Goal: Information Seeking & Learning: Find specific fact

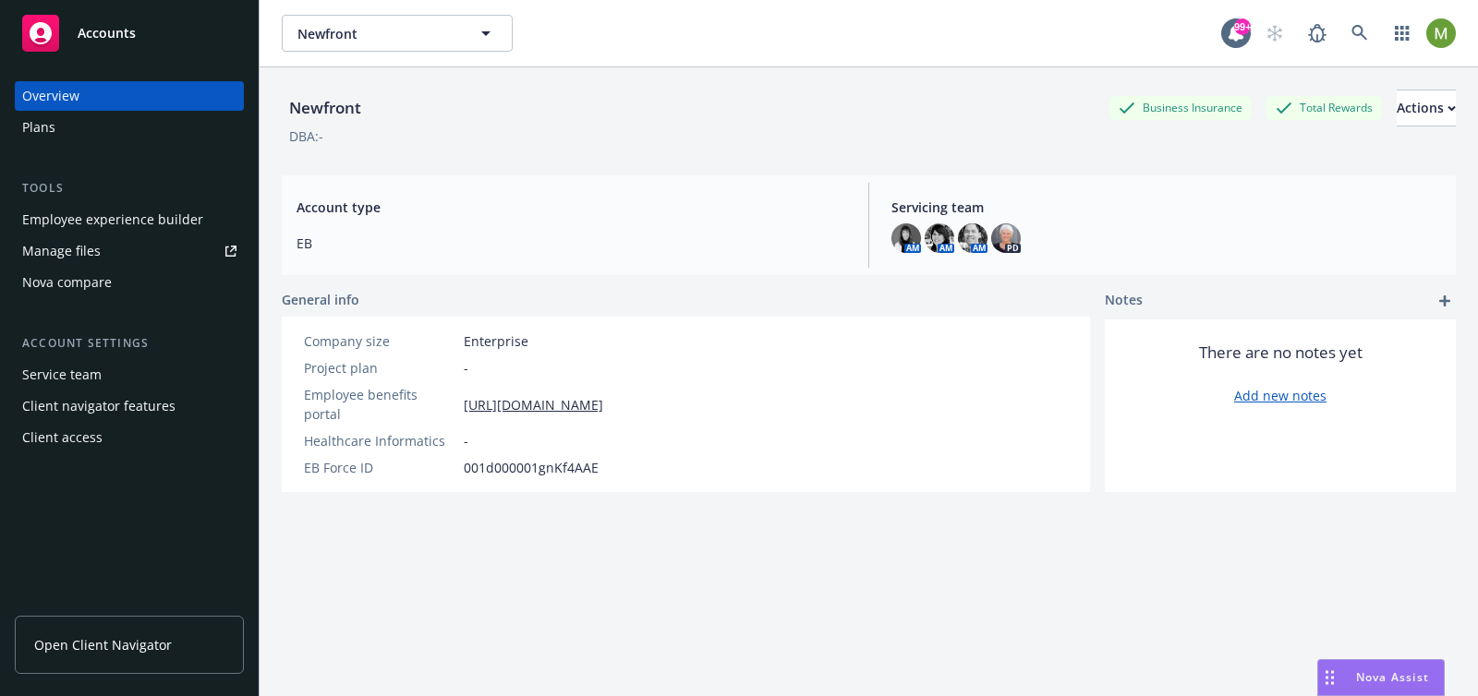
click at [1394, 675] on span "Nova Assist" at bounding box center [1392, 678] width 73 height 16
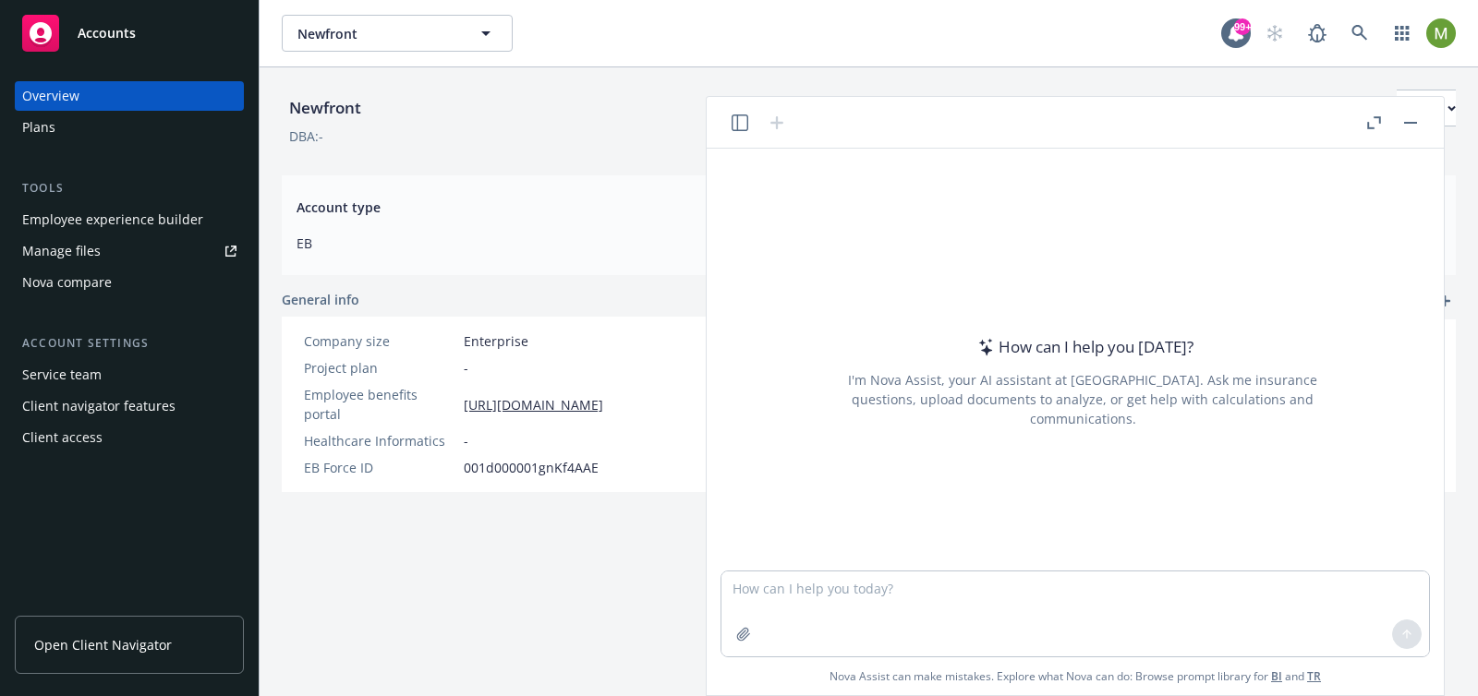
click at [741, 135] on header at bounding box center [1074, 123] width 737 height 52
click at [741, 127] on icon "button" at bounding box center [739, 123] width 17 height 17
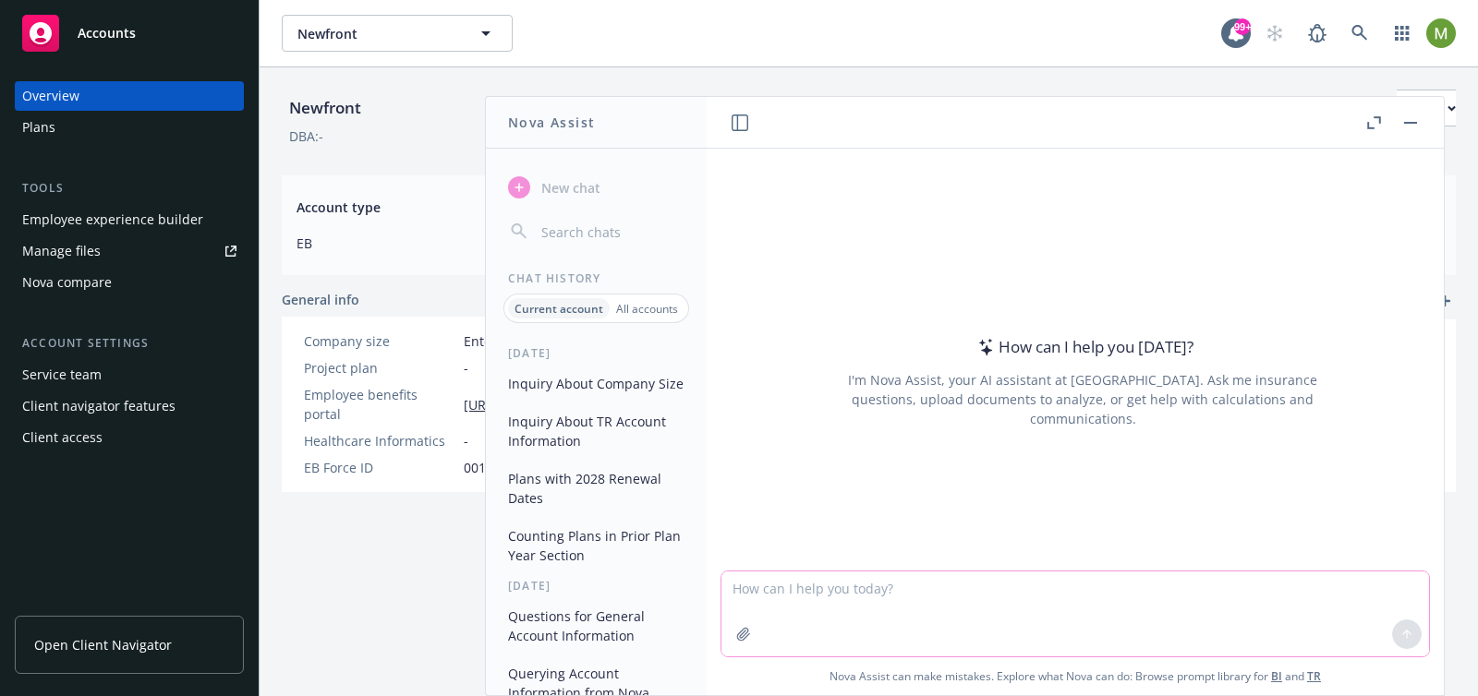
click at [850, 595] on textarea at bounding box center [1074, 614] width 707 height 85
click at [554, 507] on button "Plans with 2028 Renewal Dates" at bounding box center [596, 489] width 191 height 50
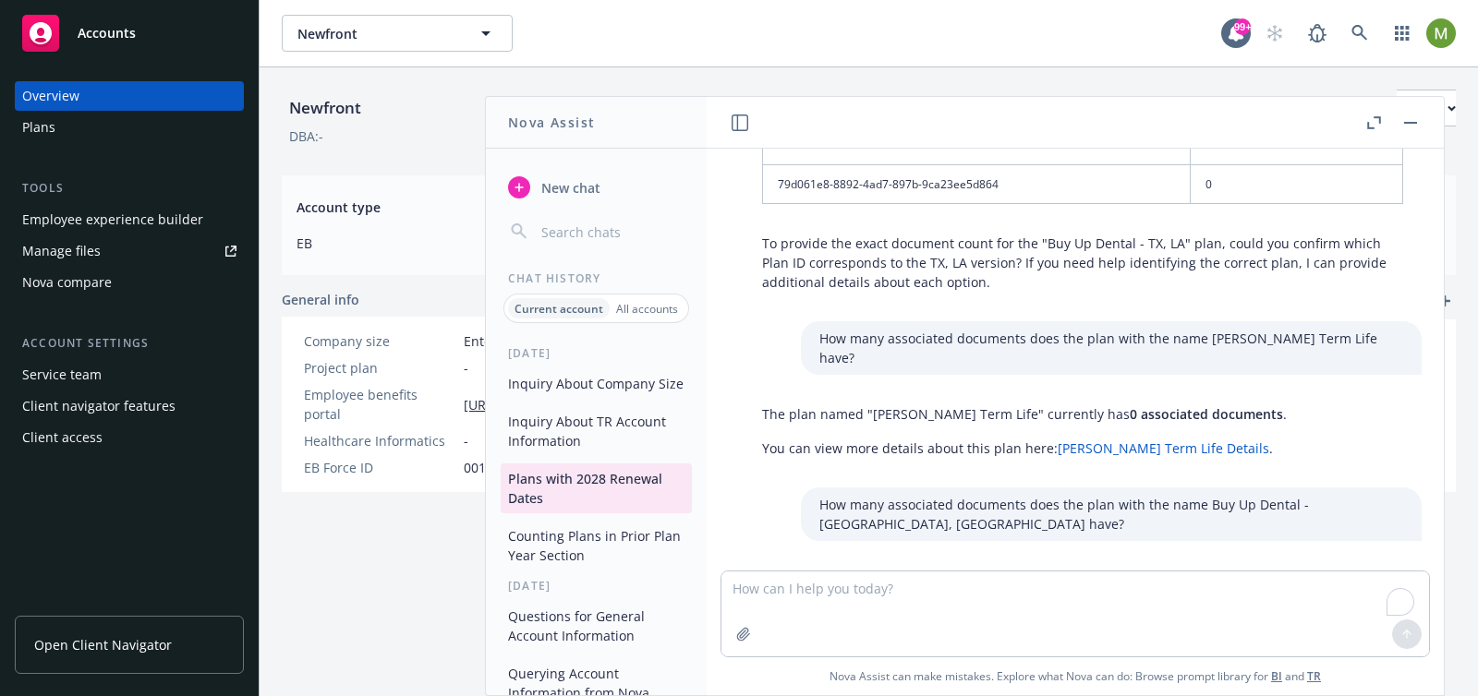
scroll to position [860, 0]
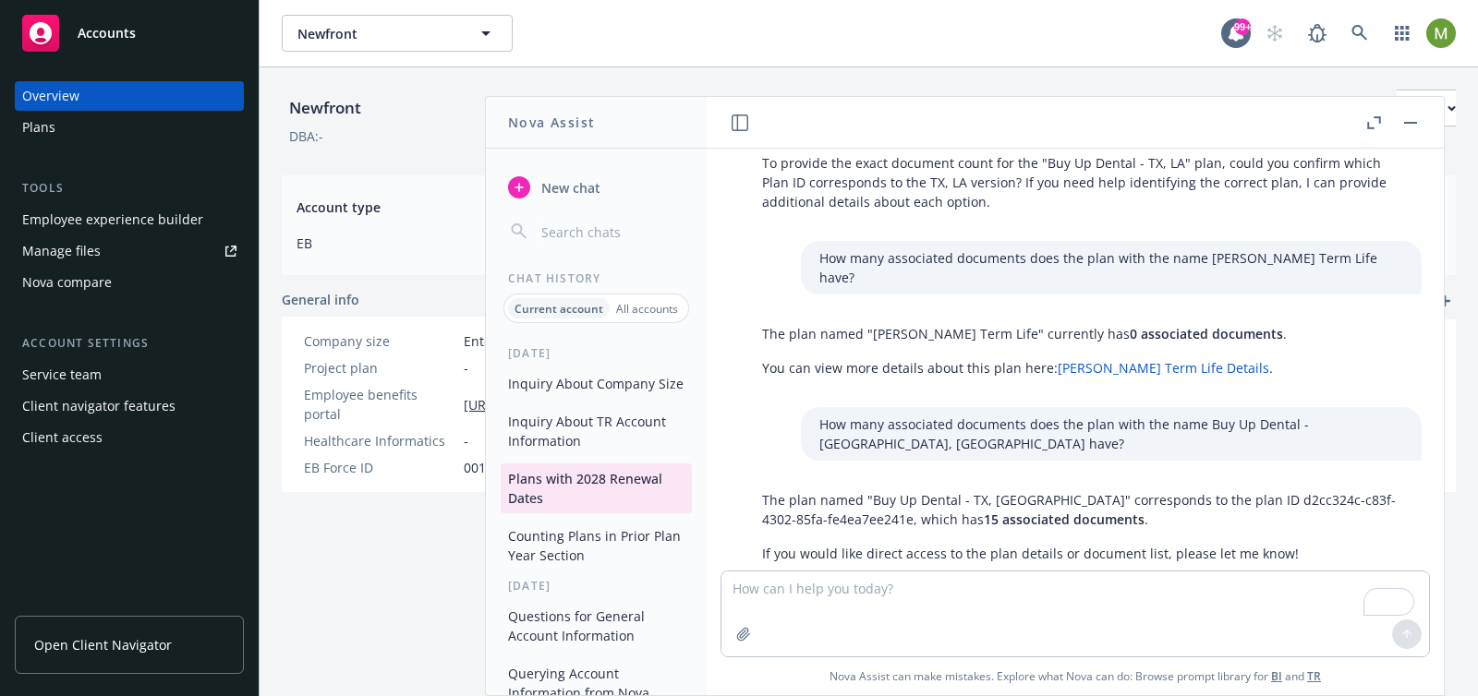
click at [59, 133] on div "Plans" at bounding box center [129, 128] width 214 height 30
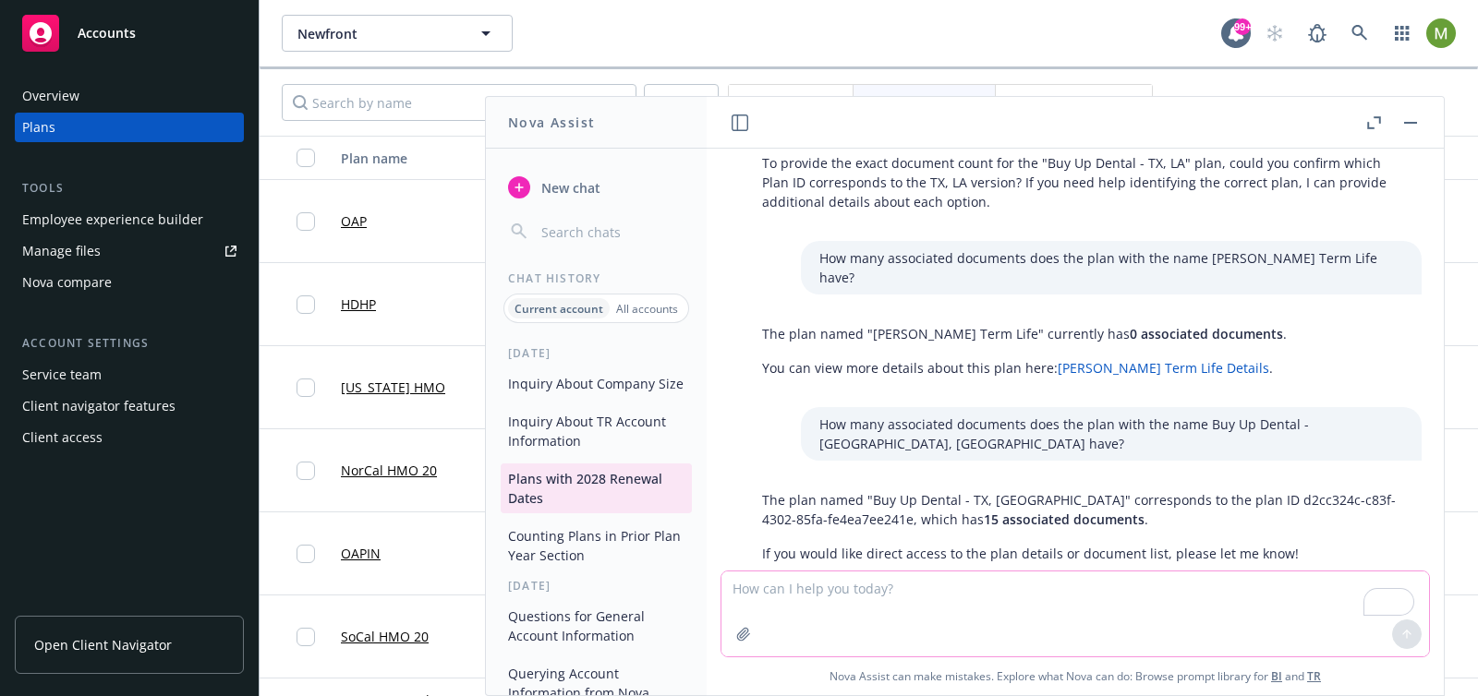
click at [765, 591] on textarea "To enrich screen reader interactions, please activate Accessibility in Grammarl…" at bounding box center [1074, 614] width 707 height 85
click at [753, 591] on textarea "To enrich screen reader interactions, please activate Accessibility in Grammarl…" at bounding box center [1074, 614] width 707 height 85
type textarea "r"
type textarea "c"
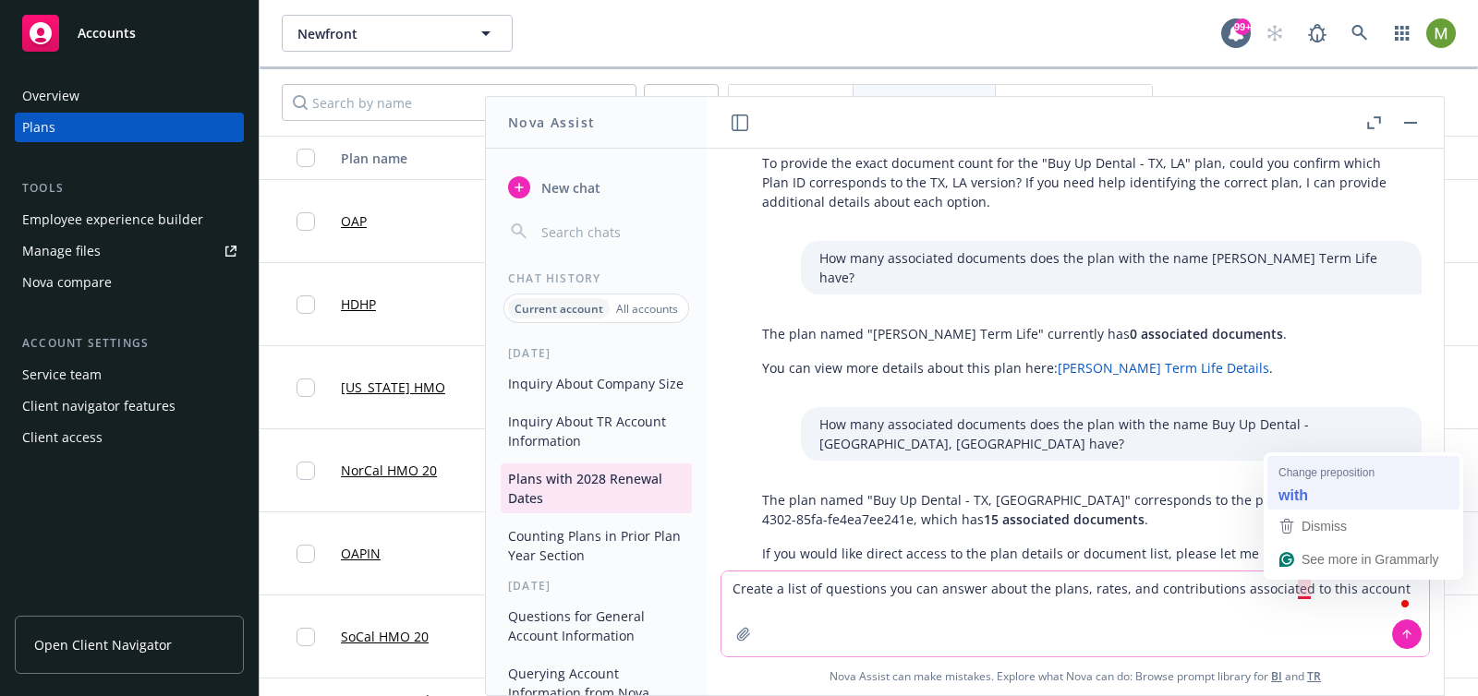
type textarea "Create a list of questions you can answer about the plans, rates, and contribut…"
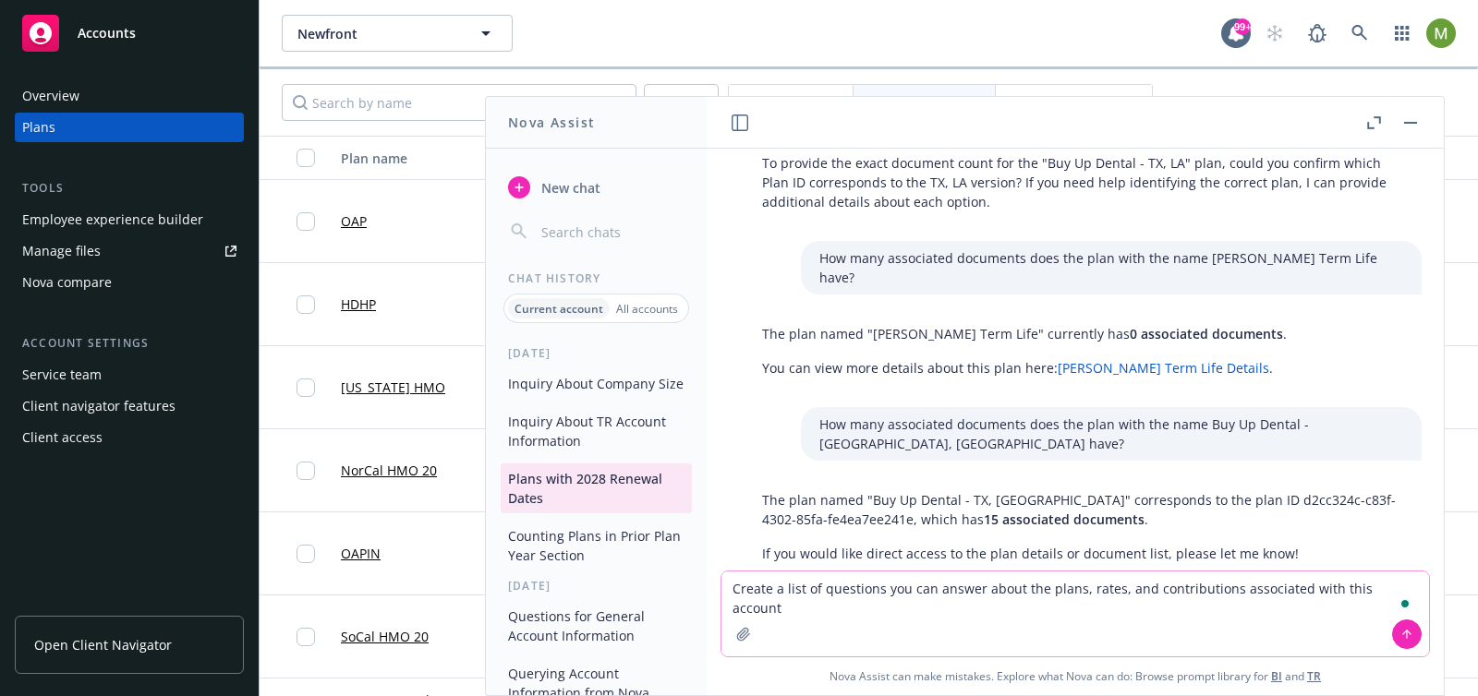
click at [1416, 589] on textarea "Create a list of questions you can answer about the plans, rates, and contribut…" at bounding box center [1074, 614] width 707 height 85
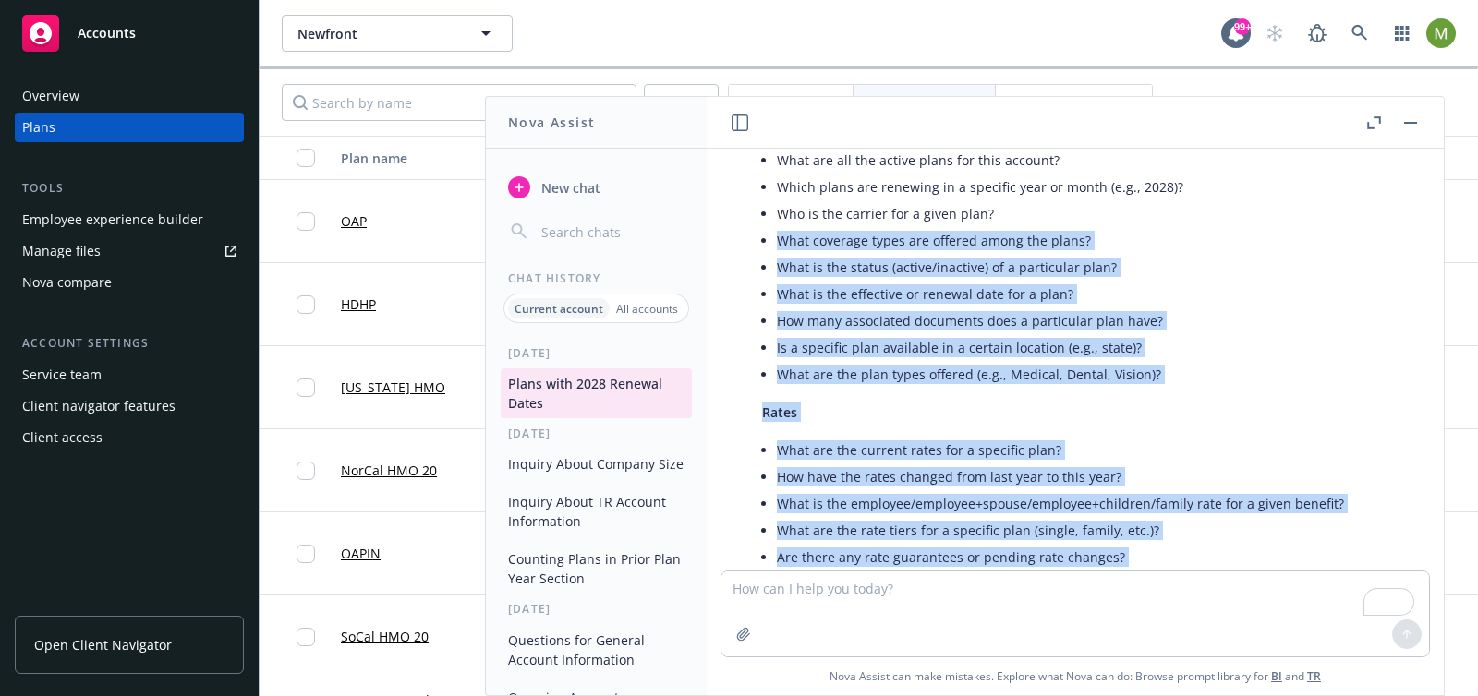
scroll to position [1469, 0]
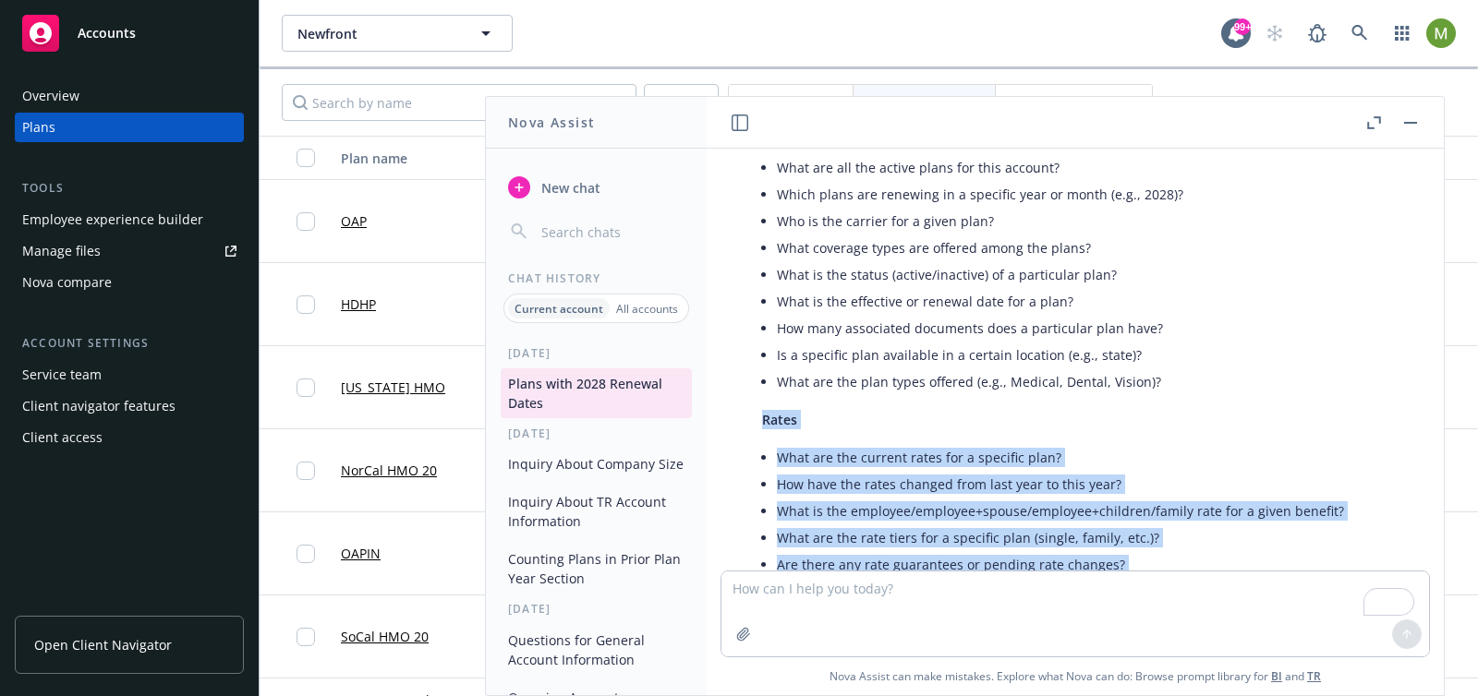
drag, startPoint x: 872, startPoint y: 533, endPoint x: 765, endPoint y: 355, distance: 207.9
click at [765, 355] on div "Here are example questions I can answer about the plans, rates, and contributio…" at bounding box center [1082, 440] width 678 height 763
copy div "Rates What are the current rates for a specific plan? How have the rates change…"
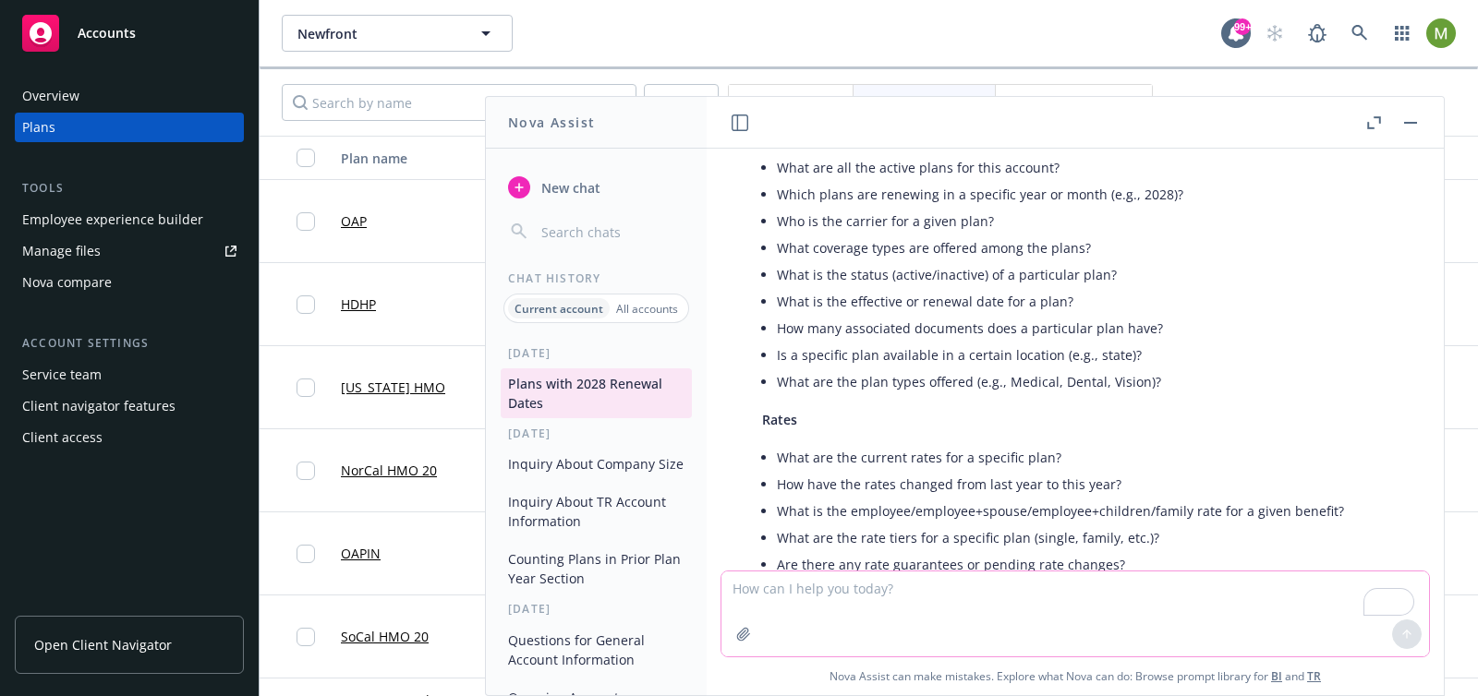
click at [813, 595] on textarea "To enrich screen reader interactions, please activate Accessibility in Grammarl…" at bounding box center [1074, 614] width 707 height 85
click at [514, 190] on icon "button" at bounding box center [519, 187] width 15 height 15
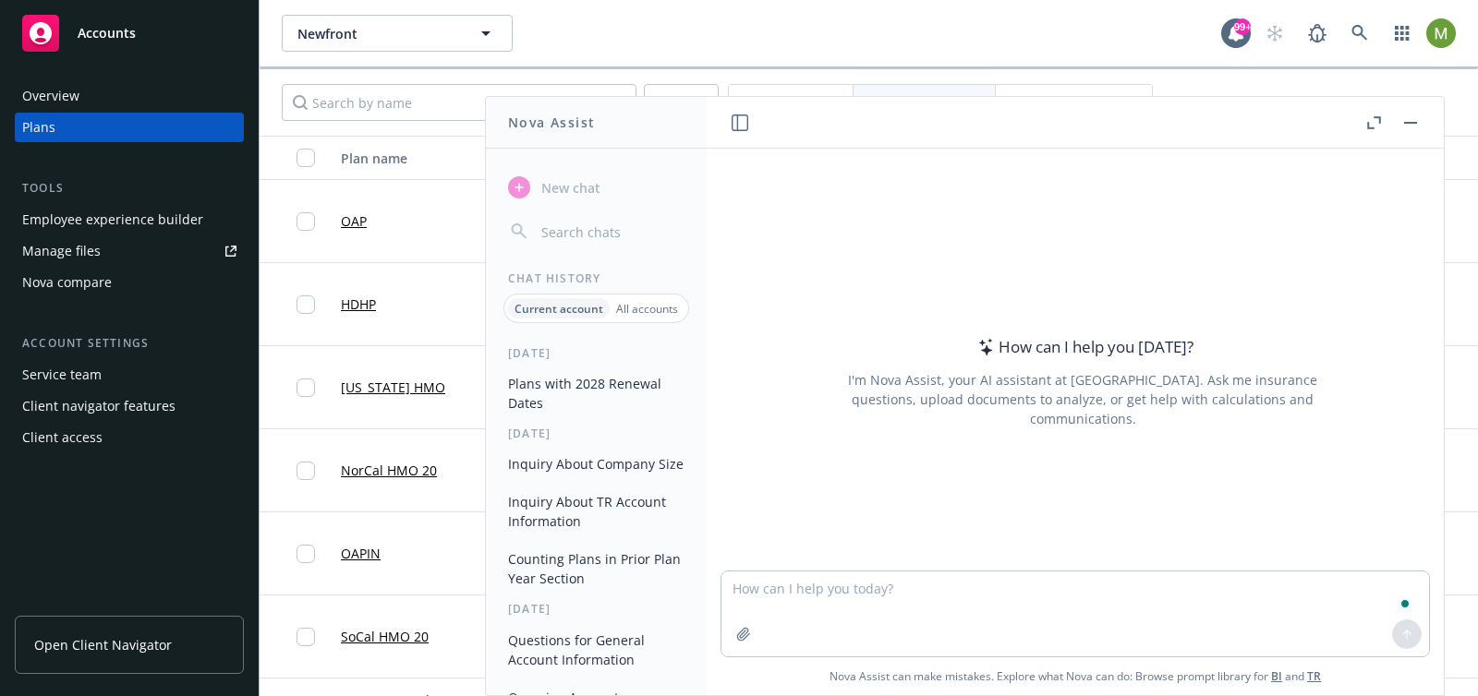
click at [807, 592] on textarea "To enrich screen reader interactions, please activate Accessibility in Grammarl…" at bounding box center [1074, 614] width 707 height 85
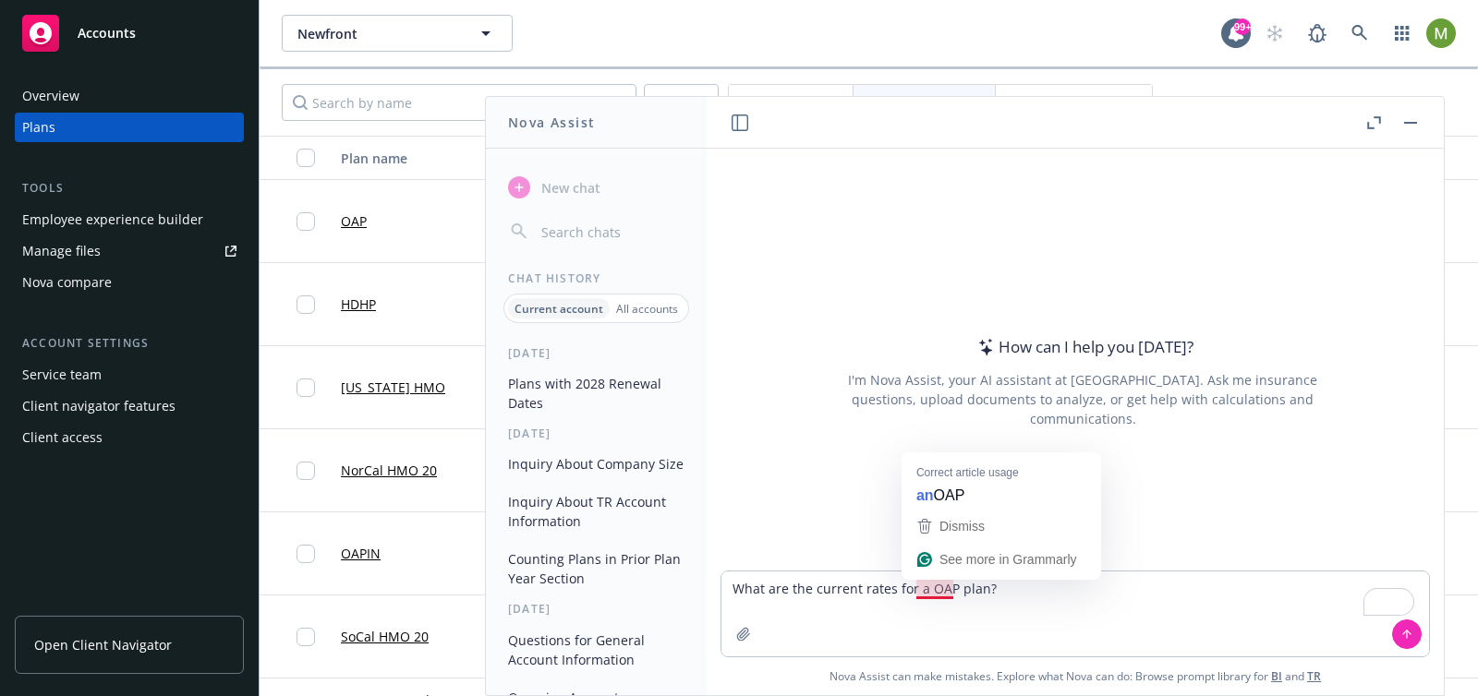
click at [939, 592] on textarea "What are the current rates for a OAP plan?" at bounding box center [1074, 614] width 707 height 85
click at [980, 585] on textarea "What are the current rates for a OAP plan?" at bounding box center [1074, 614] width 707 height 85
click at [932, 585] on textarea "What are the current rates for a OAP plan linked to policy # 637370?" at bounding box center [1074, 614] width 707 height 85
type textarea "What are the current rates for OAP plan linked to policy # 637370?"
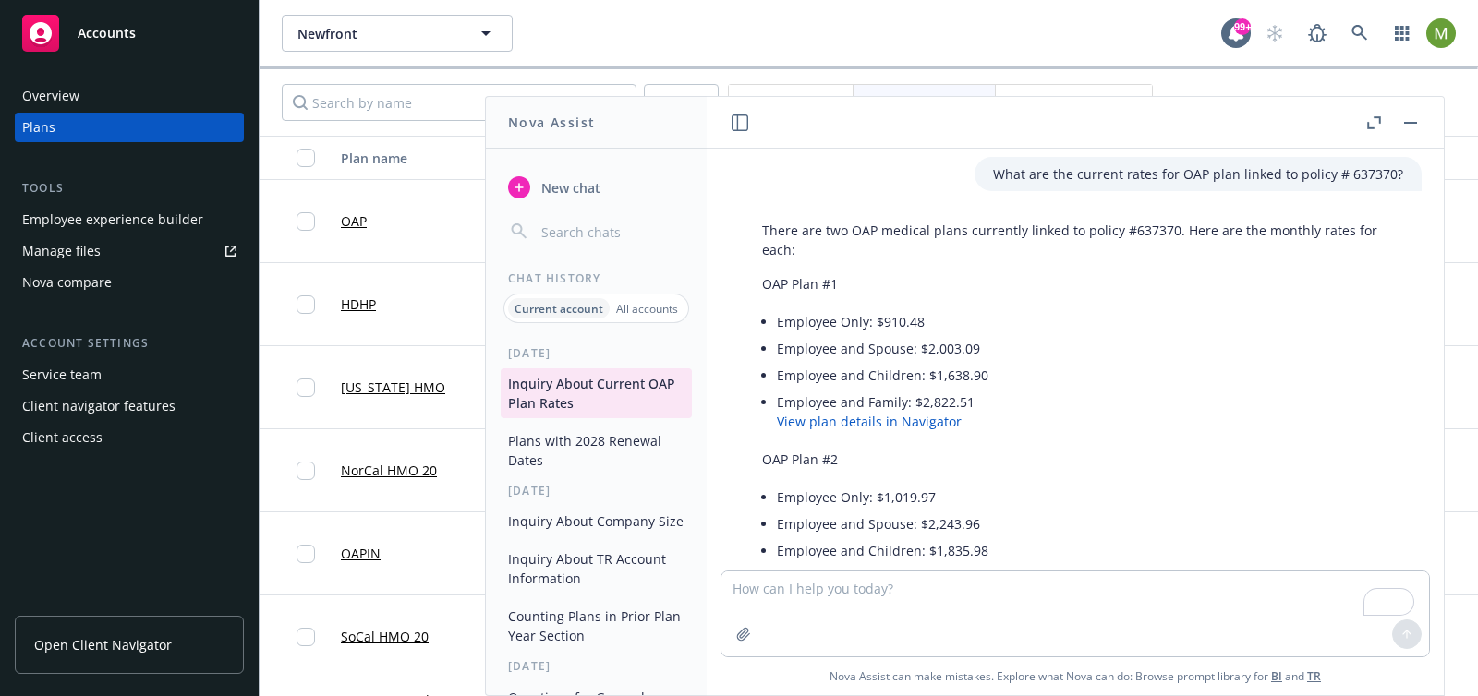
scroll to position [0, 0]
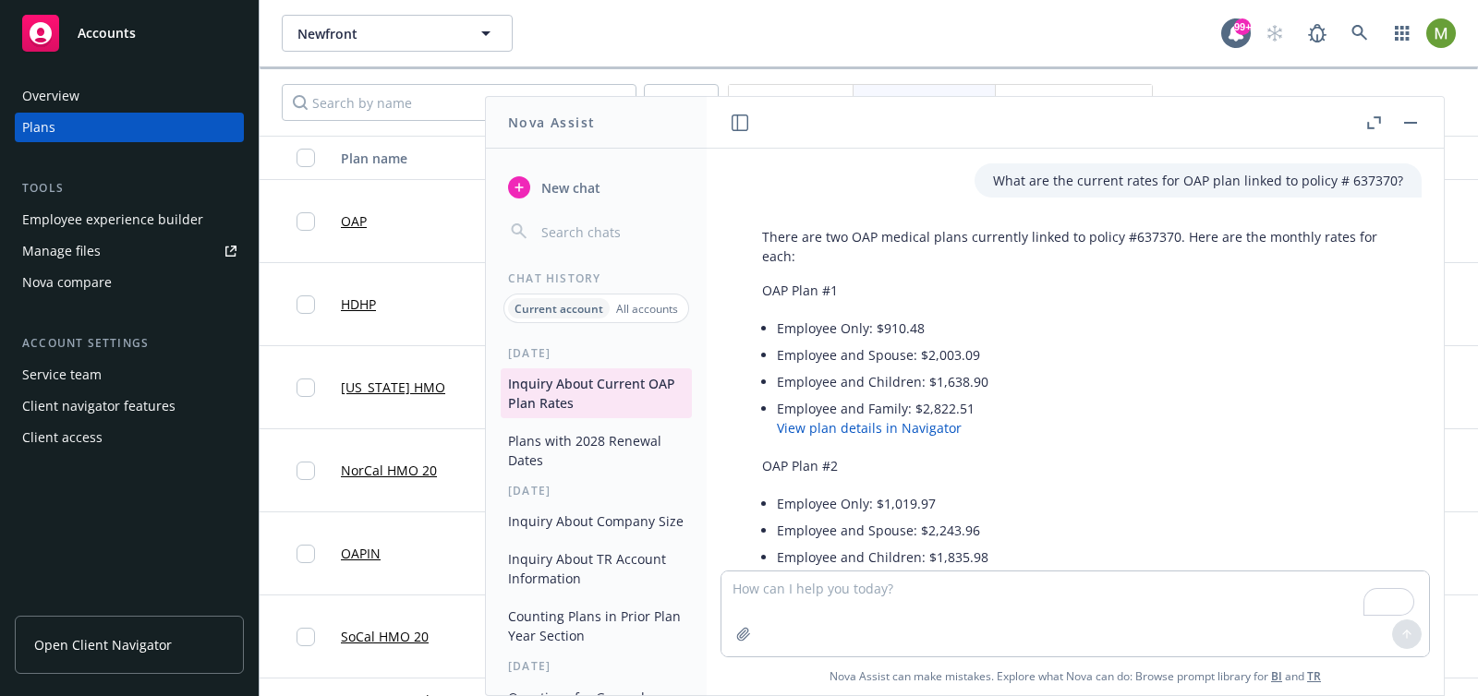
click at [1390, 176] on div "What are the current rates for OAP plan linked to policy # 637370?" at bounding box center [1197, 180] width 447 height 34
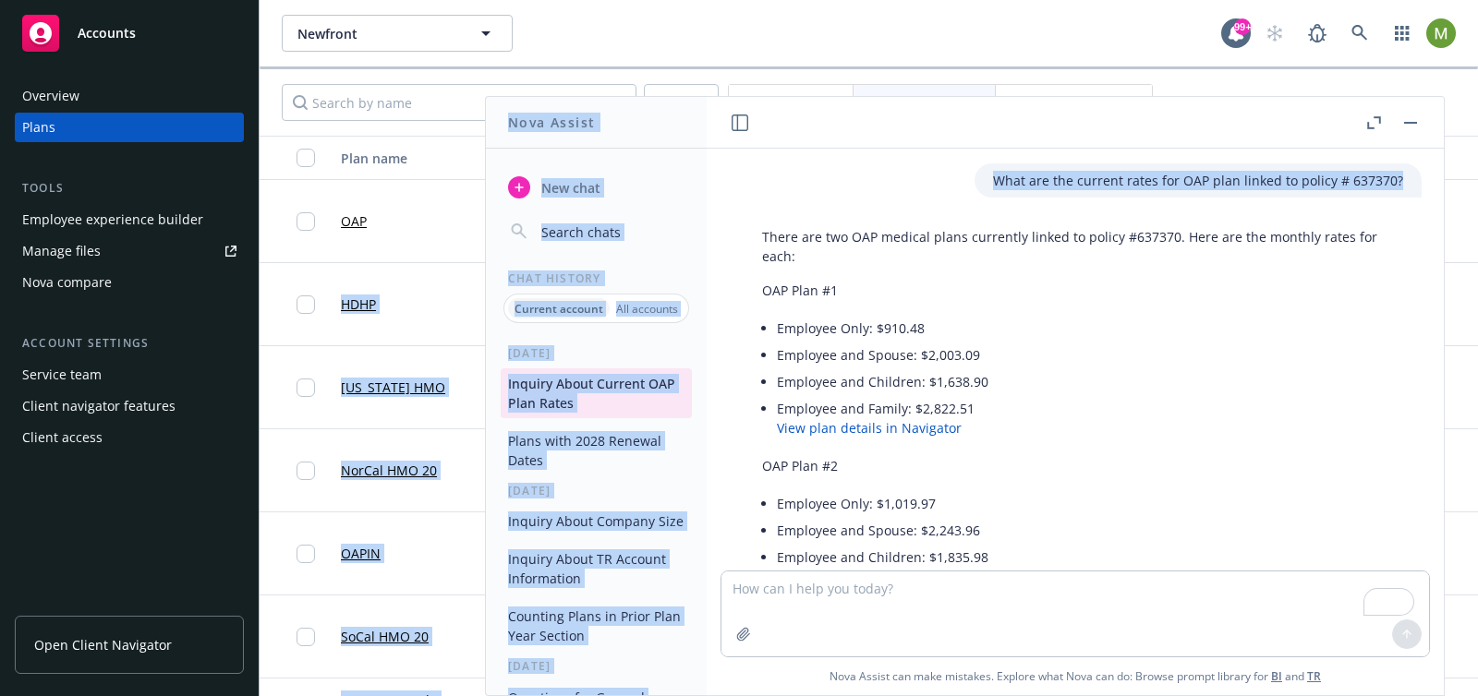
drag, startPoint x: 1389, startPoint y: 183, endPoint x: 1454, endPoint y: 186, distance: 65.6
click at [1454, 186] on body "Accounts Overview Plans Tools Employee experience builder Manage files Nova com…" at bounding box center [739, 348] width 1478 height 696
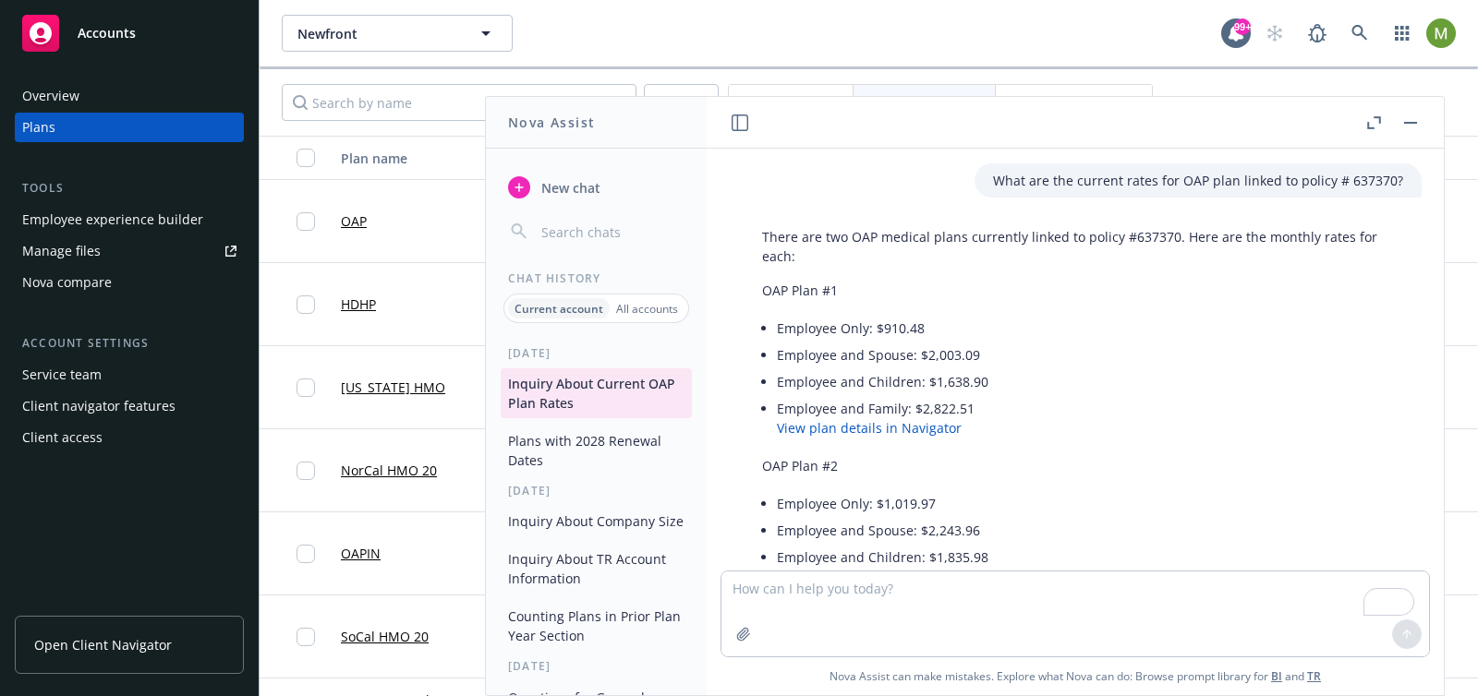
click at [1263, 209] on div "What are the current rates for OAP plan linked to policy # 637370? There are tw…" at bounding box center [1075, 360] width 722 height 422
drag, startPoint x: 1390, startPoint y: 179, endPoint x: 986, endPoint y: 186, distance: 403.6
click at [986, 186] on div "What are the current rates for OAP plan linked to policy # 637370?" at bounding box center [1197, 180] width 447 height 34
copy p "What are the current rates for OAP plan linked to policy # 637370?"
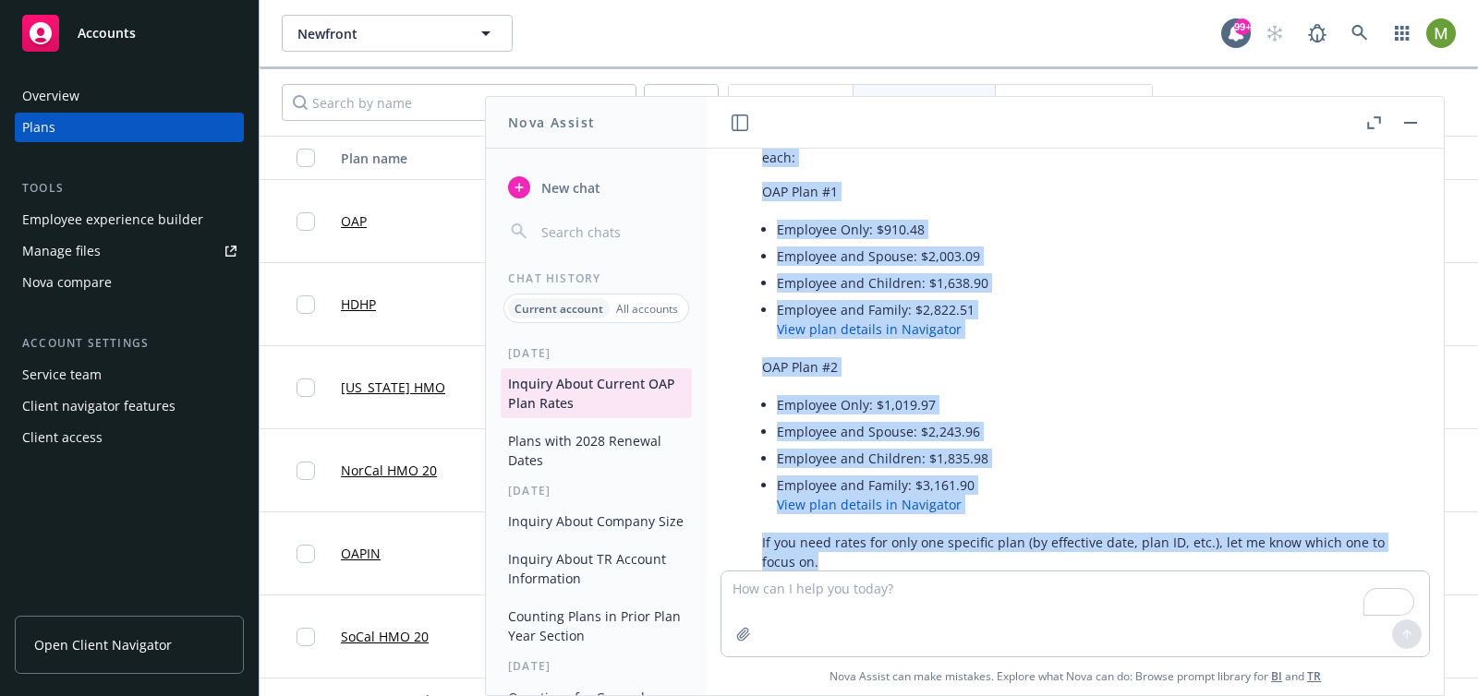
scroll to position [151, 0]
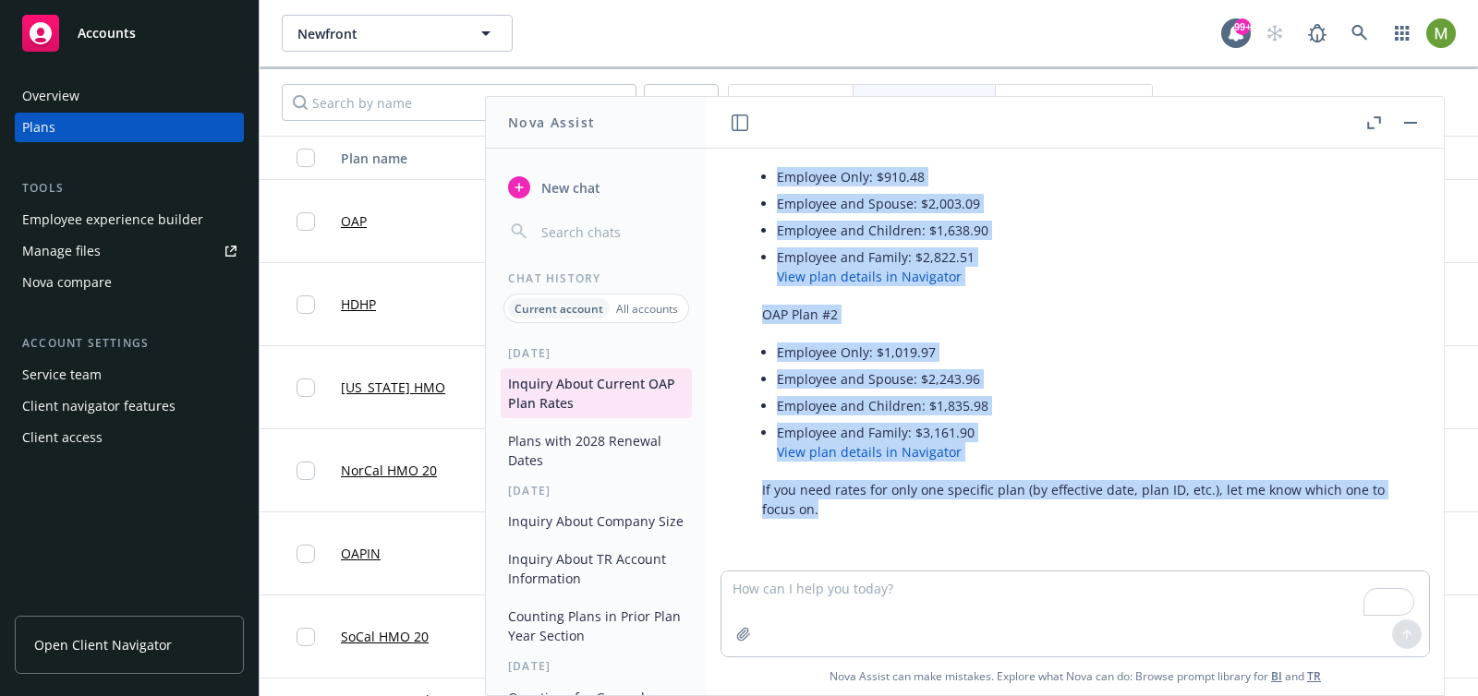
drag, startPoint x: 764, startPoint y: 226, endPoint x: 771, endPoint y: 504, distance: 278.1
click at [890, 510] on div "There are two OAP medical plans currently linked to policy #637370. Here are th…" at bounding box center [1082, 297] width 678 height 458
copy div "There are two OAP medical plans currently linked to policy #637370. Here are th…"
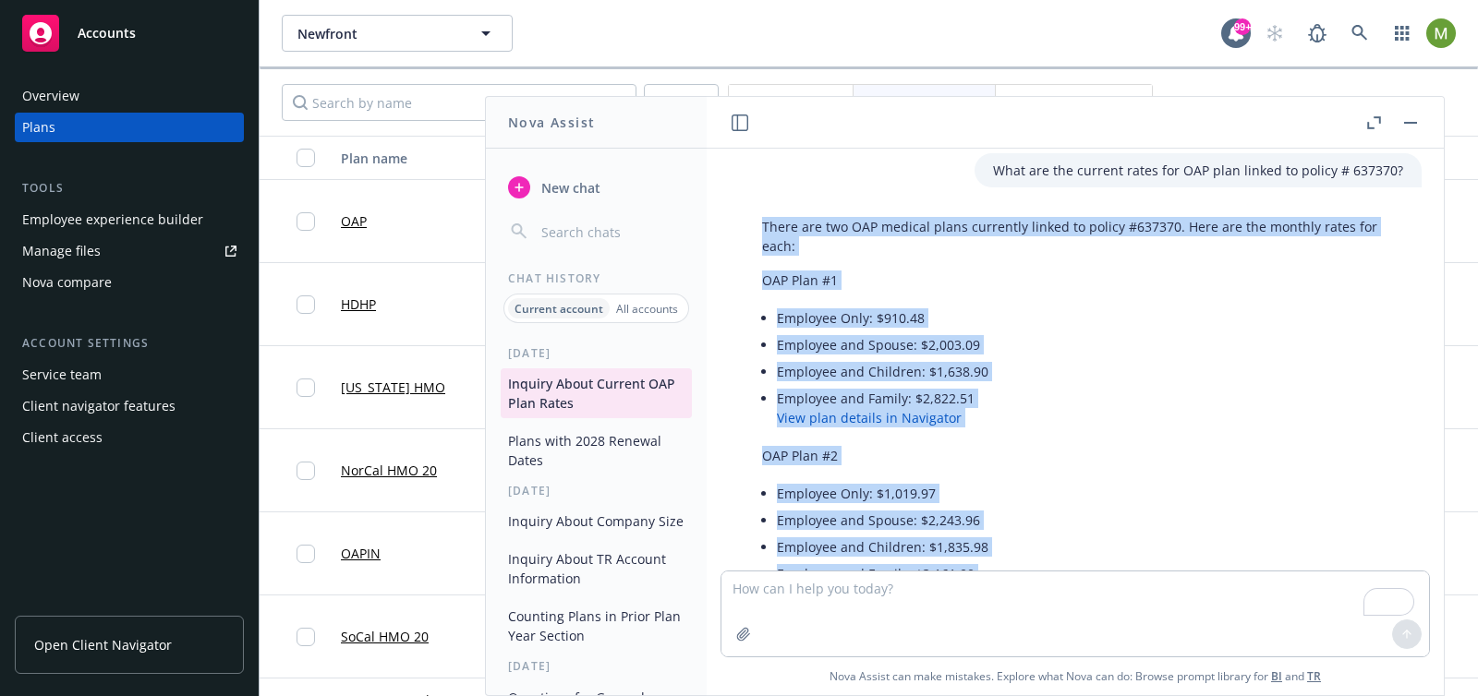
scroll to position [0, 0]
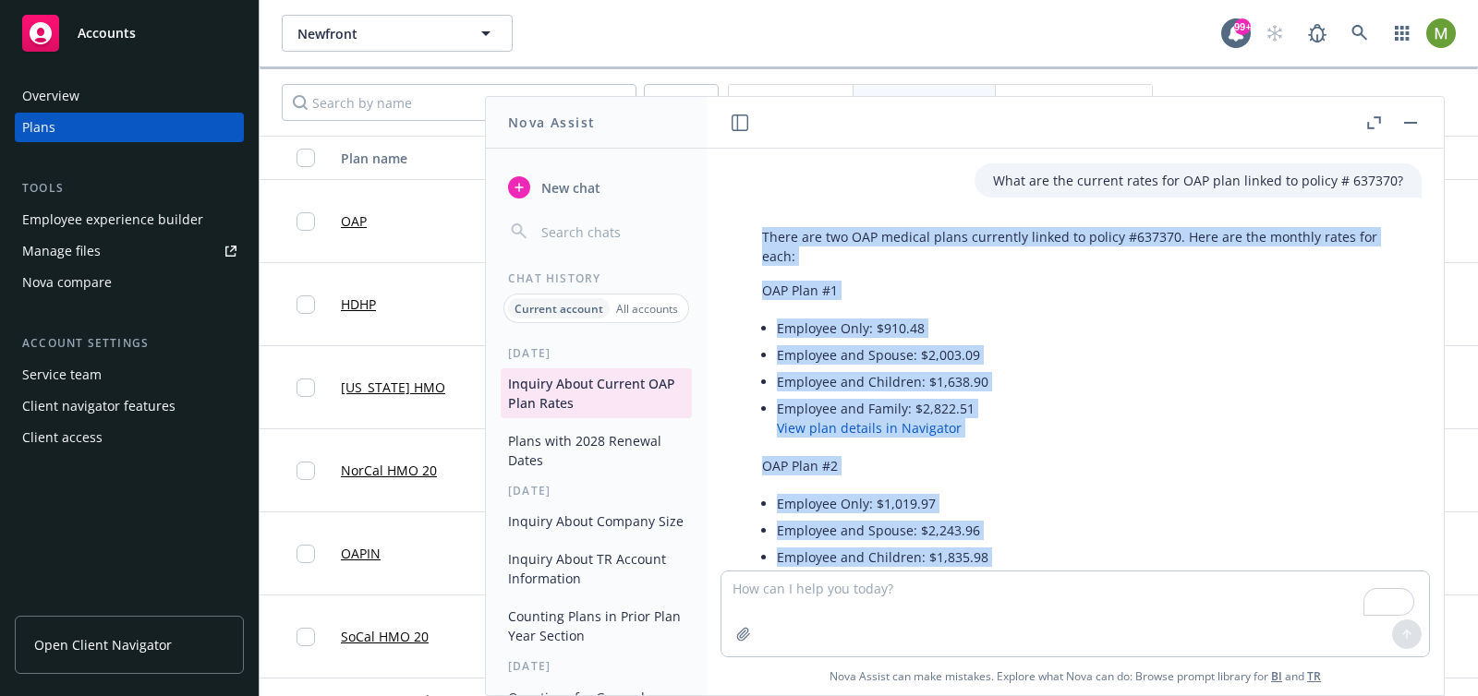
click at [1106, 320] on li "Employee Only: $910.48" at bounding box center [1090, 328] width 626 height 27
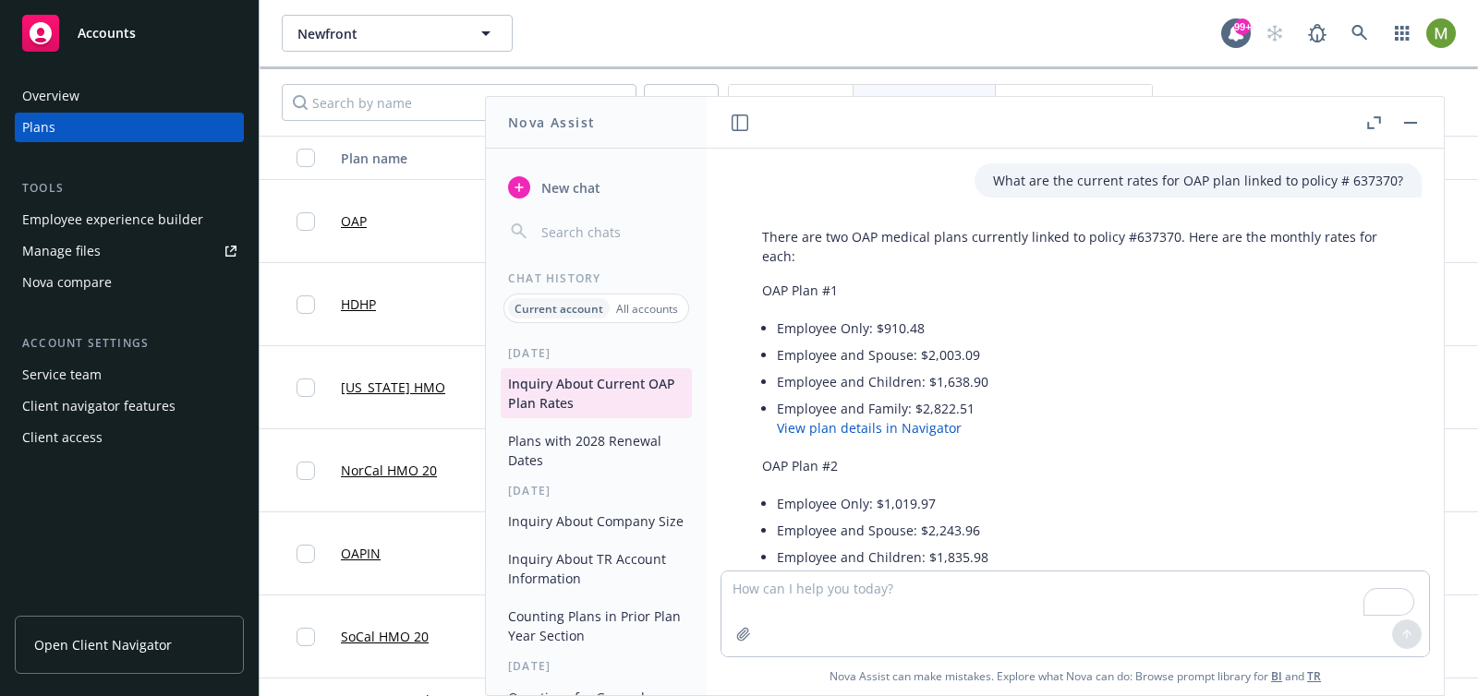
click at [587, 187] on span "New chat" at bounding box center [568, 187] width 63 height 19
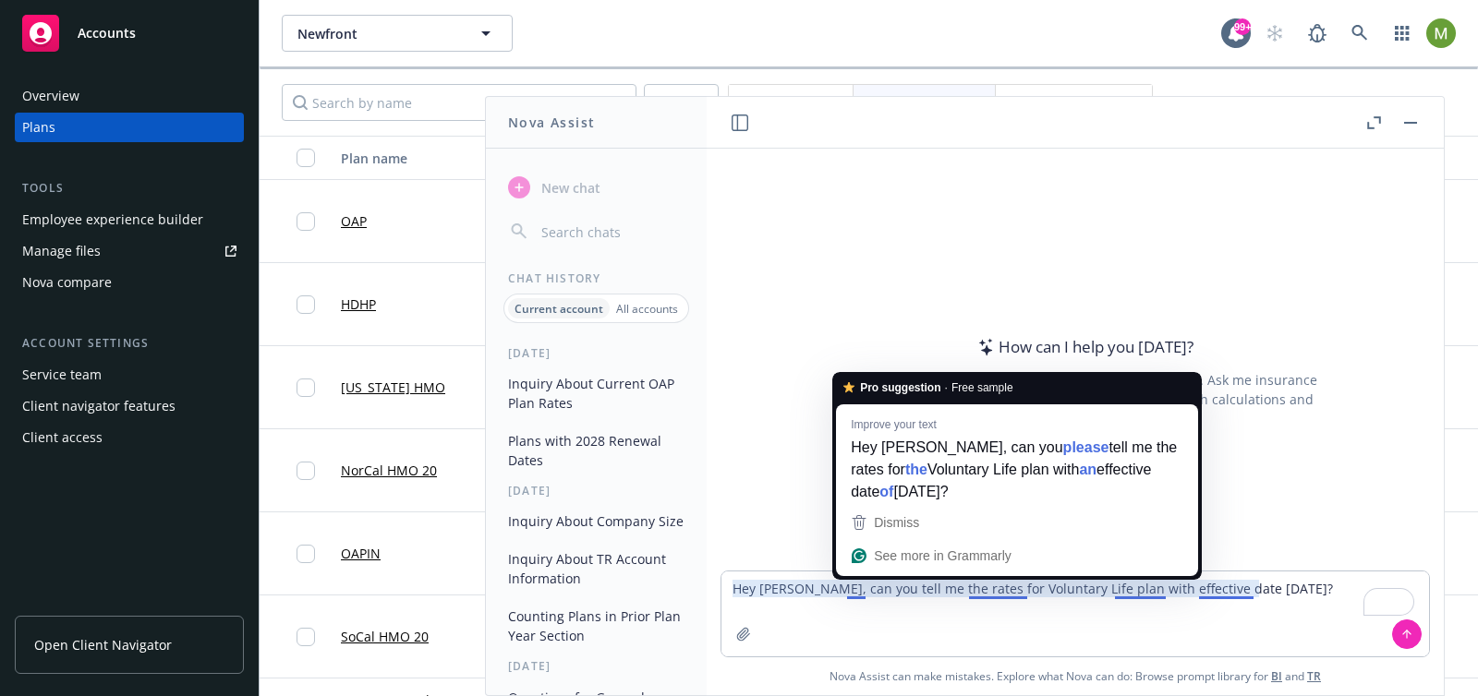
click at [845, 595] on textarea "Hey Nova, can you tell me the rates for Voluntary Life plan with effective date…" at bounding box center [1074, 614] width 707 height 85
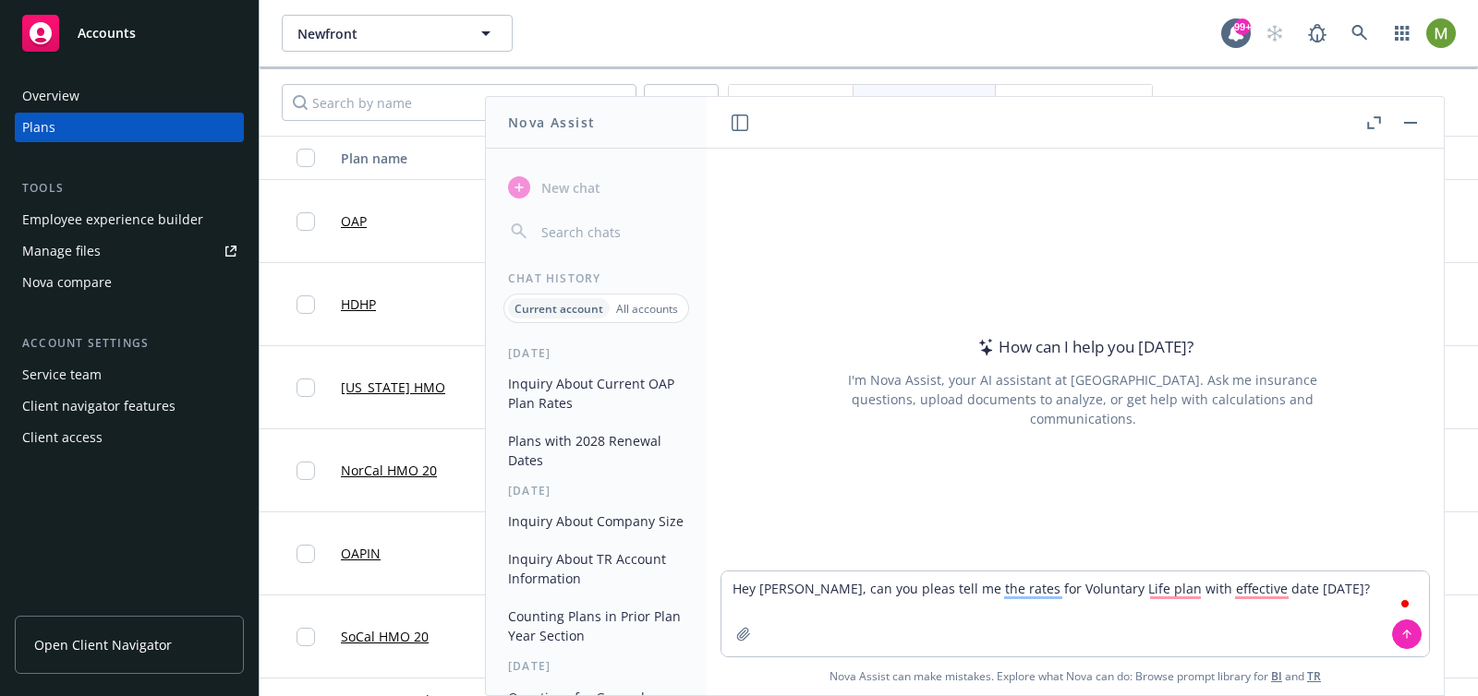
type textarea "Hey Nova, can you please tell me the rates for Voluntary Life plan with effecti…"
click at [996, 628] on textarea "Hey Nova, can you please tell me the rates for Voluntary Life plan with effecti…" at bounding box center [1074, 614] width 707 height 85
click at [878, 630] on textarea "Hey Nova, can you please tell me the rates for Voluntary Life plan with effecti…" at bounding box center [1074, 614] width 707 height 85
click at [1247, 622] on textarea "Hey Nova, can you please tell me the rates for Voluntary Life plan with effecti…" at bounding box center [1074, 614] width 707 height 85
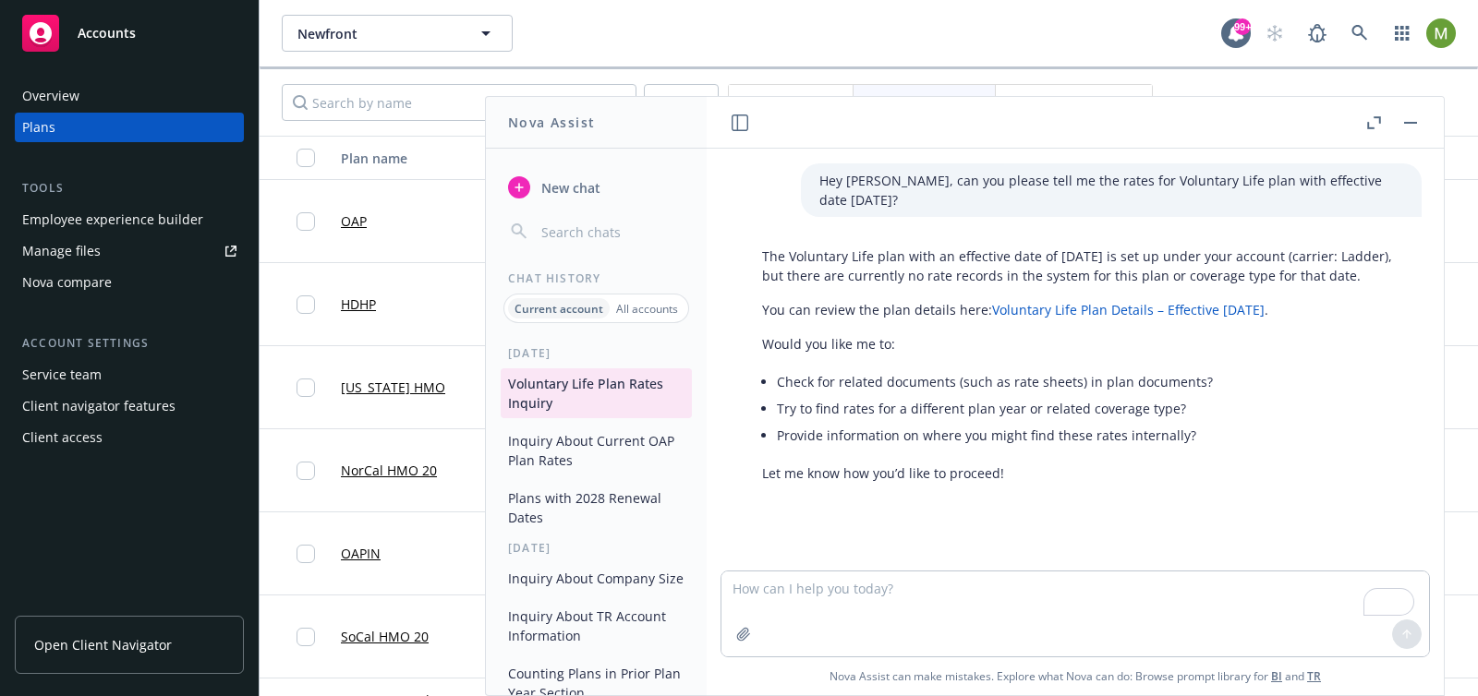
click at [1114, 182] on p "Hey Nova, can you please tell me the rates for Voluntary Life plan with effecti…" at bounding box center [1111, 190] width 584 height 39
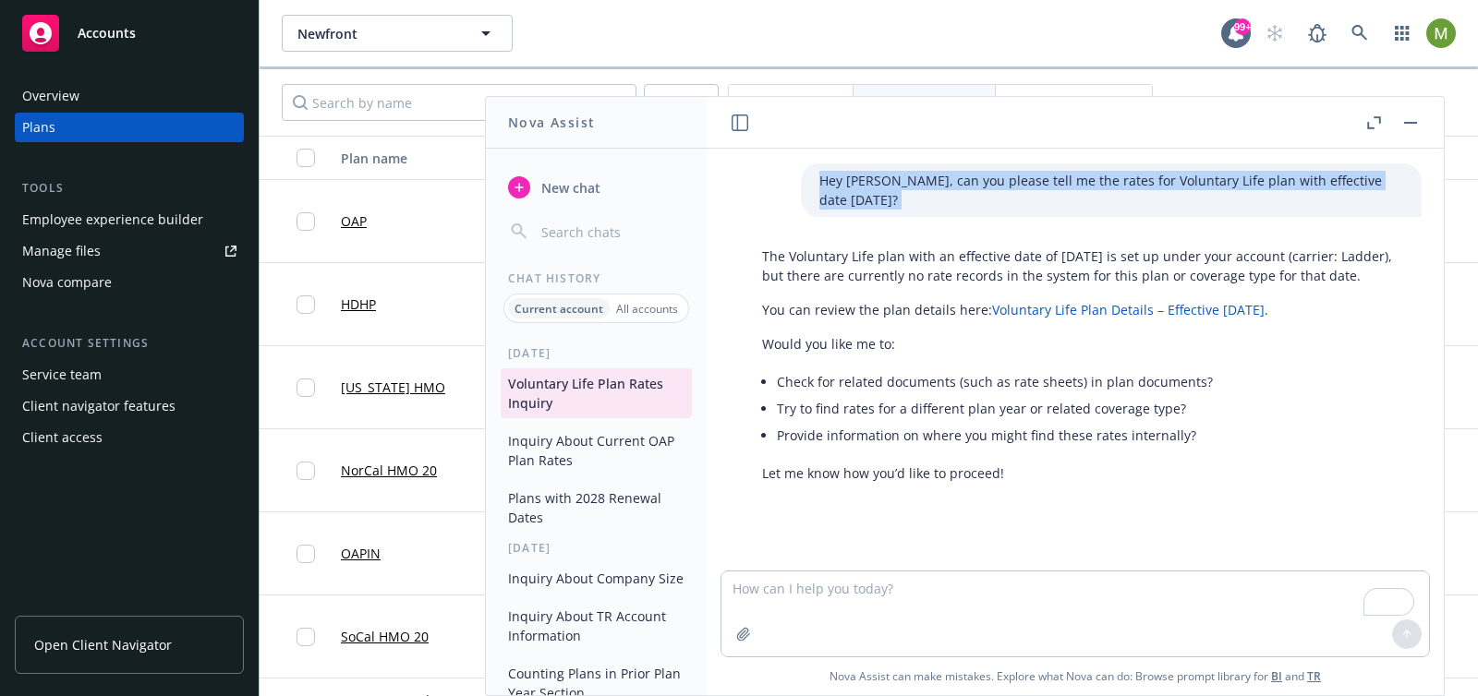
click at [1114, 182] on p "Hey Nova, can you please tell me the rates for Voluntary Life plan with effecti…" at bounding box center [1111, 190] width 584 height 39
copy p "Hey Nova, can you please tell me the rates for Voluntary Life plan with effecti…"
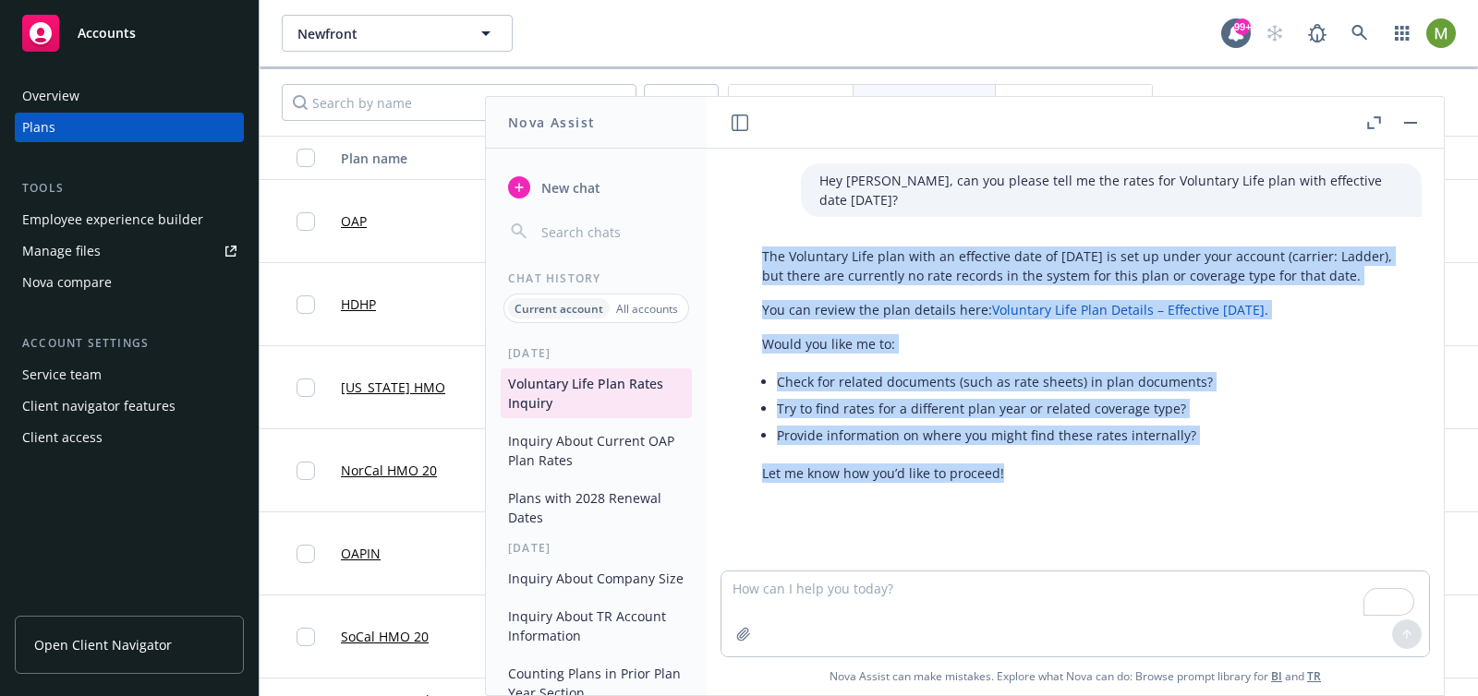
drag, startPoint x: 1009, startPoint y: 473, endPoint x: 761, endPoint y: 241, distance: 339.8
click at [761, 241] on div "The Voluntary Life plan with an effective date of 01/01/2024 is set up under yo…" at bounding box center [1082, 364] width 678 height 251
copy div "The Voluntary Life plan with an effective date of 01/01/2024 is set up under yo…"
click at [515, 187] on icon "button" at bounding box center [518, 187] width 8 height 8
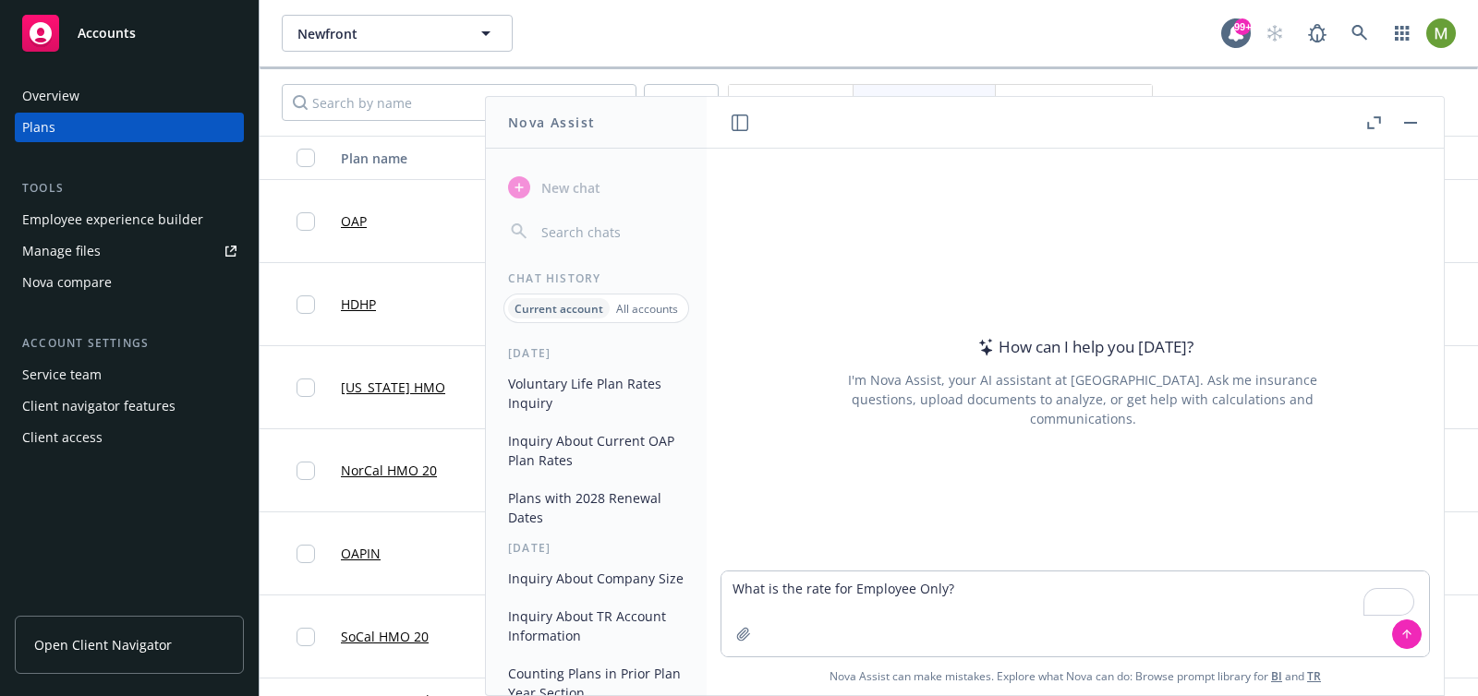
click at [942, 587] on textarea "What is the rate for Employee Only?" at bounding box center [1074, 614] width 707 height 85
type textarea "What is the rate for Employee Only for HDHP plan with effective date [DATE]?"
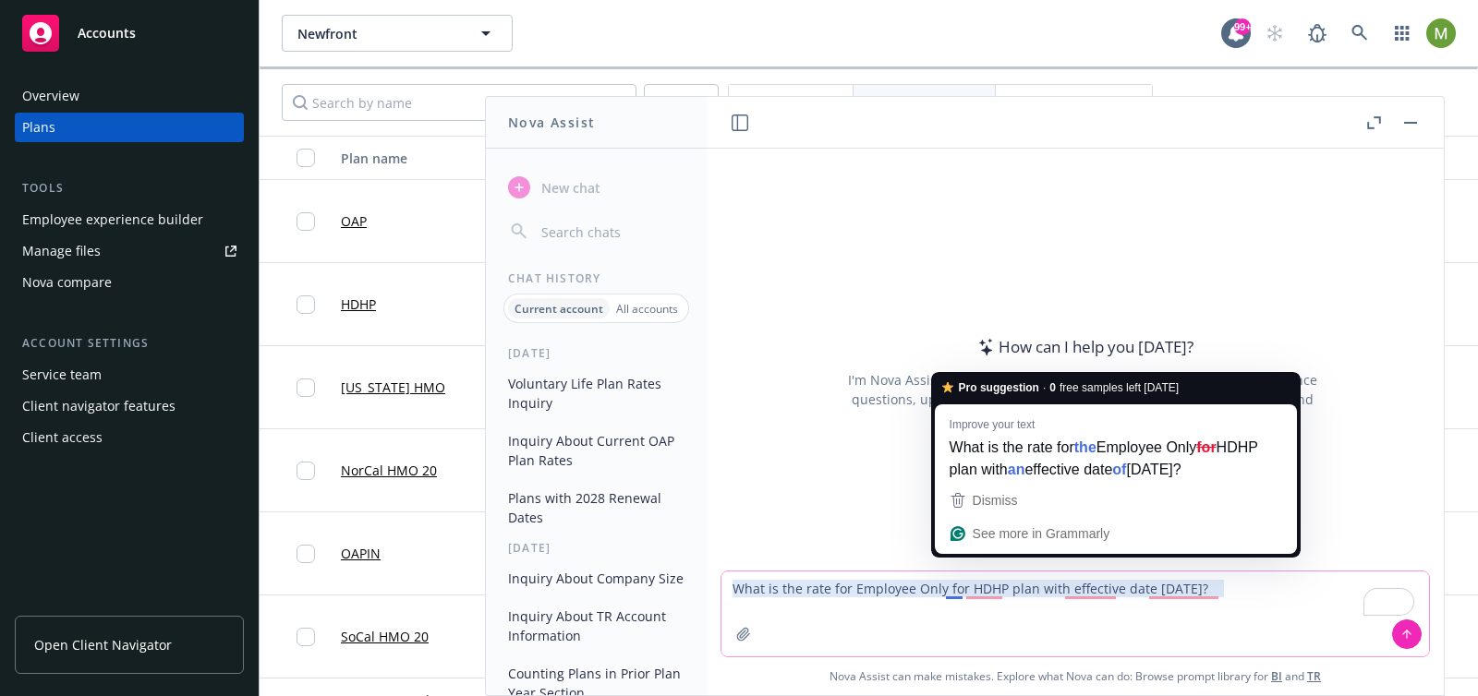
click at [960, 590] on textarea "What is the rate for Employee Only for HDHP plan with effective date [DATE]?" at bounding box center [1074, 614] width 707 height 85
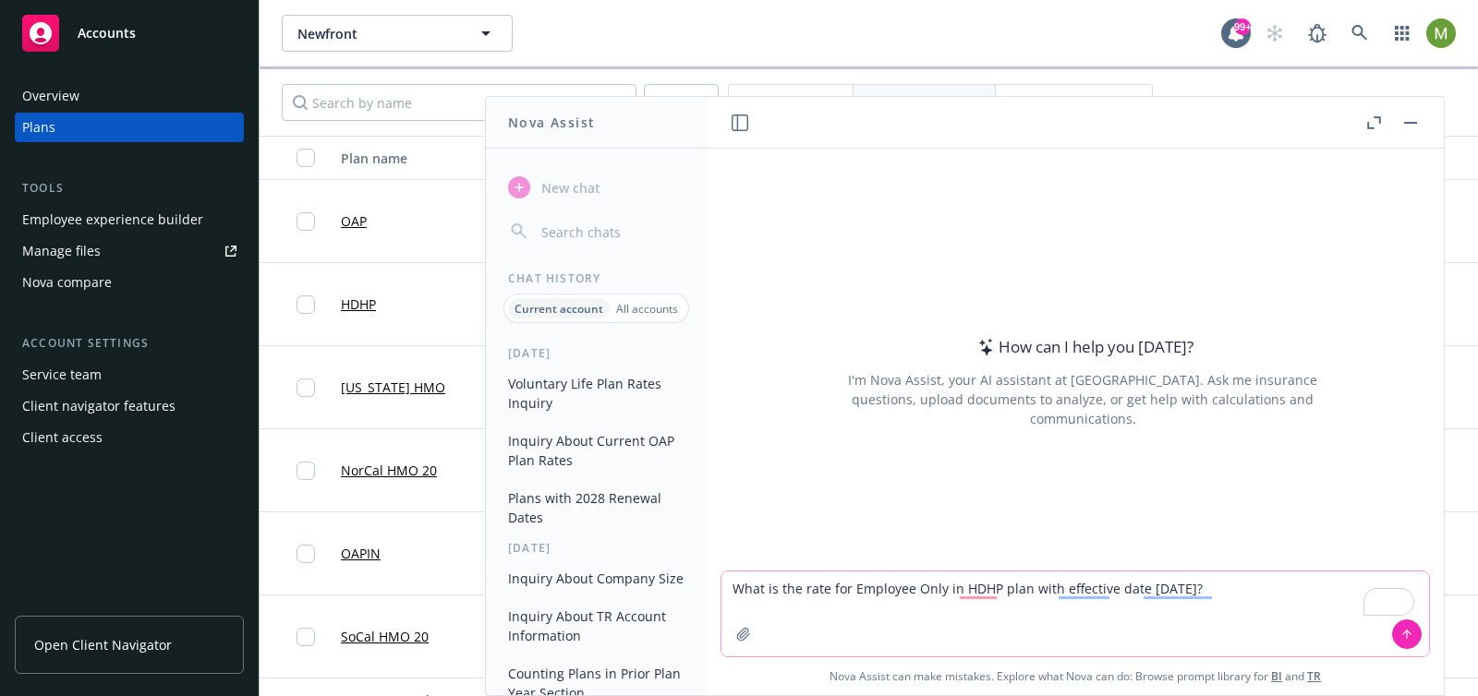
click at [1138, 589] on textarea "What is the rate for Employee Only in HDHP plan with effective date [DATE]?" at bounding box center [1074, 614] width 707 height 85
click at [1058, 586] on textarea "What is the rate for Employee Only in HDHP plan with effective [DATE]?" at bounding box center [1074, 614] width 707 height 85
type textarea "What is the rate for Employee Only in HDHP plan effective [DATE]?"
click at [1213, 589] on textarea "What is the rate for Employee Only in HDHP plan effective [DATE]?" at bounding box center [1074, 614] width 707 height 85
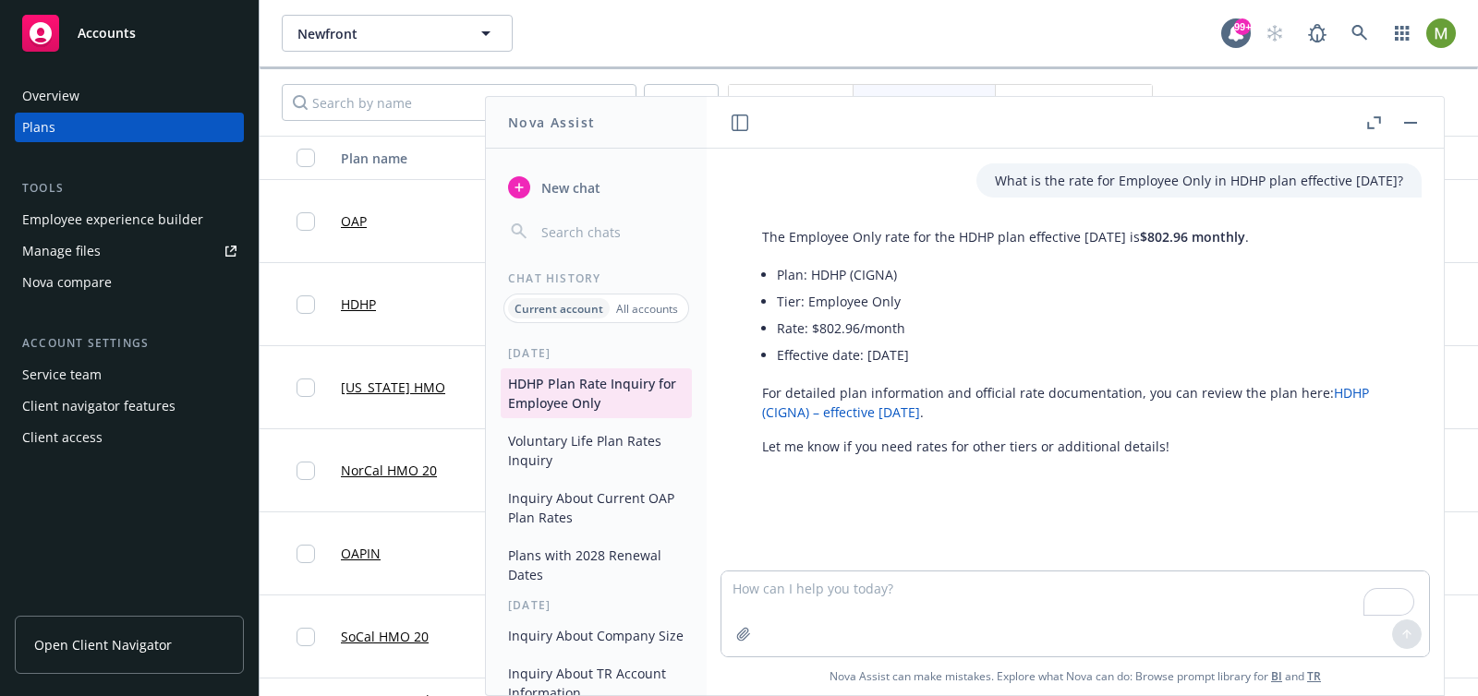
drag, startPoint x: 967, startPoint y: 178, endPoint x: 1403, endPoint y: 186, distance: 435.9
click at [1403, 186] on div "What is the rate for Employee Only in HDHP plan effective [DATE]?" at bounding box center [1198, 180] width 445 height 34
copy p "What is the rate for Employee Only in HDHP plan effective [DATE]?"
click at [523, 184] on icon "button" at bounding box center [519, 187] width 15 height 15
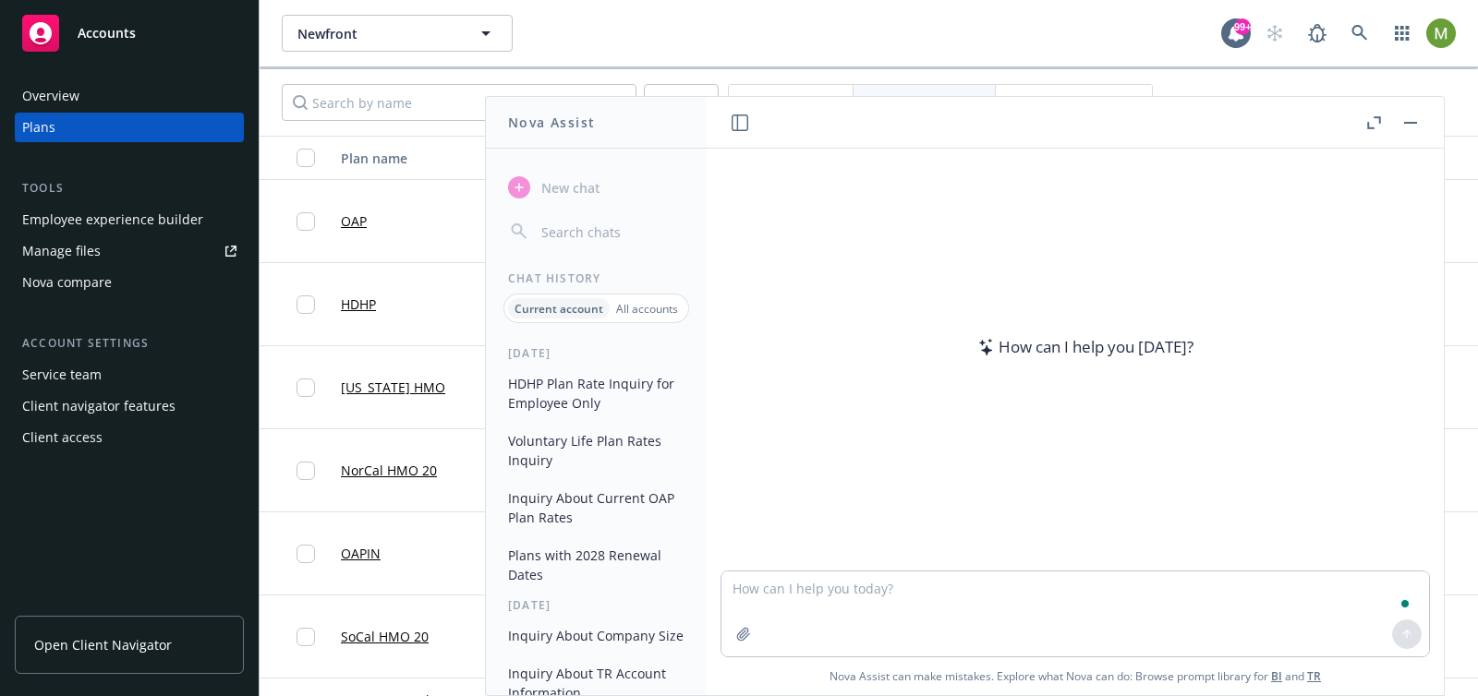
click at [831, 585] on textarea "To enrich screen reader interactions, please activate Accessibility in Grammarl…" at bounding box center [1074, 614] width 707 height 85
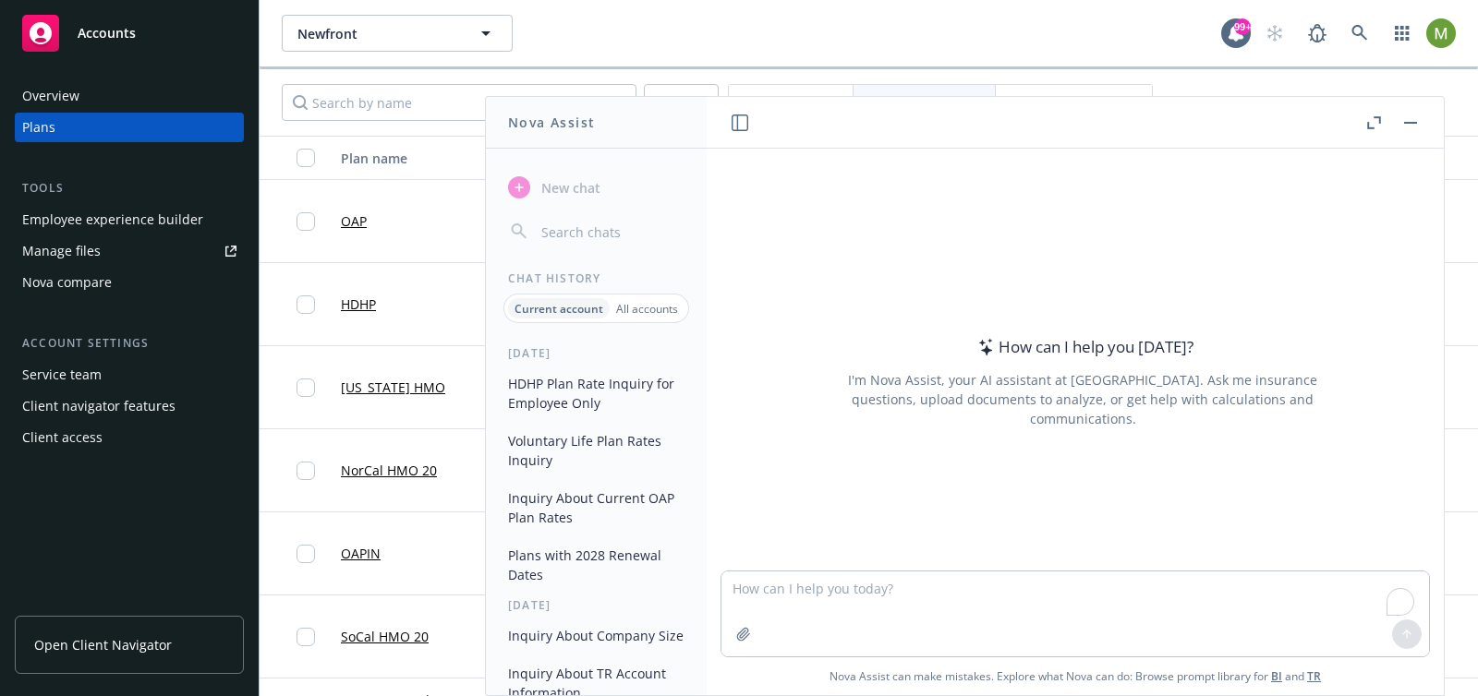
type textarea "What is the employer contribution amount and percentage for Employee + Spouse i…"
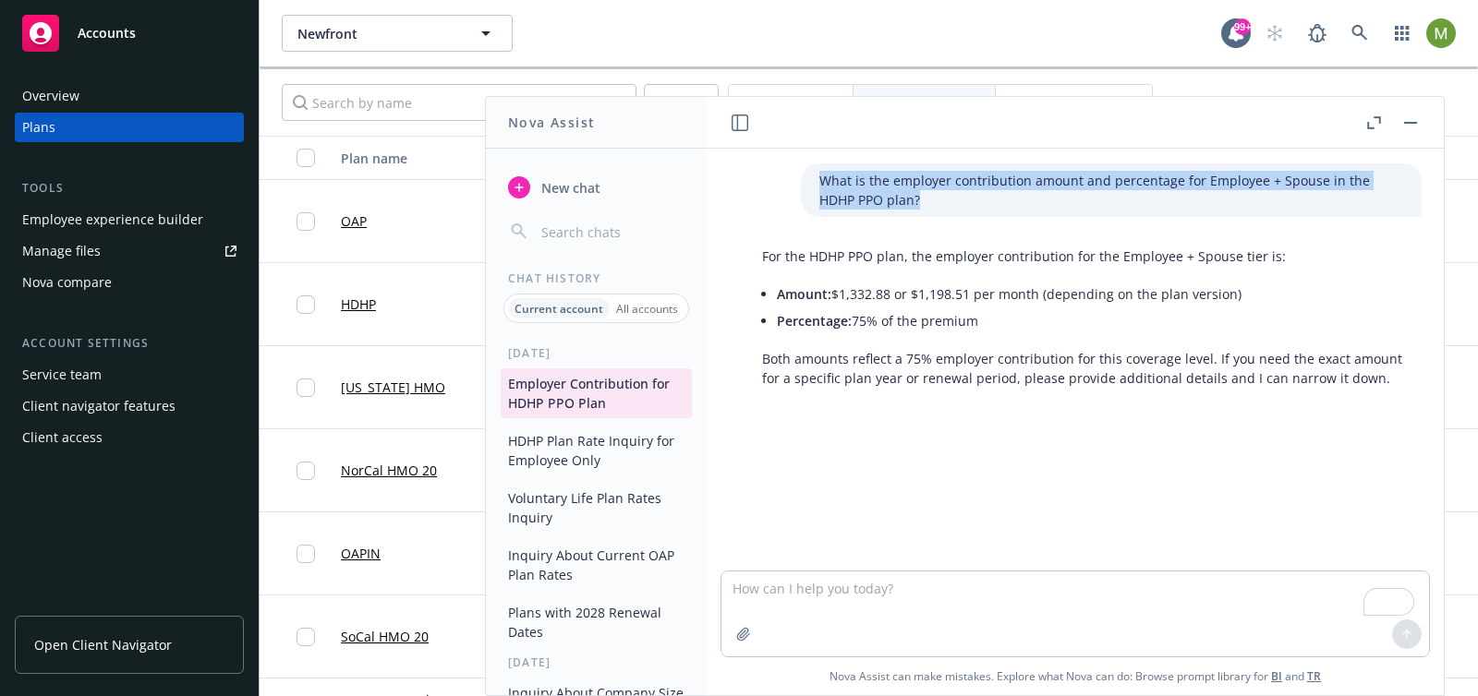
drag, startPoint x: 845, startPoint y: 202, endPoint x: 803, endPoint y: 186, distance: 44.8
click at [803, 186] on div "What is the employer contribution amount and percentage for Employee + Spouse i…" at bounding box center [1111, 190] width 621 height 54
copy p "What is the employer contribution amount and percentage for Employee + Spouse i…"
click at [579, 451] on button "HDHP Plan Rate Inquiry for Employee Only" at bounding box center [596, 451] width 191 height 50
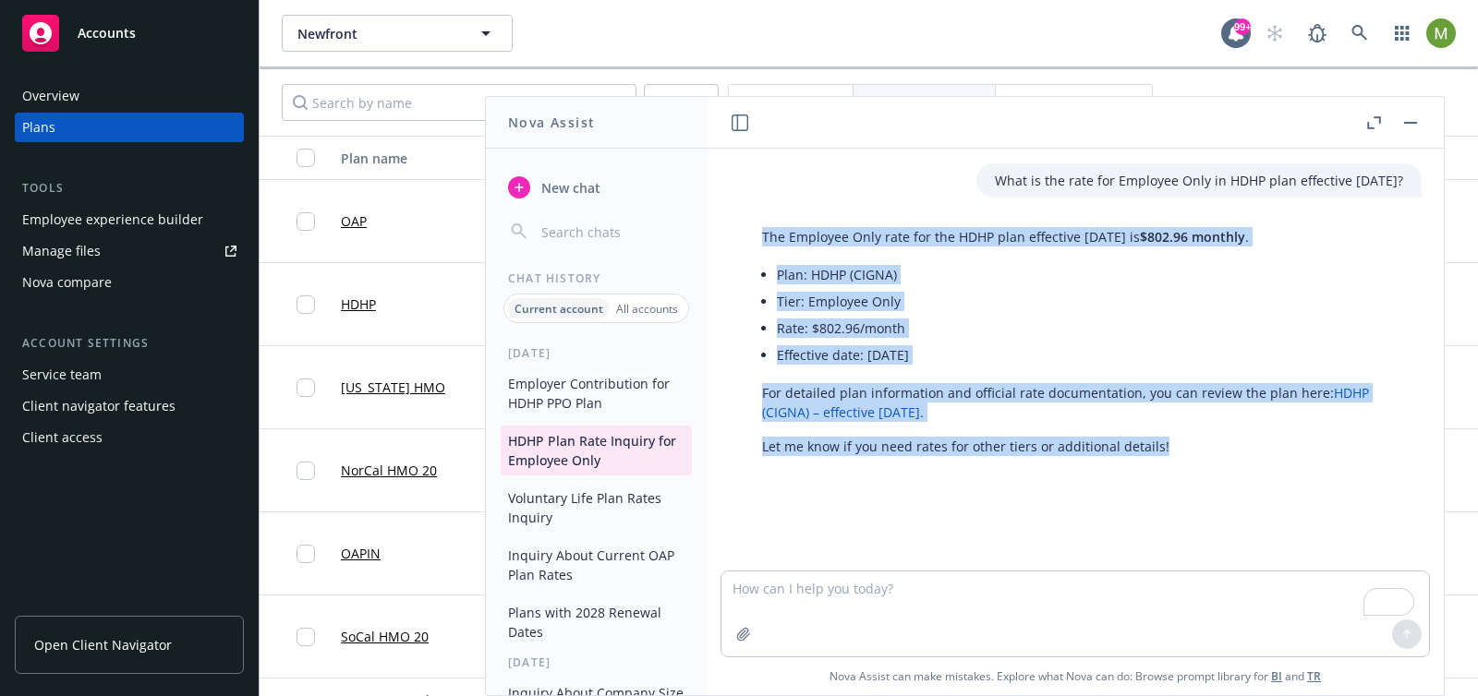
drag, startPoint x: 762, startPoint y: 236, endPoint x: 1203, endPoint y: 471, distance: 499.9
click at [1203, 471] on div "What is the rate for Employee Only in HDHP plan effective [DATE]? The Employee …" at bounding box center [1075, 360] width 722 height 422
copy div "The Employee Only rate for the HDHP plan effective [DATE] is $802.96 monthly . …"
click at [601, 398] on button "Employer Contribution for HDHP PPO Plan" at bounding box center [596, 393] width 191 height 50
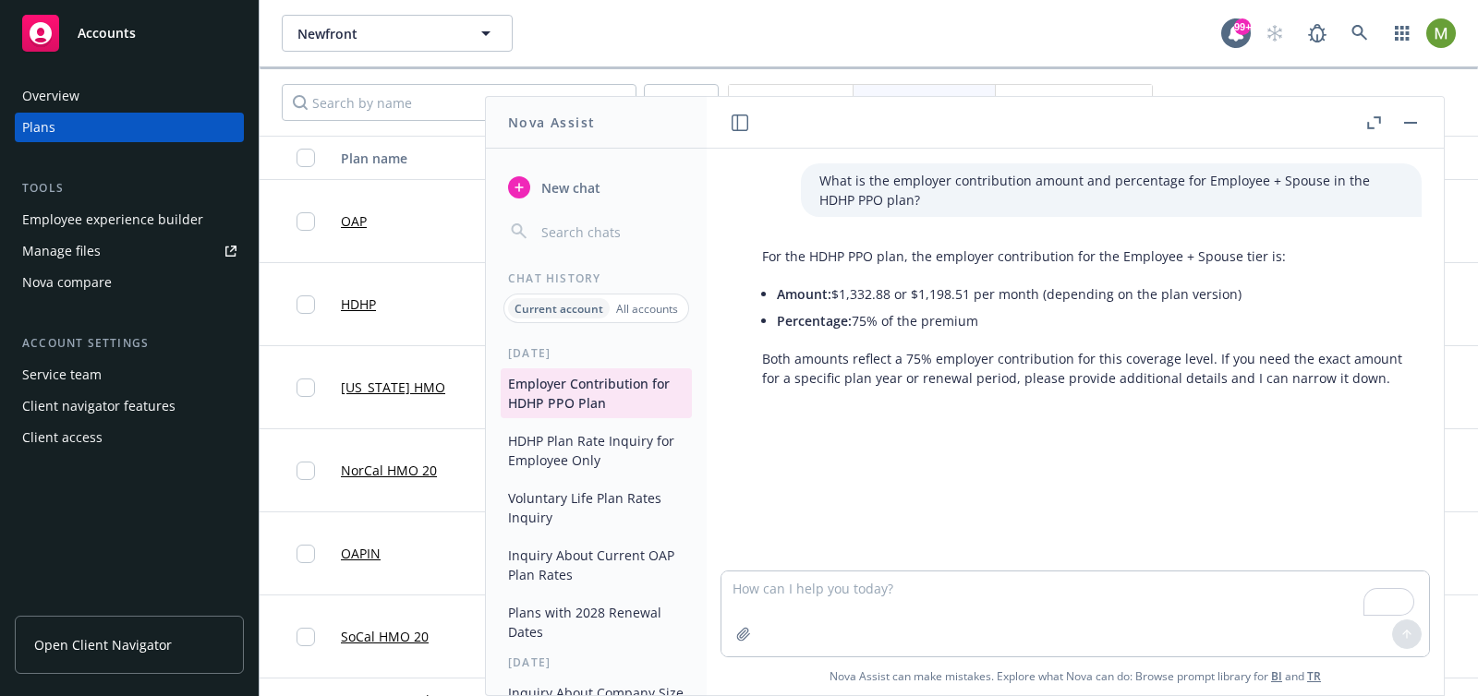
drag, startPoint x: 765, startPoint y: 255, endPoint x: 874, endPoint y: 272, distance: 110.2
click at [874, 272] on div "For the HDHP PPO plan, the employer contribution for the Employee + Spouse tier…" at bounding box center [1082, 317] width 678 height 156
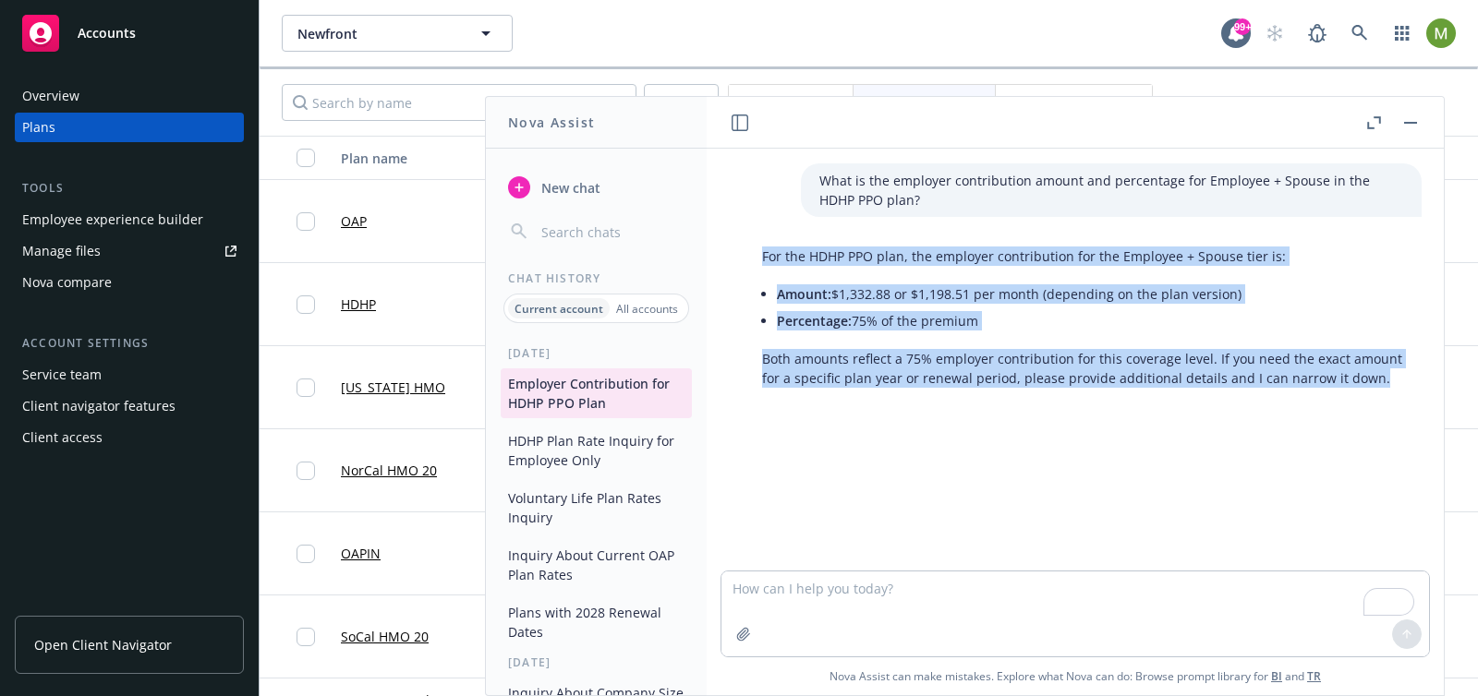
drag, startPoint x: 764, startPoint y: 256, endPoint x: 1368, endPoint y: 375, distance: 615.6
click at [1368, 375] on div "For the HDHP PPO plan, the employer contribution for the Employee + Spouse tier…" at bounding box center [1082, 317] width 678 height 156
copy div "For the HDHP PPO plan, the employer contribution for the Employee + Spouse tier…"
click at [1040, 309] on li "Percentage: 75% of the premium" at bounding box center [1090, 321] width 626 height 27
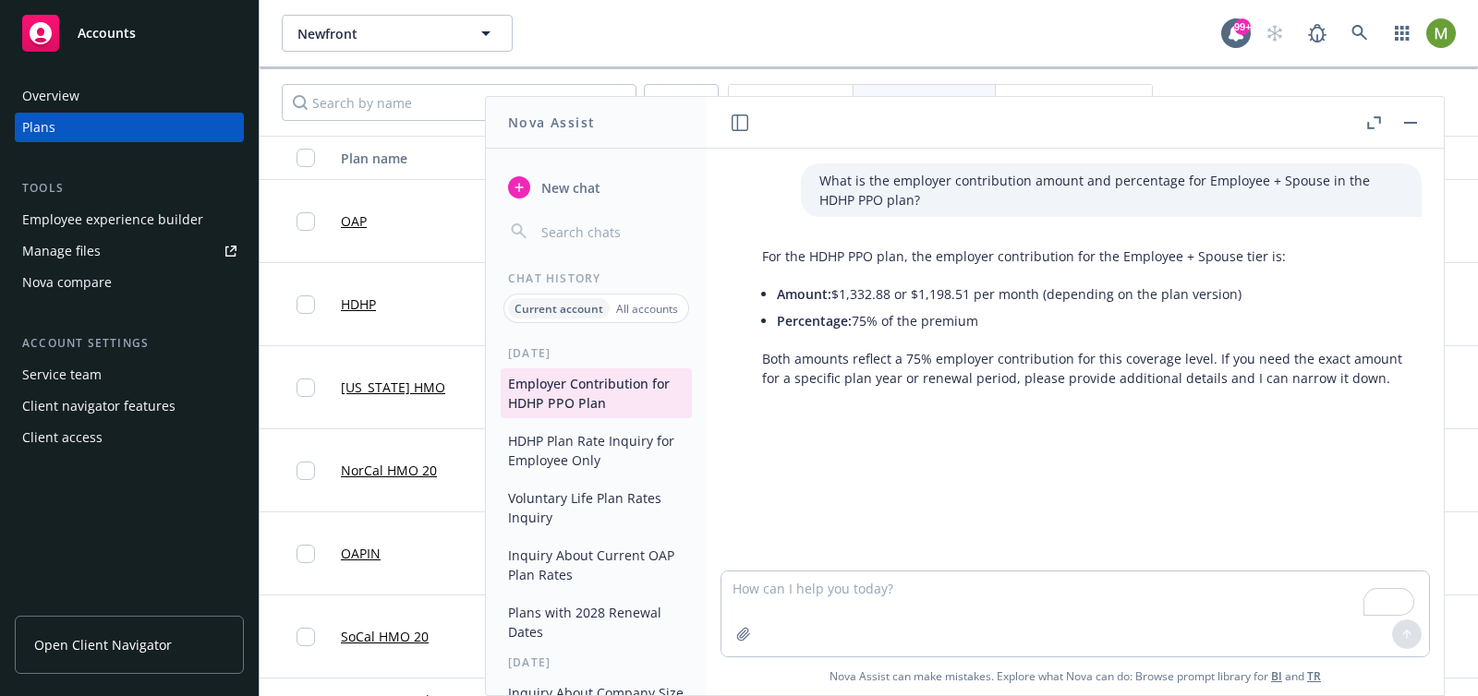
click at [536, 189] on button "New chat" at bounding box center [596, 187] width 191 height 33
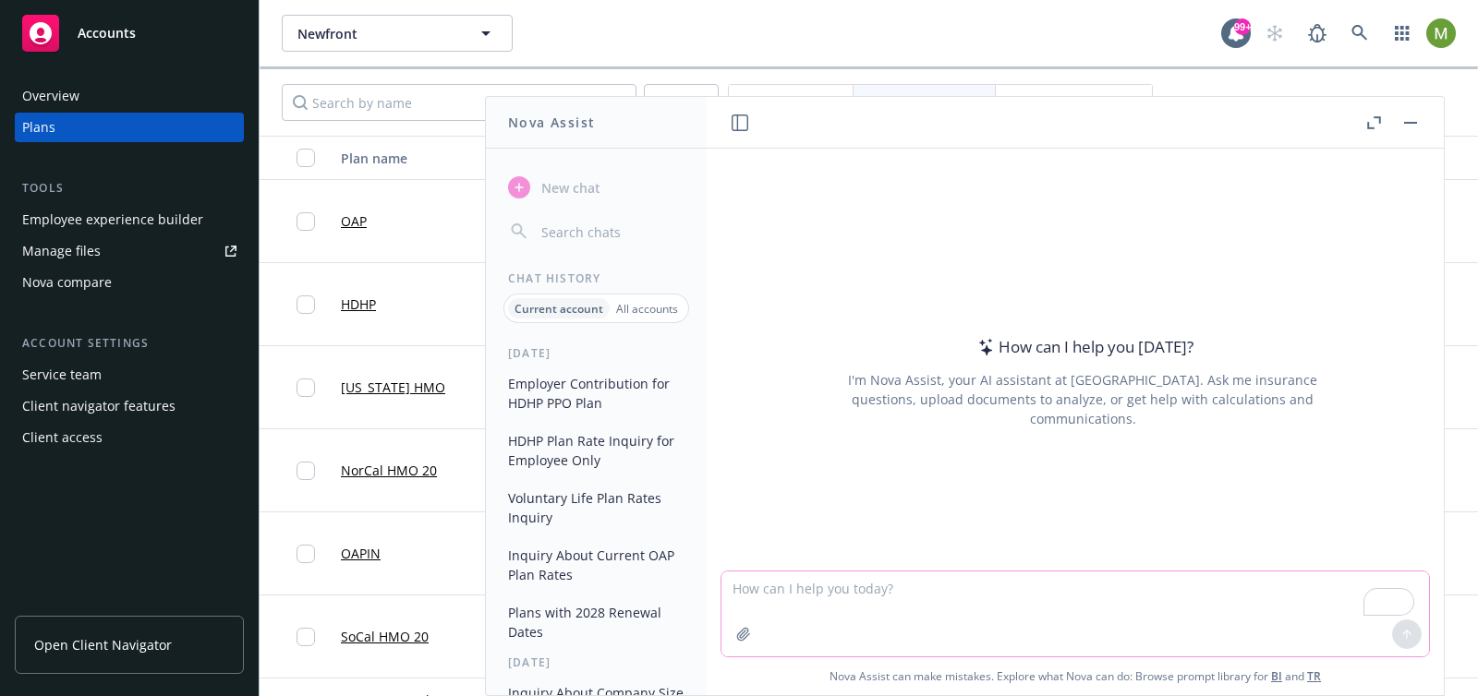
paste textarea "Confirm that employer + employee contributions equal the rate for the HDHP PPO …"
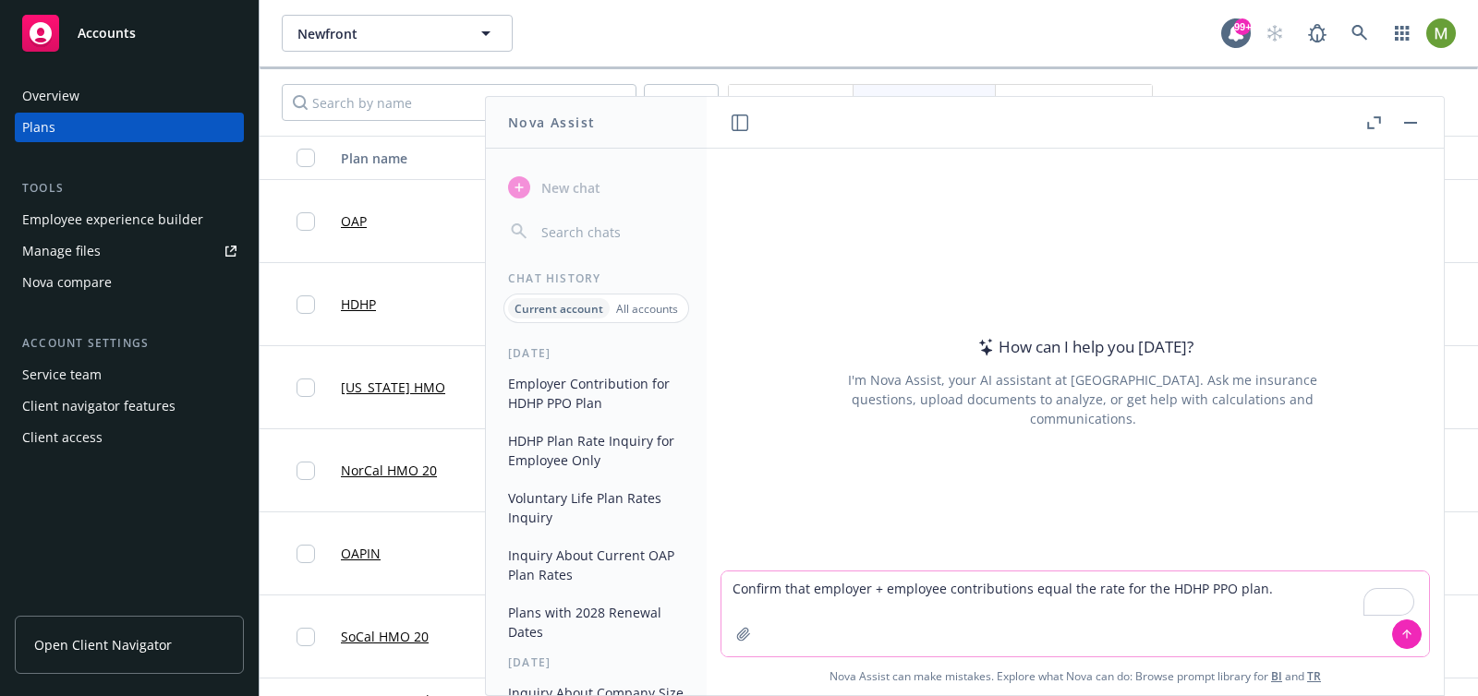
click at [1261, 588] on textarea "Confirm that employer + employee contributions equal the rate for the HDHP PPO …" at bounding box center [1074, 614] width 707 height 85
click at [1255, 595] on textarea "Confirm that employer + employee contributions equal the rate for the HDHP PPO …" at bounding box center [1074, 614] width 707 height 85
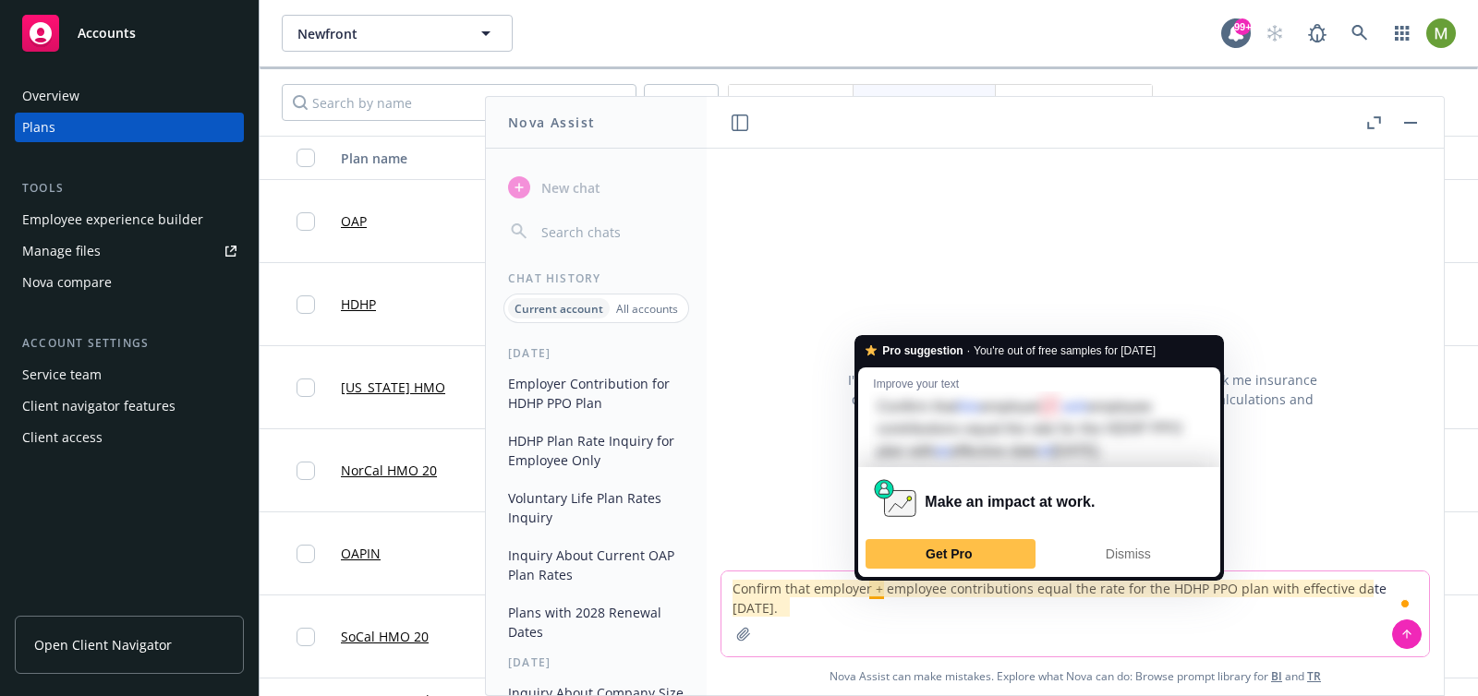
click at [869, 621] on textarea "Confirm that employer + employee contributions equal the rate for the HDHP PPO …" at bounding box center [1074, 614] width 707 height 85
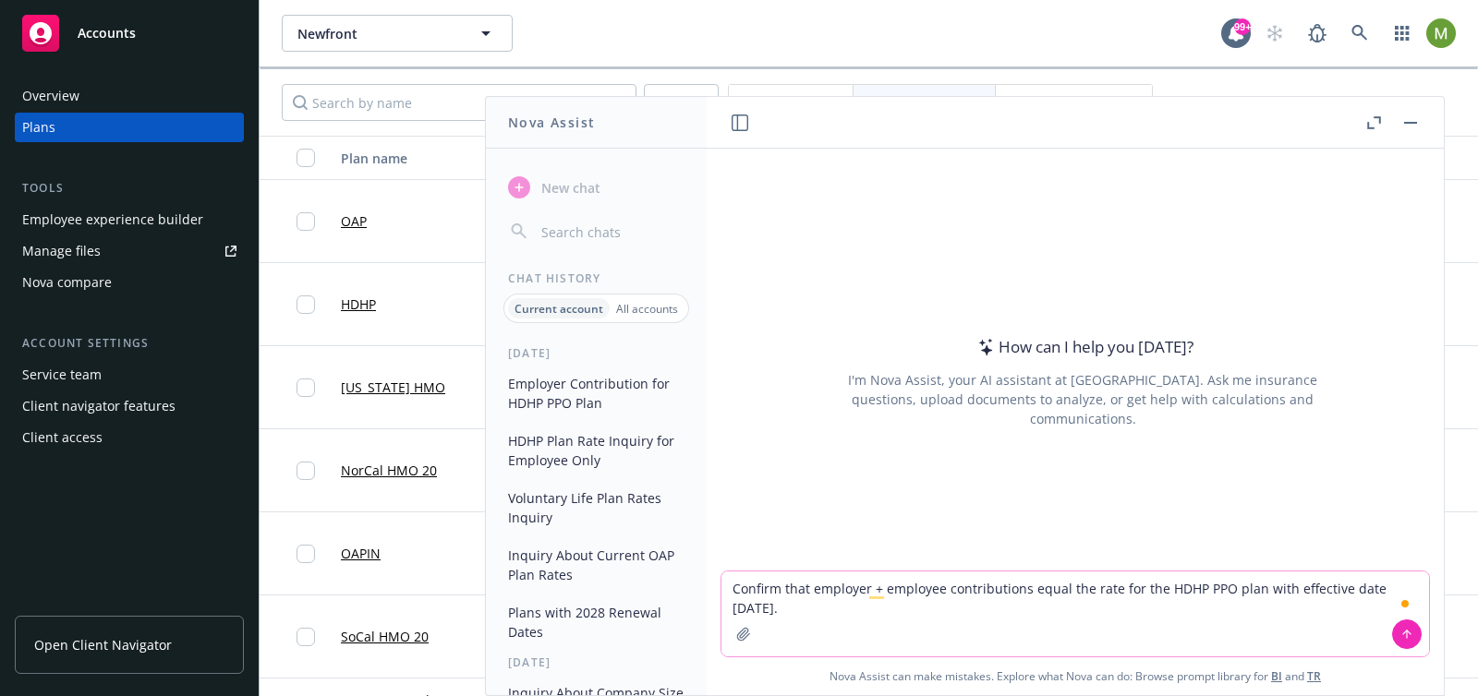
type textarea "Confirm that employer + employee contributions equal the rate for the HDHP PPO …"
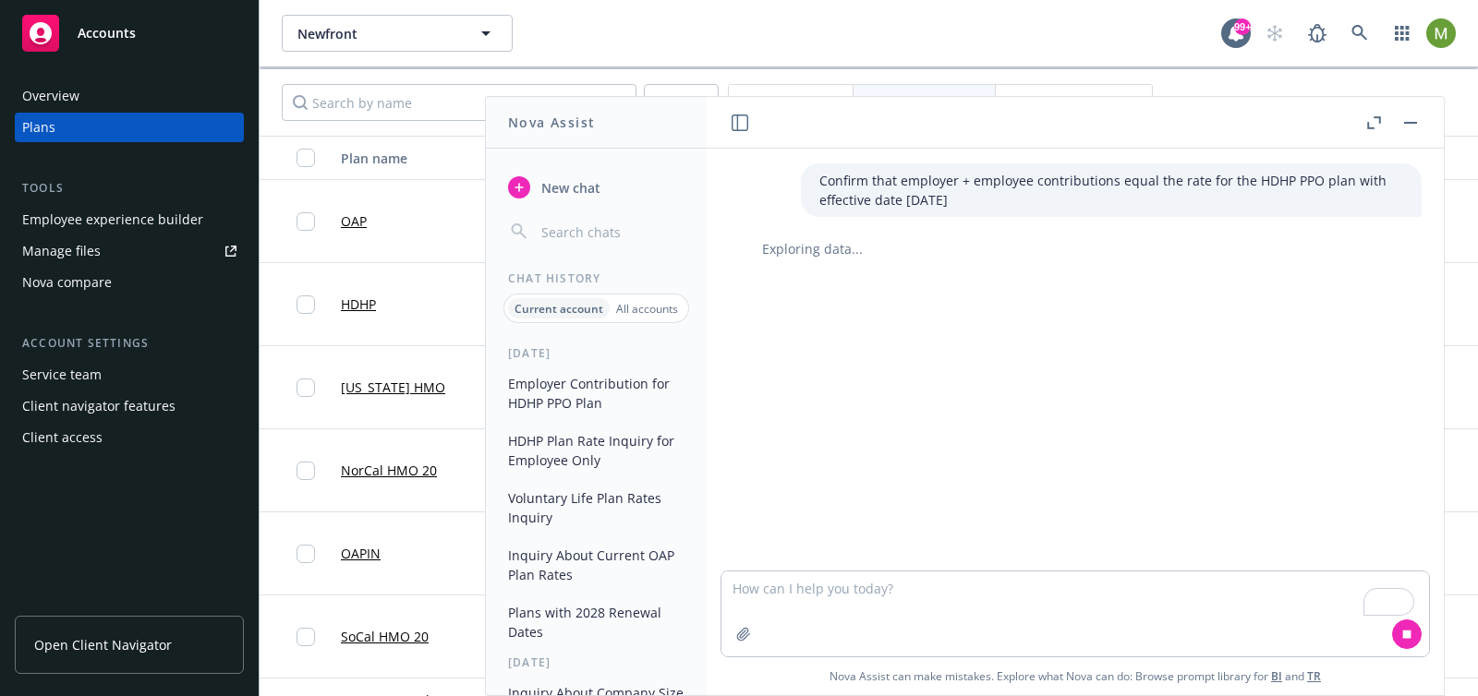
drag, startPoint x: 888, startPoint y: 196, endPoint x: 810, endPoint y: 185, distance: 79.3
click at [819, 185] on p "Confirm that employer + employee contributions equal the rate for the HDHP PPO …" at bounding box center [1111, 190] width 584 height 39
copy p "Confirm that employer + employee contributions equal the rate for the HDHP PPO …"
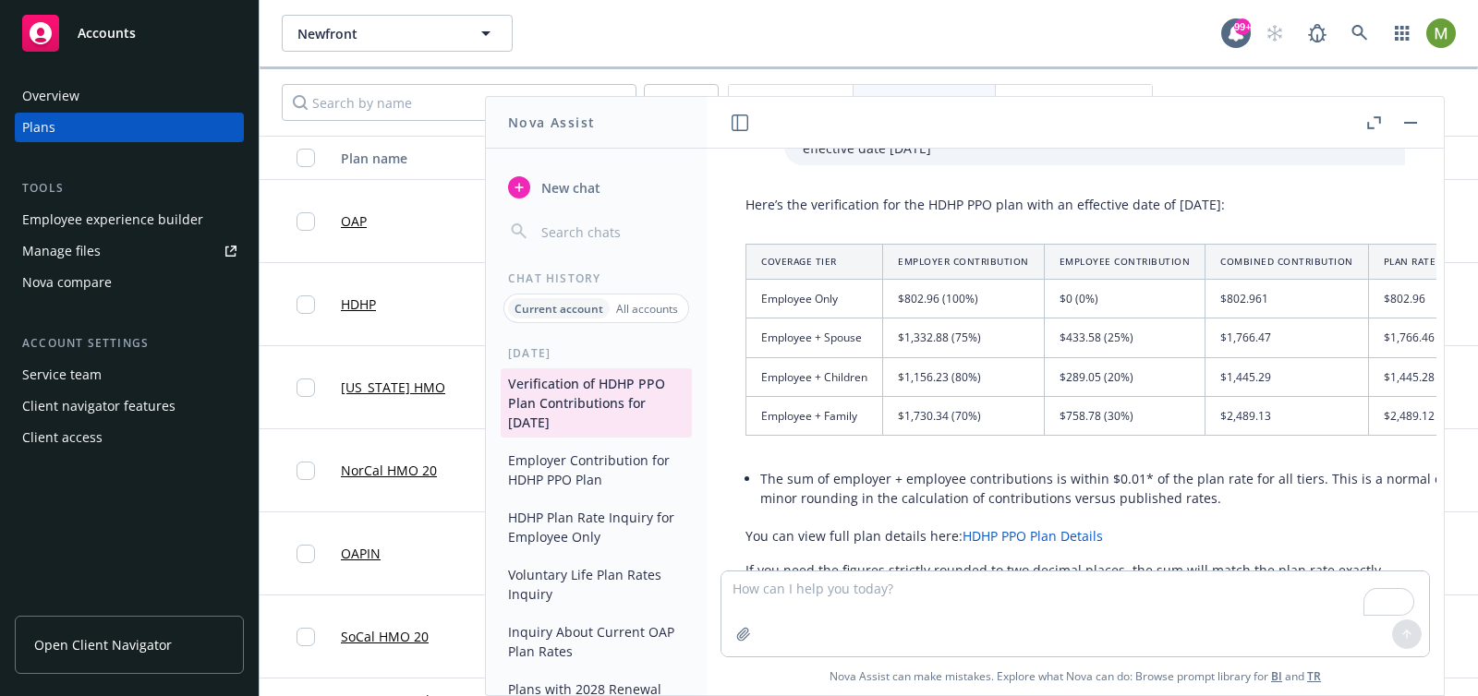
scroll to position [0, 17]
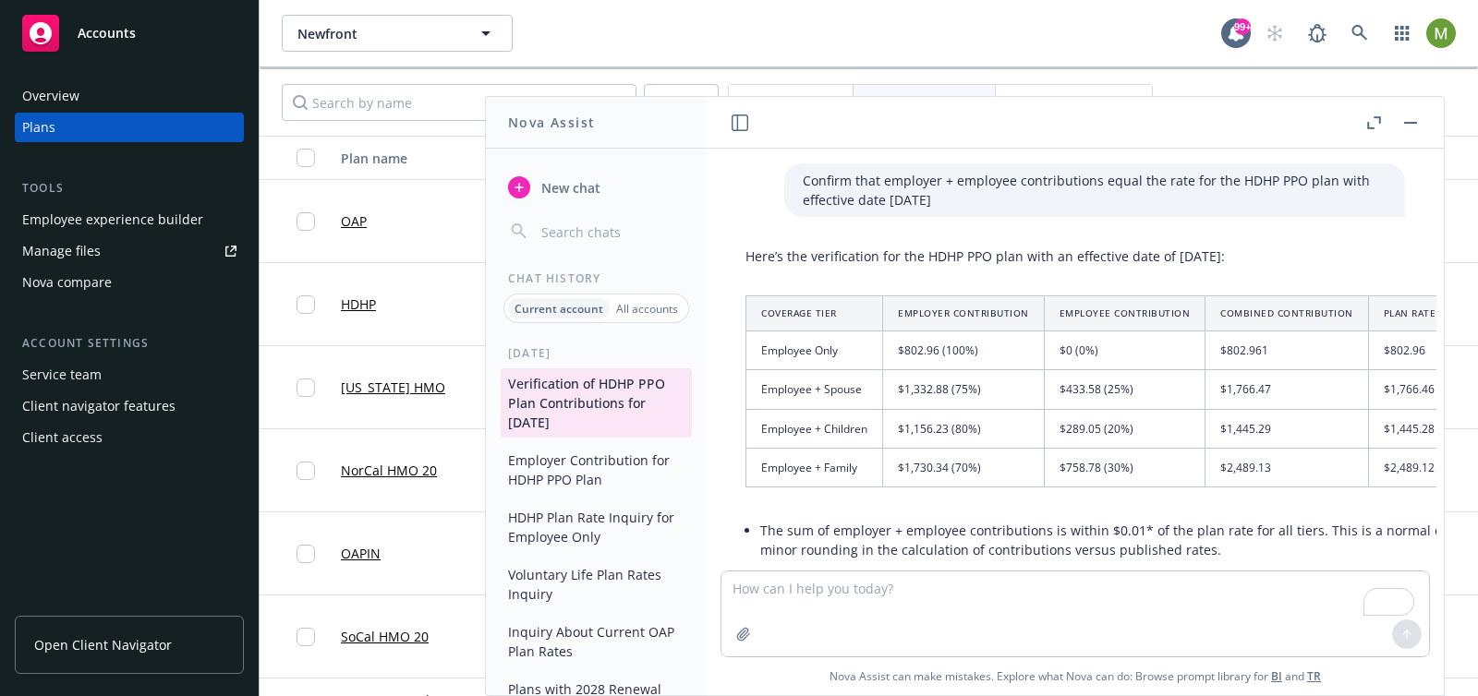
click at [1108, 268] on div "Here’s the verification for the HDHP PPO plan with an effective date of [DATE]:…" at bounding box center [1159, 456] width 864 height 434
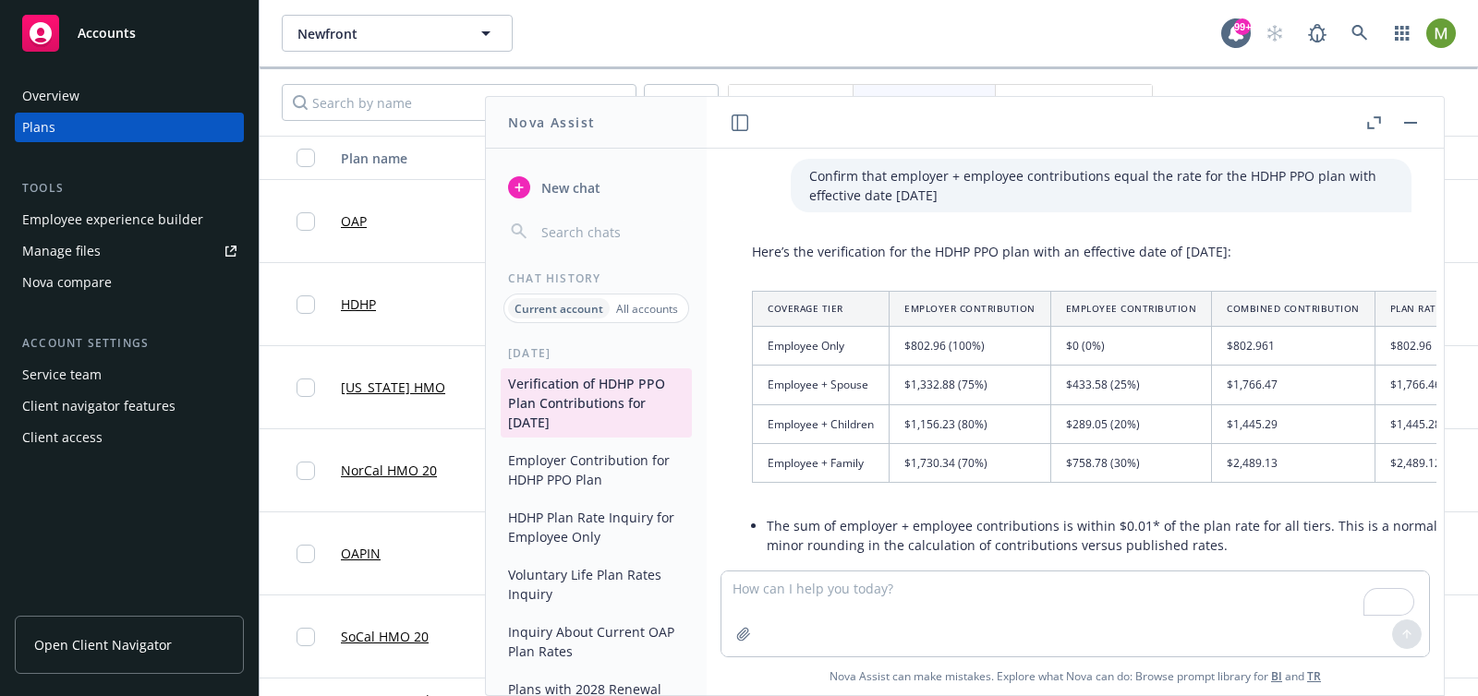
click at [1368, 124] on icon "button" at bounding box center [1374, 122] width 14 height 13
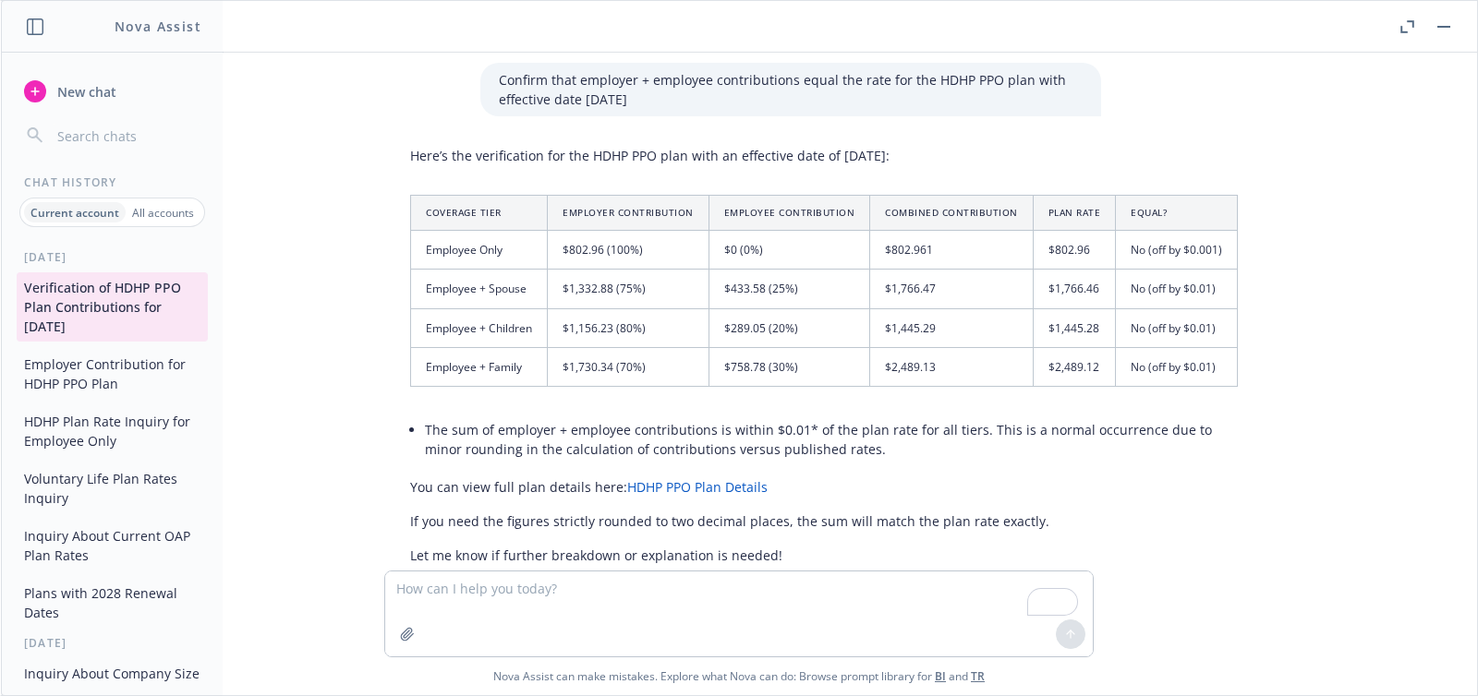
scroll to position [0, 0]
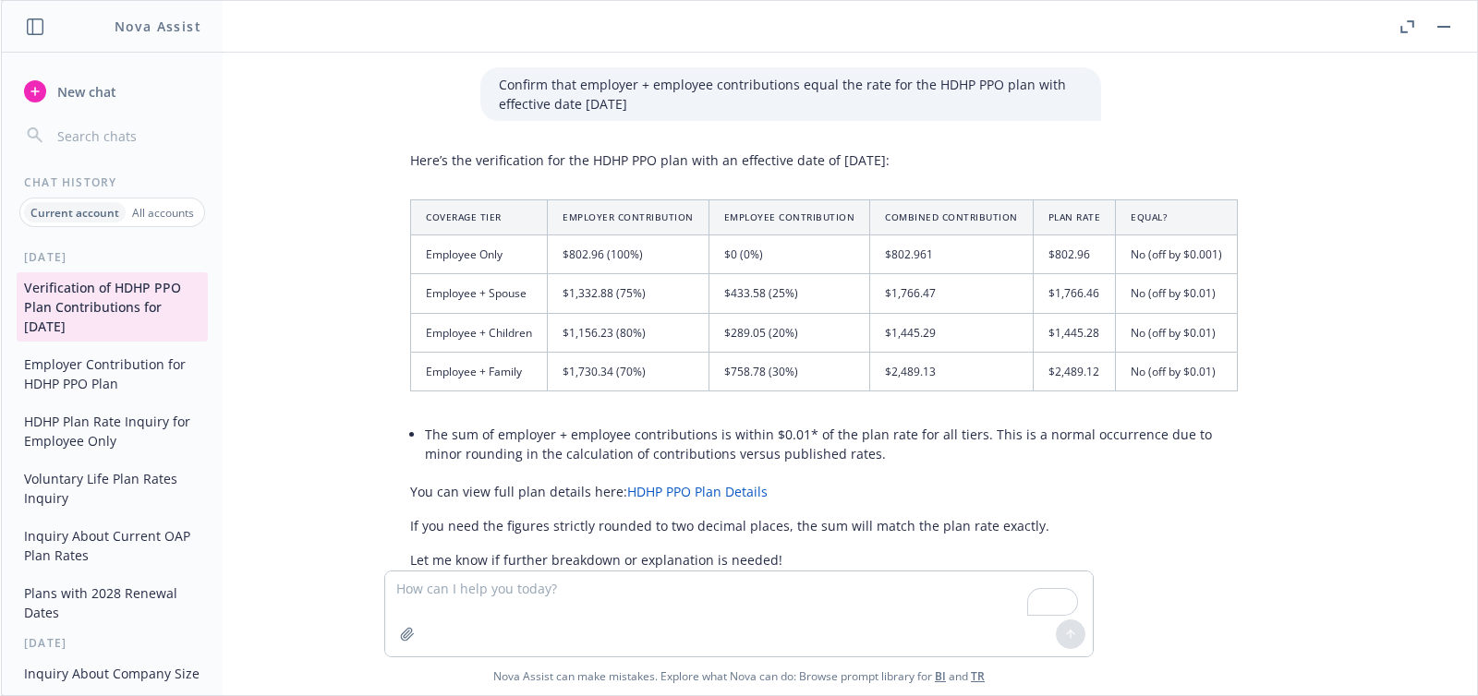
click at [398, 161] on div "Here’s the verification for the HDHP PPO plan with an effective date of [DATE]:…" at bounding box center [824, 360] width 864 height 434
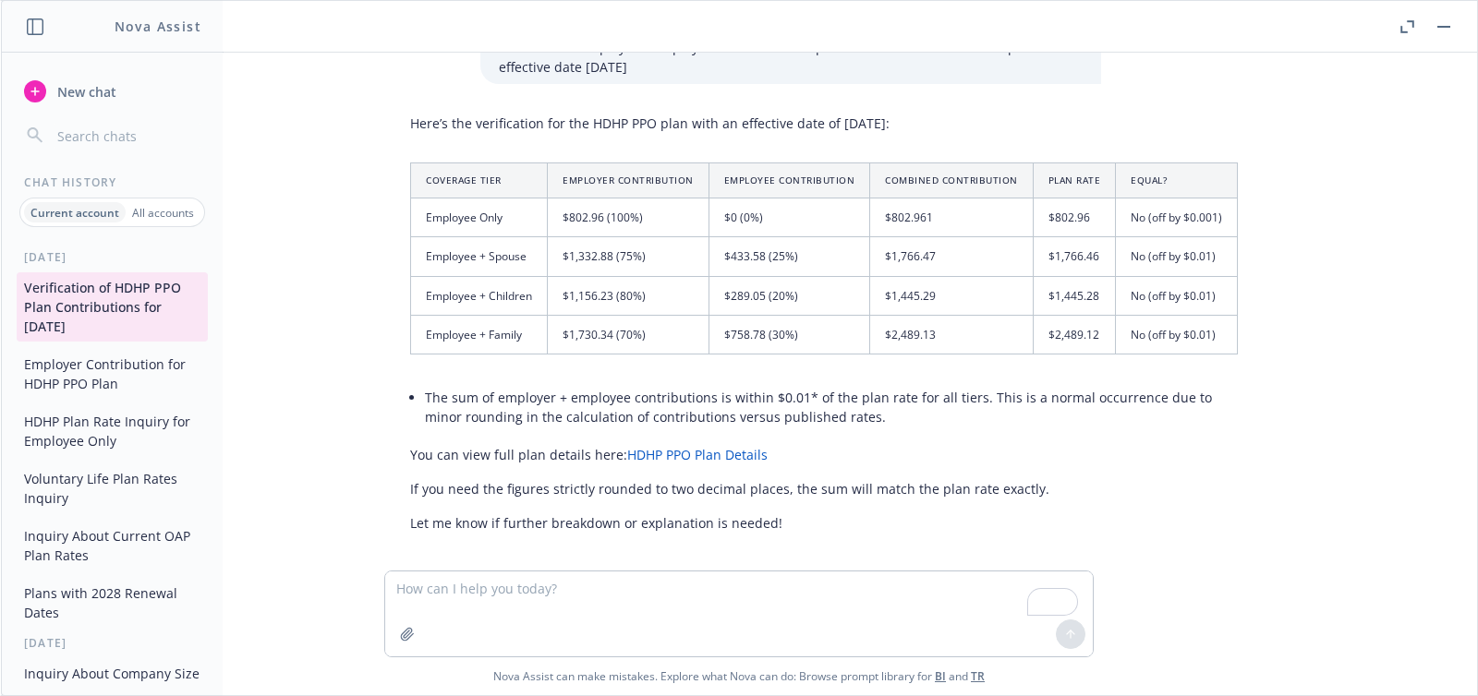
scroll to position [39, 0]
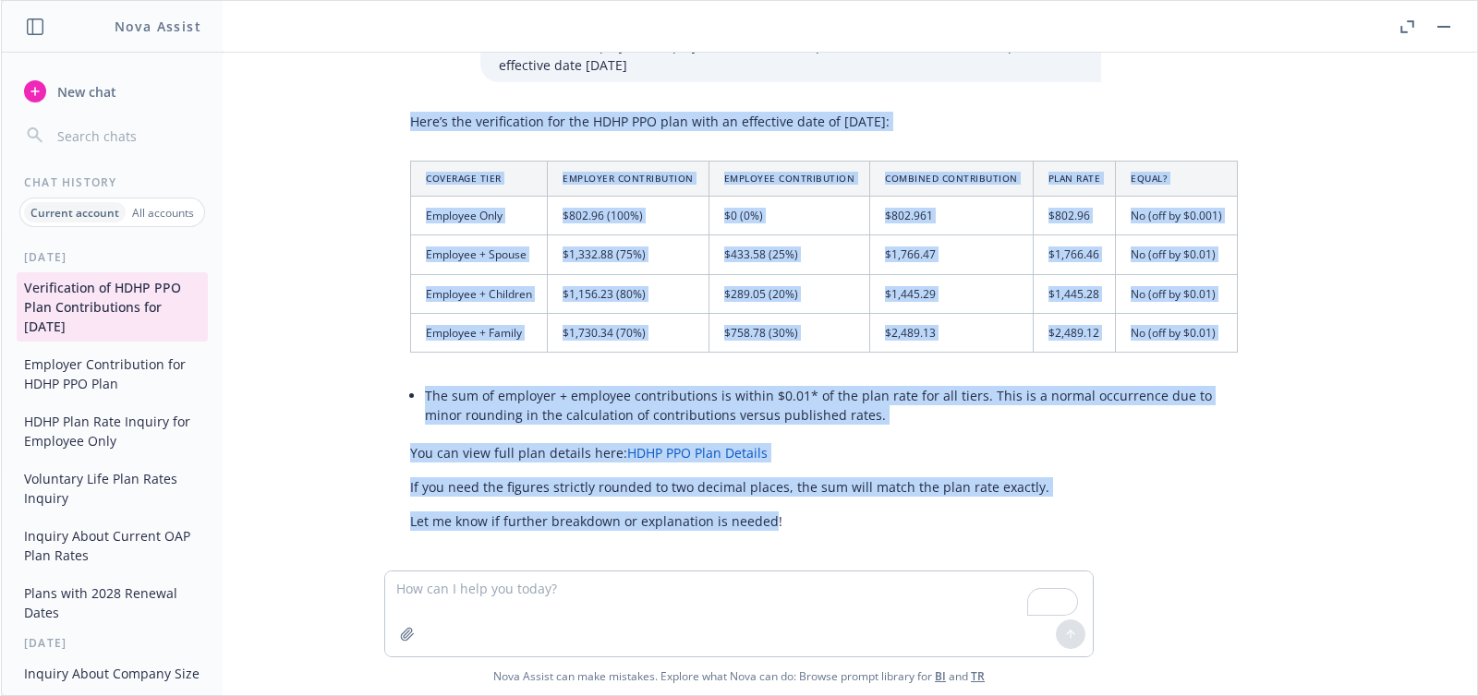
drag, startPoint x: 399, startPoint y: 121, endPoint x: 762, endPoint y: 527, distance: 544.8
click at [762, 527] on div "Here’s the verification for the HDHP PPO plan with an effective date of [DATE]:…" at bounding box center [824, 321] width 864 height 434
copy div "Here’s the verification for the HDHP PPO plan with an effective date of [DATE]:…"
click at [946, 447] on p "You can view full plan details here: HDHP PPO Plan Details" at bounding box center [823, 452] width 827 height 19
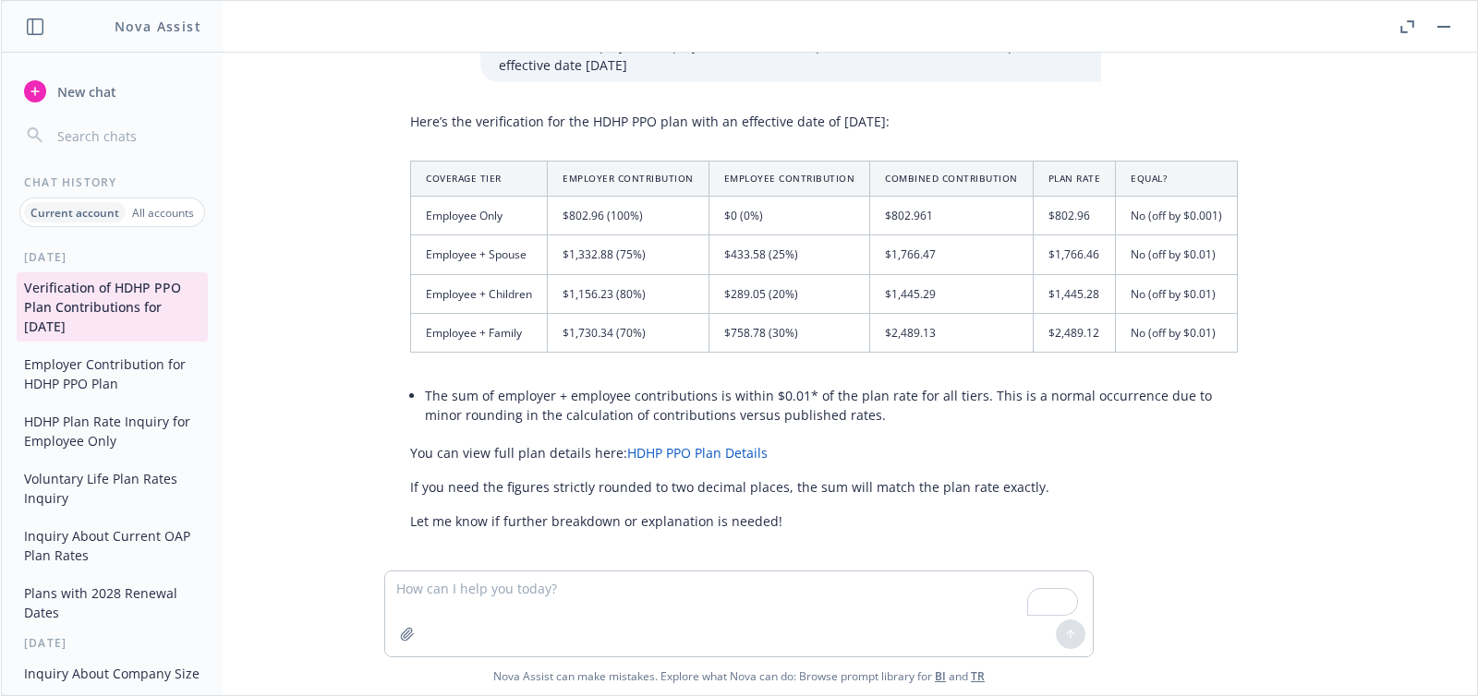
click at [946, 447] on p "You can view full plan details here: HDHP PPO Plan Details" at bounding box center [823, 452] width 827 height 19
click at [109, 88] on span "New chat" at bounding box center [85, 91] width 63 height 19
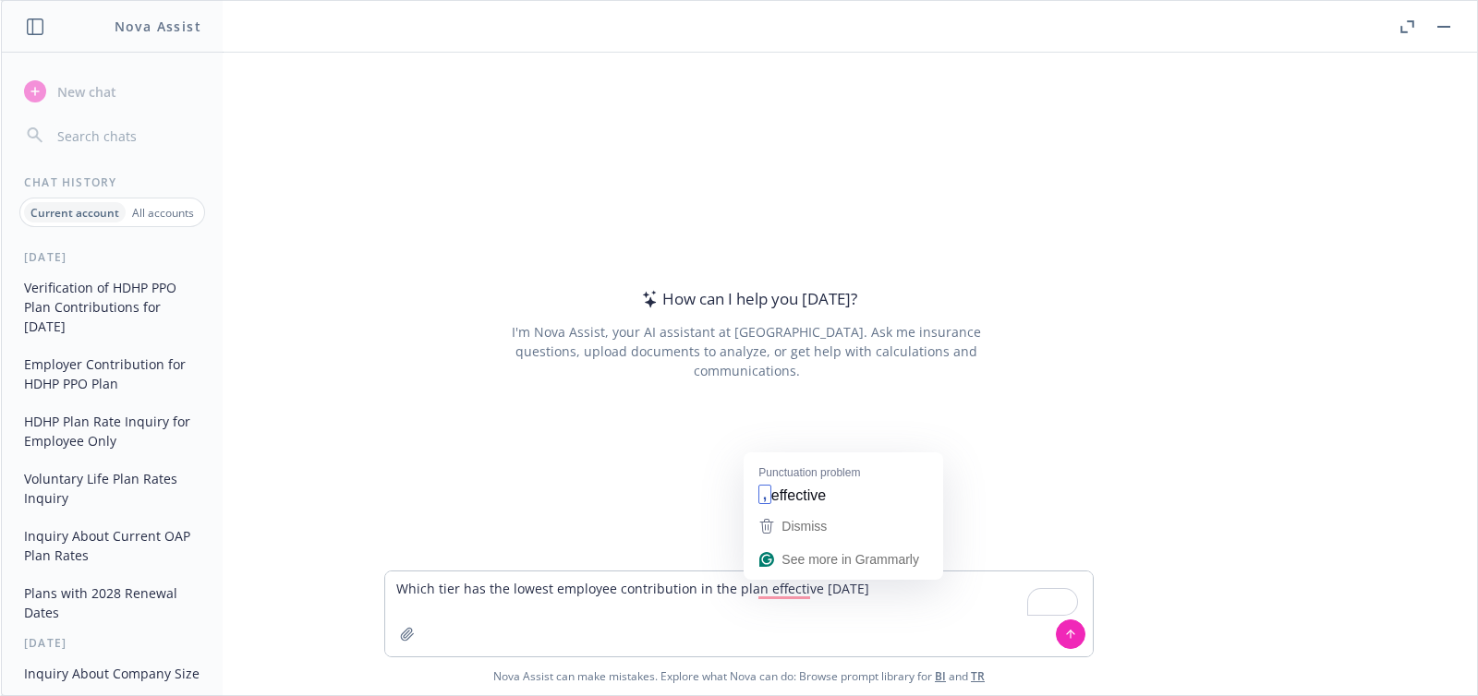
click at [753, 591] on textarea "Which tier has the lowest employee contribution in the plan effective [DATE]" at bounding box center [738, 614] width 707 height 85
click at [728, 591] on textarea "Which tier has the lowest employee contribution in the plan effective [DATE]" at bounding box center [738, 614] width 707 height 85
click at [997, 584] on textarea "Which tier has the lowest employee contribution in the HDHP PPO plan effective …" at bounding box center [738, 614] width 707 height 85
type textarea "Which tier has the lowest employee contribution in the HDHP PPO plan effective …"
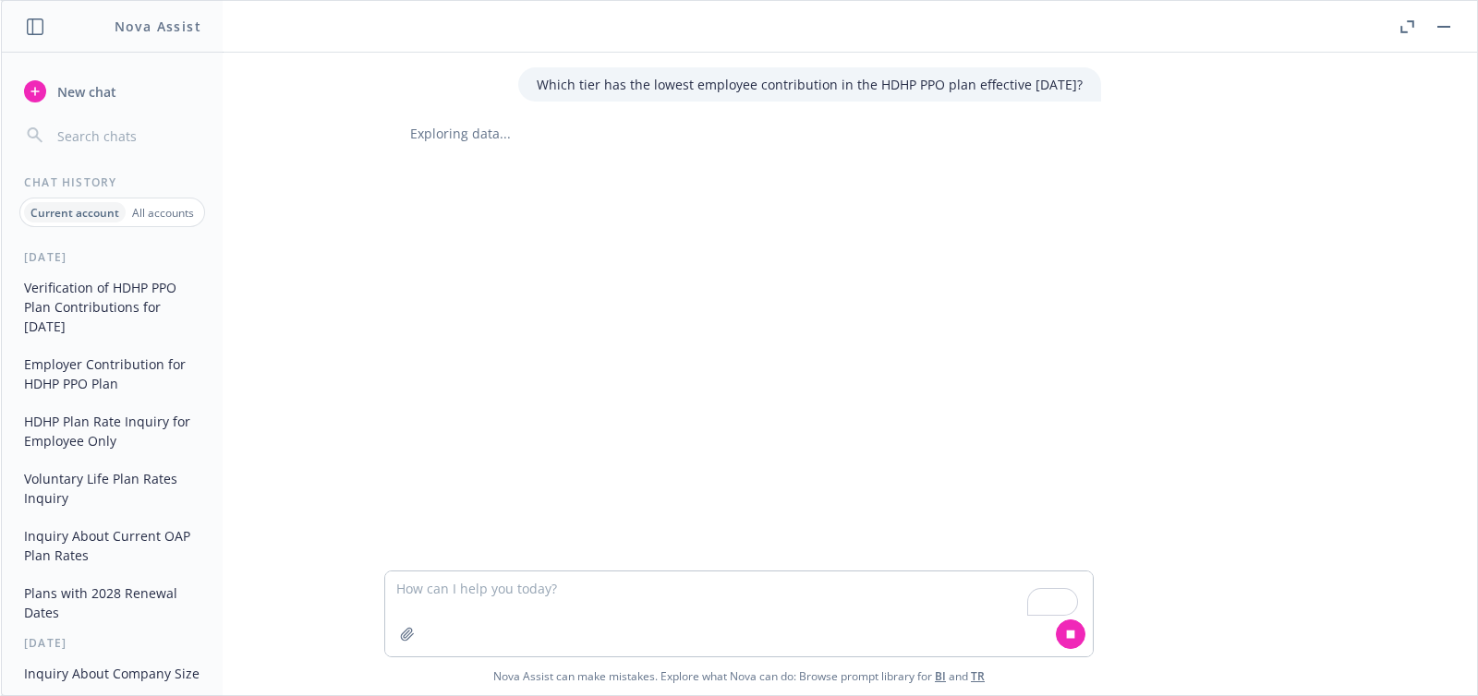
drag, startPoint x: 1080, startPoint y: 84, endPoint x: 509, endPoint y: 86, distance: 570.7
click at [518, 86] on div "Which tier has the lowest employee contribution in the HDHP PPO plan effective …" at bounding box center [809, 84] width 583 height 34
copy p "Which tier has the lowest employee contribution in the HDHP PPO plan effective …"
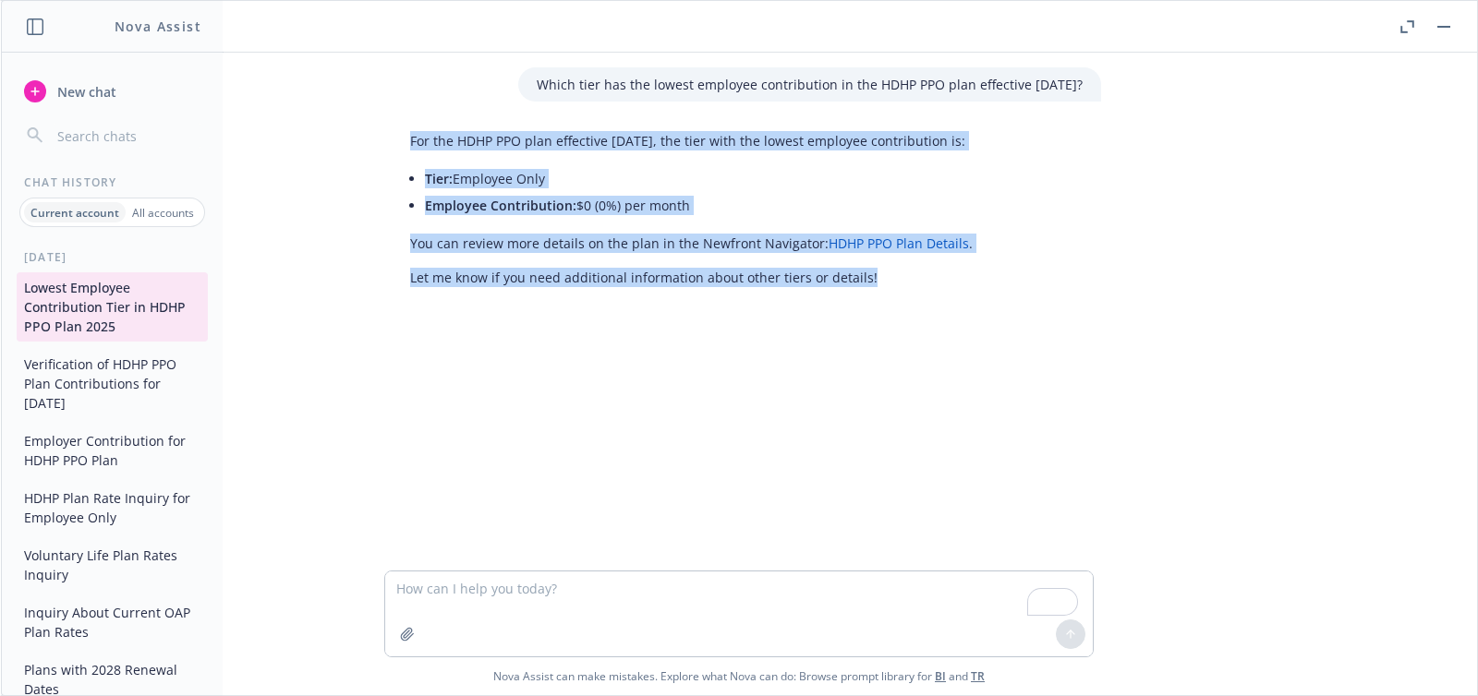
drag, startPoint x: 406, startPoint y: 139, endPoint x: 970, endPoint y: 274, distance: 579.2
click at [970, 274] on div "For the HDHP PPO plan effective [DATE], the tier with the lowest employee contr…" at bounding box center [691, 209] width 599 height 171
copy div "For the HDHP PPO plan effective [DATE], the tier with the lowest employee contr…"
click at [94, 98] on span "New chat" at bounding box center [85, 91] width 63 height 19
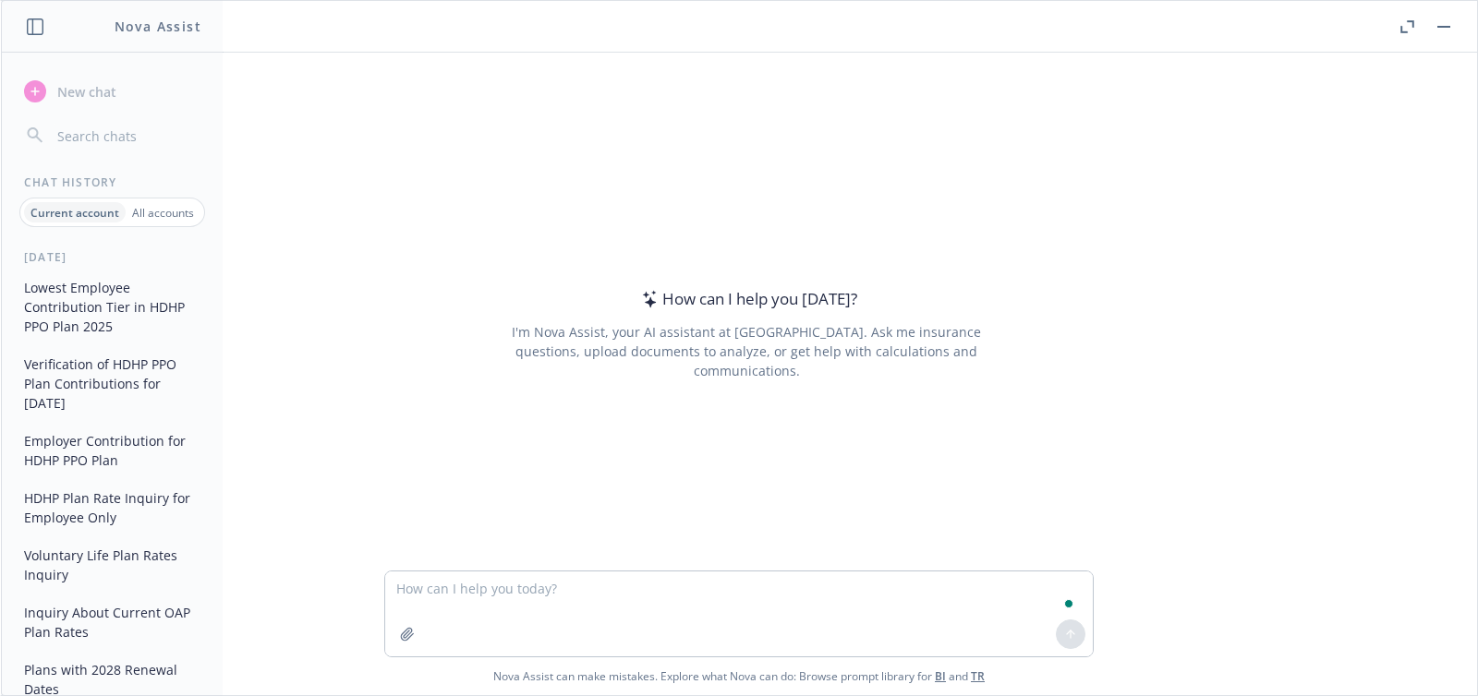
click at [503, 597] on textarea "To enrich screen reader interactions, please activate Accessibility in Grammarl…" at bounding box center [738, 614] width 707 height 85
click at [788, 587] on textarea "Provide a table of rates and contributions for the HDHP PPO plan." at bounding box center [738, 614] width 707 height 85
type textarea "Provide a table of rates and contributions for the HDHP PPO plan"
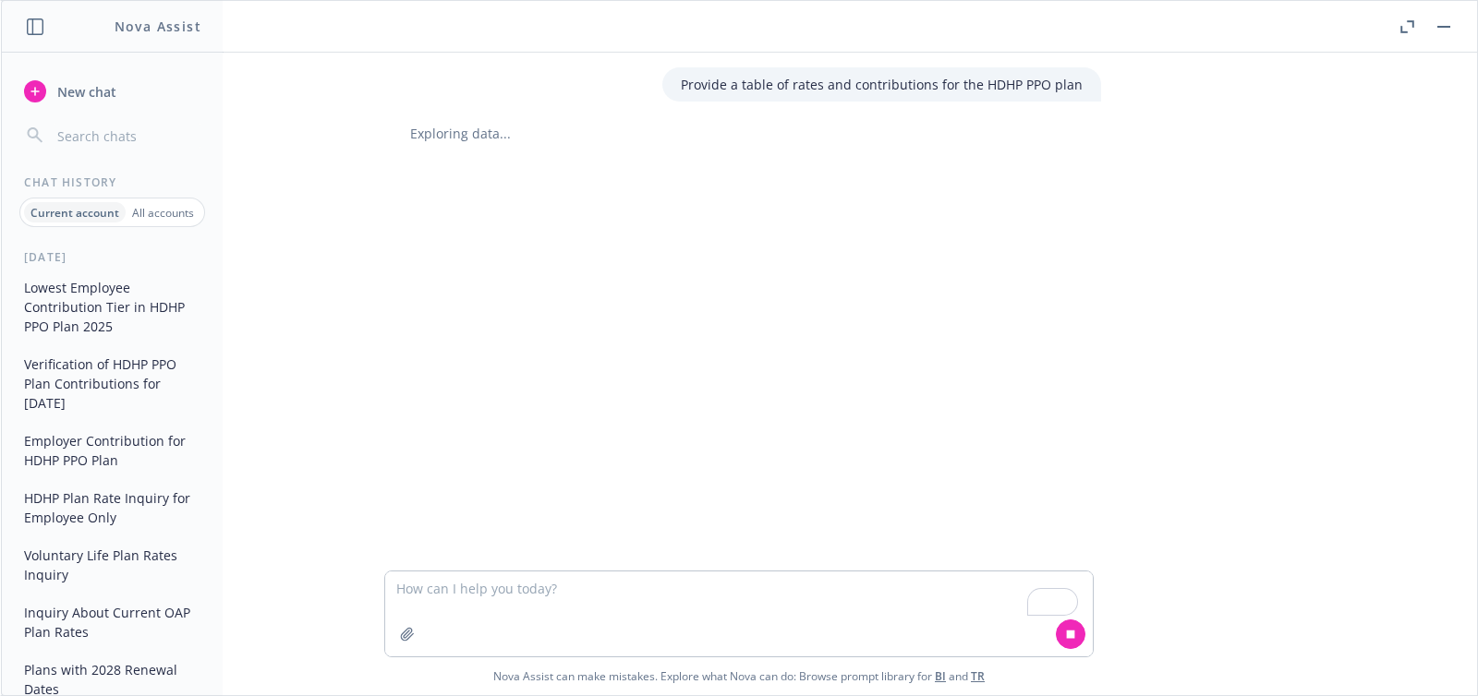
click at [789, 87] on p "Provide a table of rates and contributions for the HDHP PPO plan" at bounding box center [882, 84] width 402 height 19
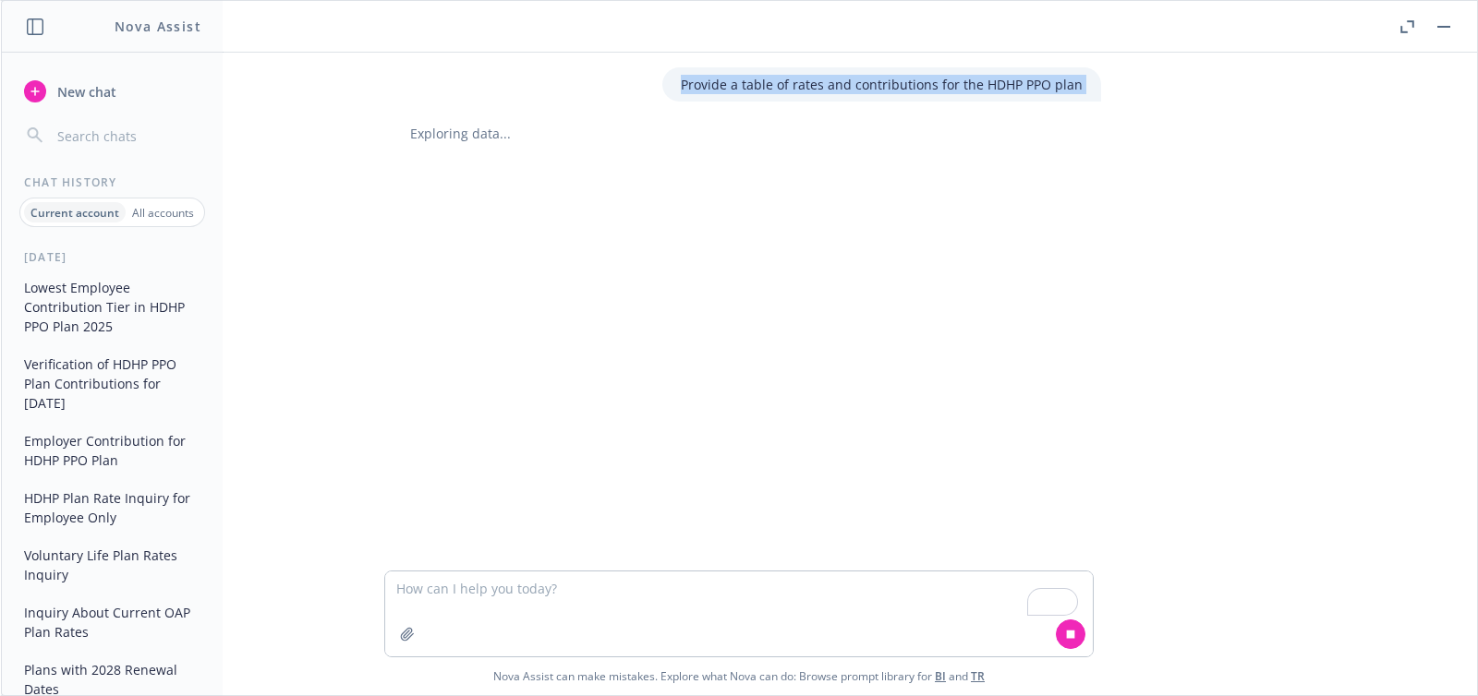
click at [789, 87] on p "Provide a table of rates and contributions for the HDHP PPO plan" at bounding box center [882, 84] width 402 height 19
copy p "Provide a table of rates and contributions for the HDHP PPO plan"
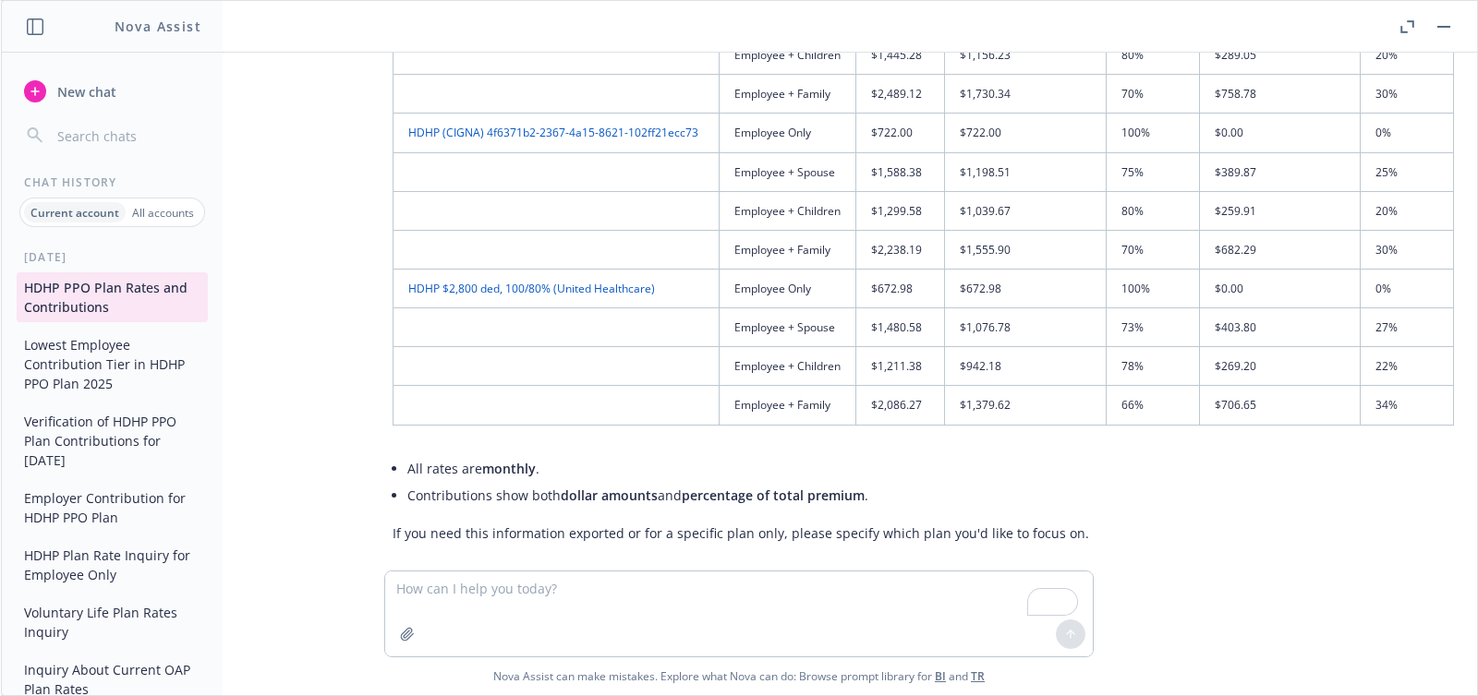
scroll to position [445, 18]
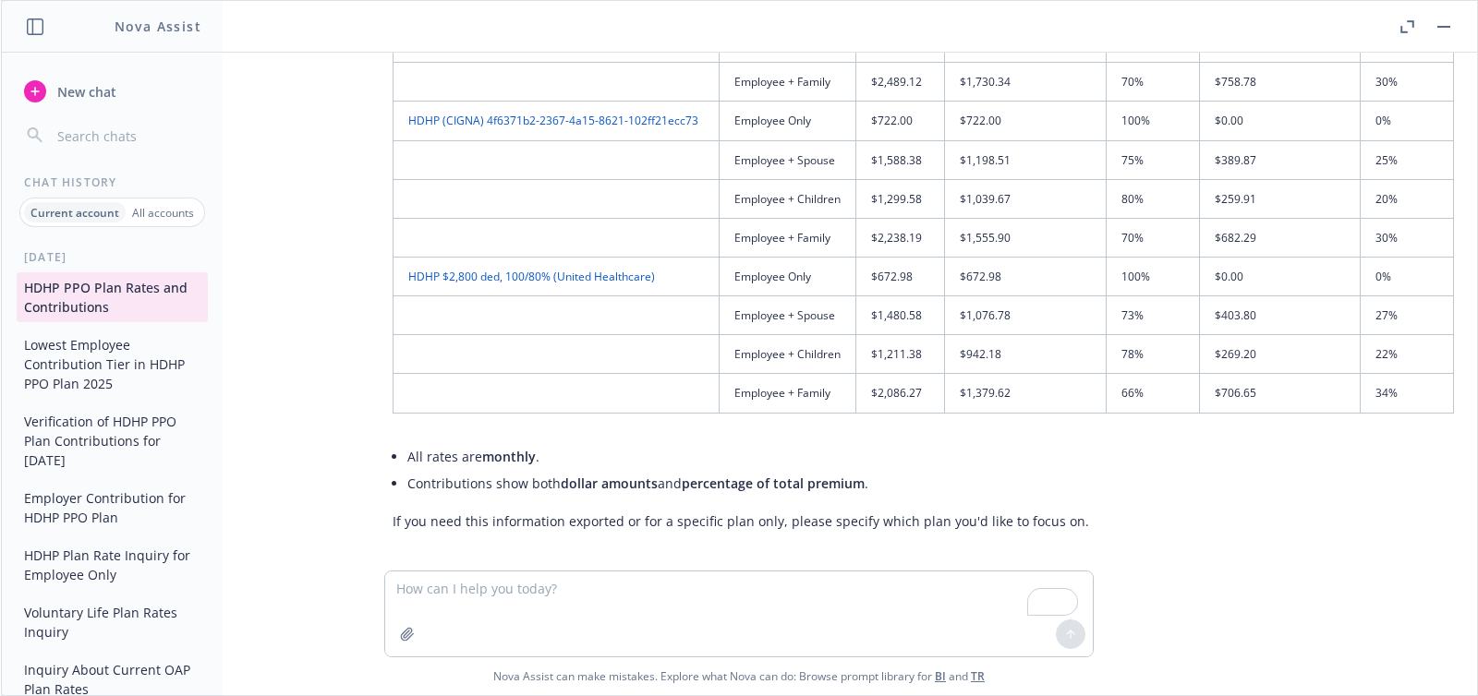
click at [573, 275] on link "HDHP $2,800 ded, 100/80% (United Healthcare)" at bounding box center [531, 277] width 247 height 16
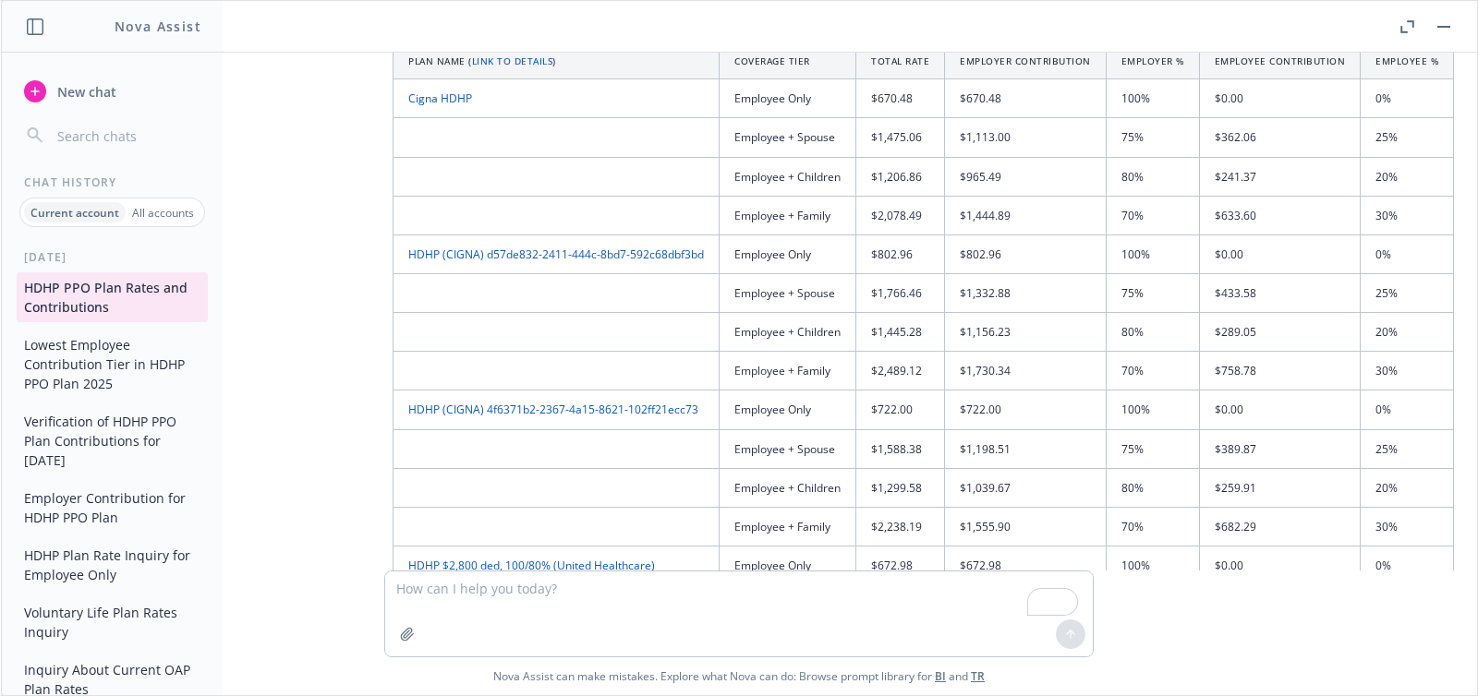
scroll to position [0, 18]
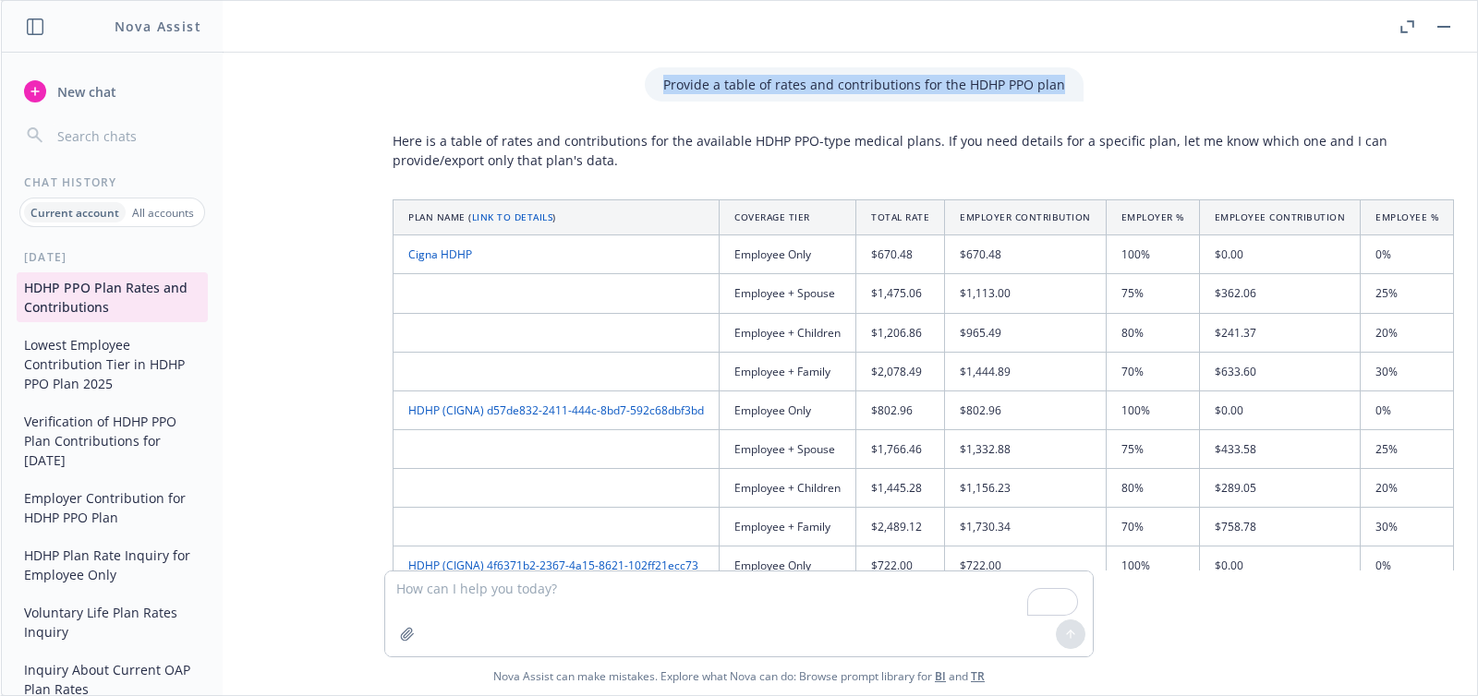
click at [392, 139] on p "Here is a table of rates and contributions for the available HDHP PPO-type medi…" at bounding box center [922, 150] width 1061 height 39
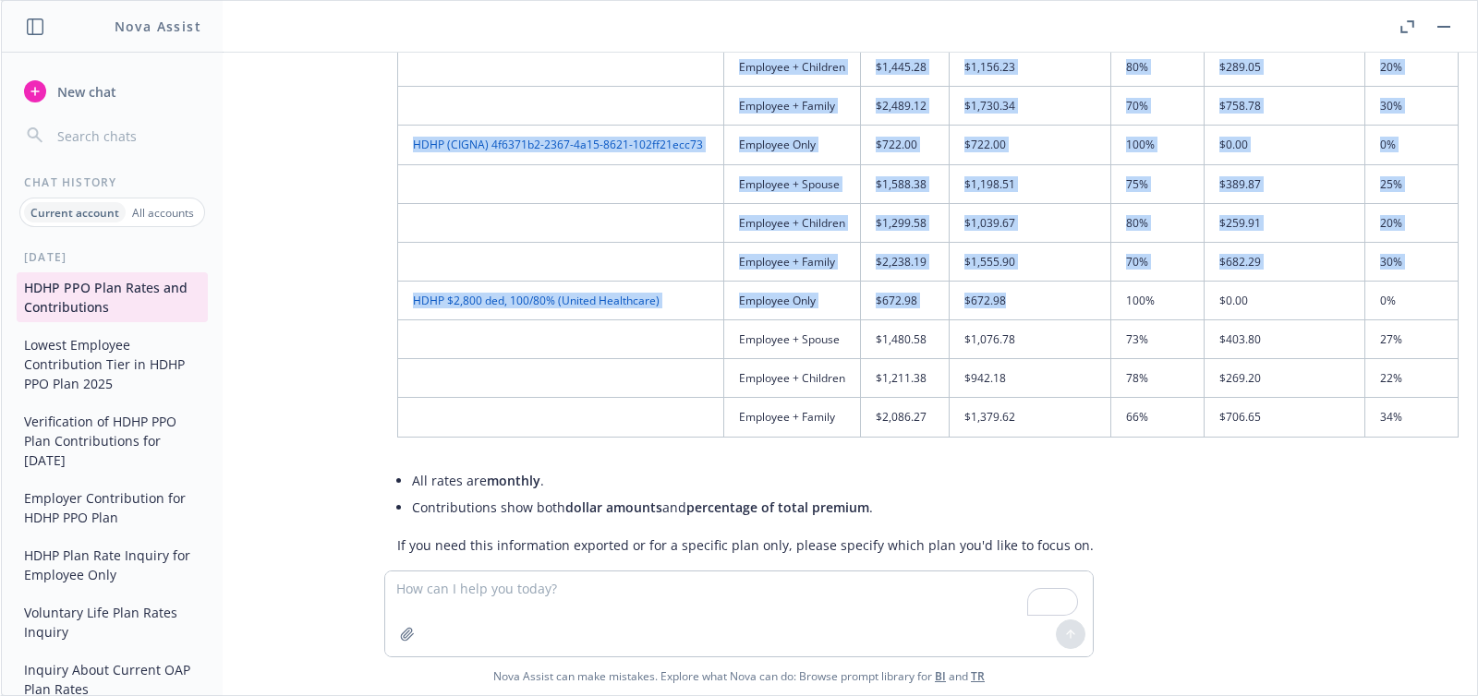
scroll to position [430, 13]
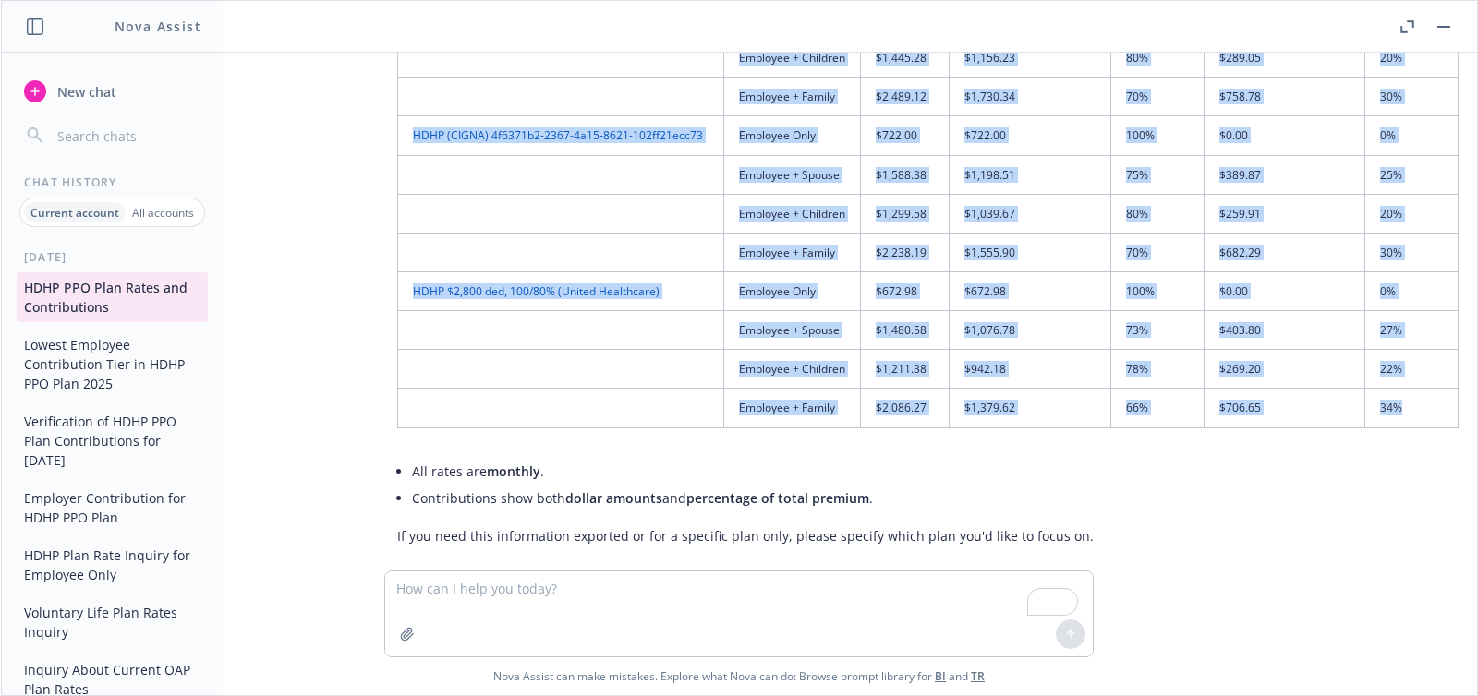
drag, startPoint x: 386, startPoint y: 139, endPoint x: 1429, endPoint y: 412, distance: 1077.8
click at [1429, 412] on div "Here is a table of rates and contributions for the available HDHP PPO-type medi…" at bounding box center [928, 123] width 1098 height 860
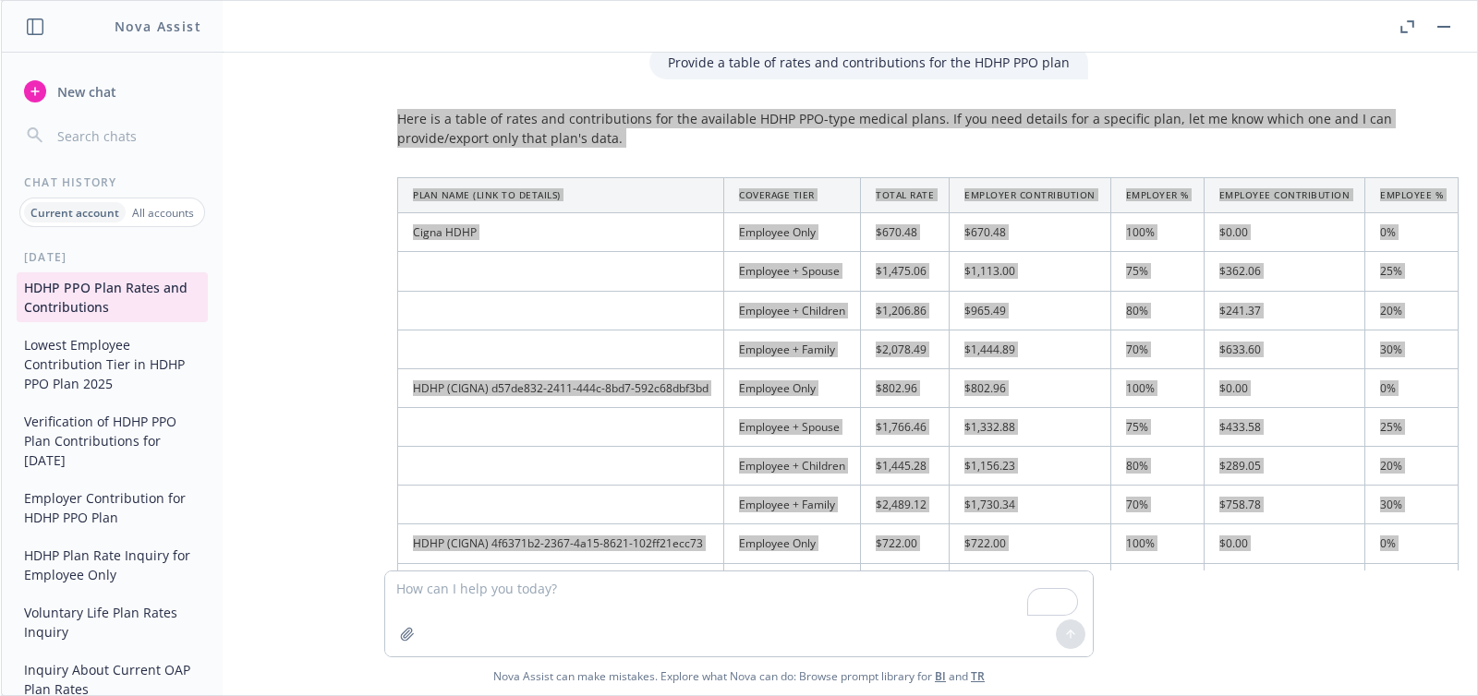
scroll to position [0, 13]
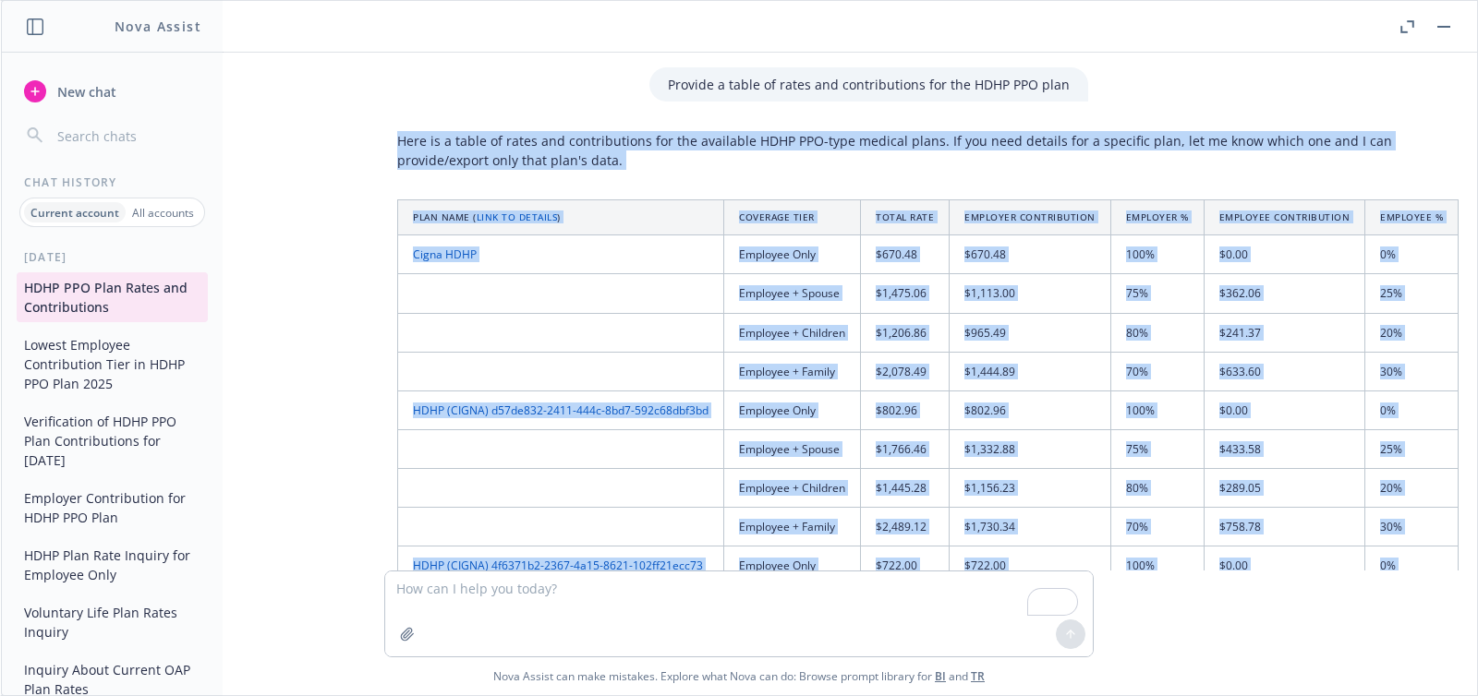
click at [1064, 342] on td "$965.49" at bounding box center [1030, 332] width 162 height 39
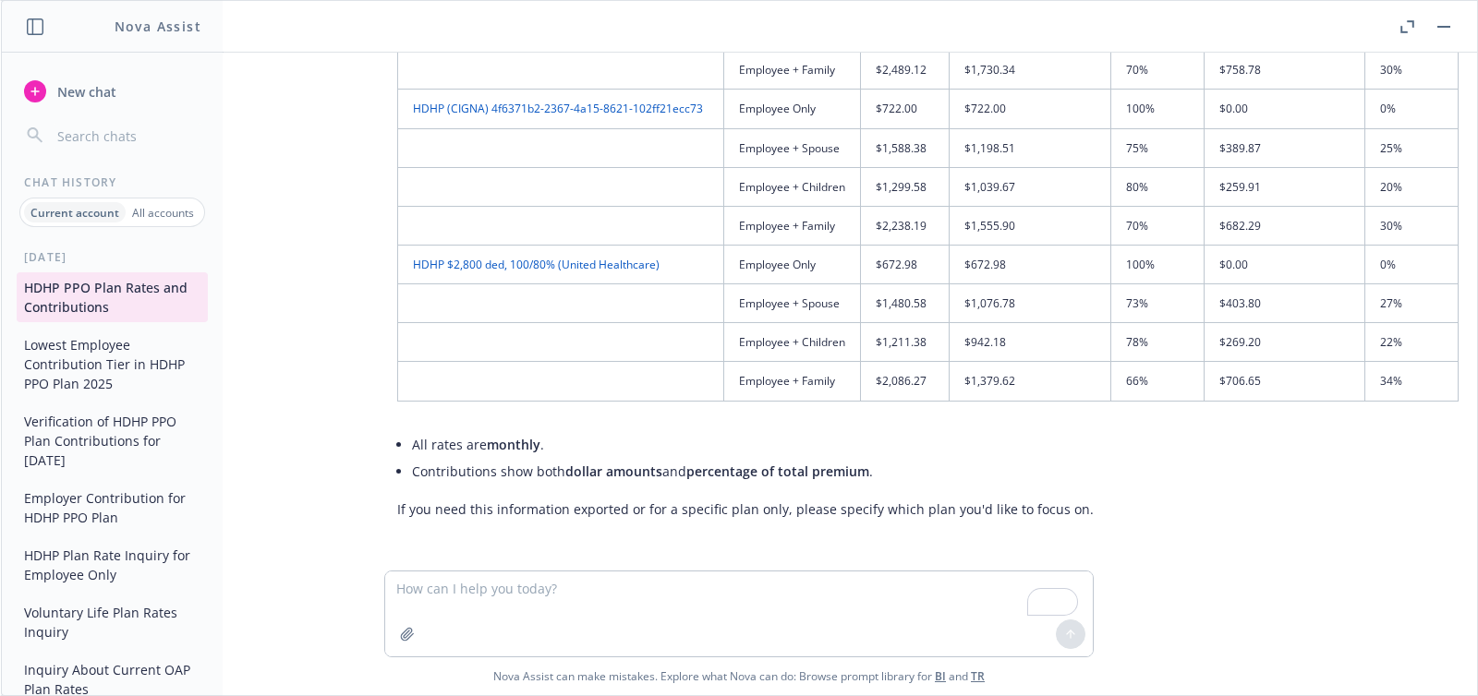
scroll to position [471, 13]
drag, startPoint x: 1113, startPoint y: 531, endPoint x: 1064, endPoint y: 493, distance: 61.9
click at [1113, 531] on div "Provide a table of rates and contributions for the HDHP PPO plan Here is a tabl…" at bounding box center [738, 312] width 1461 height 518
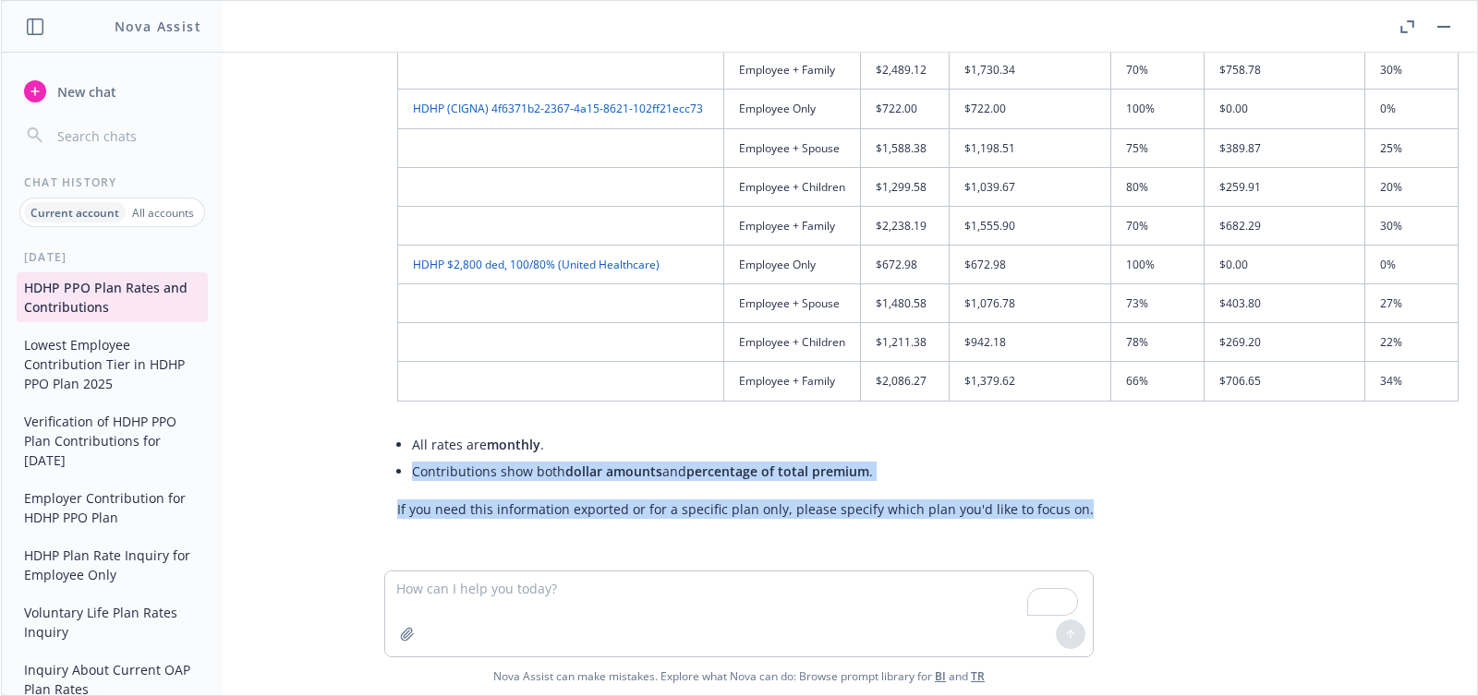
drag, startPoint x: 1069, startPoint y: 493, endPoint x: 527, endPoint y: 452, distance: 543.7
click at [527, 452] on div "Here is a table of rates and contributions for the available HDHP PPO-type medi…" at bounding box center [928, 97] width 1098 height 860
click at [985, 500] on p "If you need this information exported or for a specific plan only, please speci…" at bounding box center [927, 509] width 1061 height 19
drag, startPoint x: 1103, startPoint y: 499, endPoint x: 392, endPoint y: 426, distance: 714.8
click at [392, 426] on div "Here is a table of rates and contributions for the available HDHP PPO-type medi…" at bounding box center [928, 97] width 1098 height 860
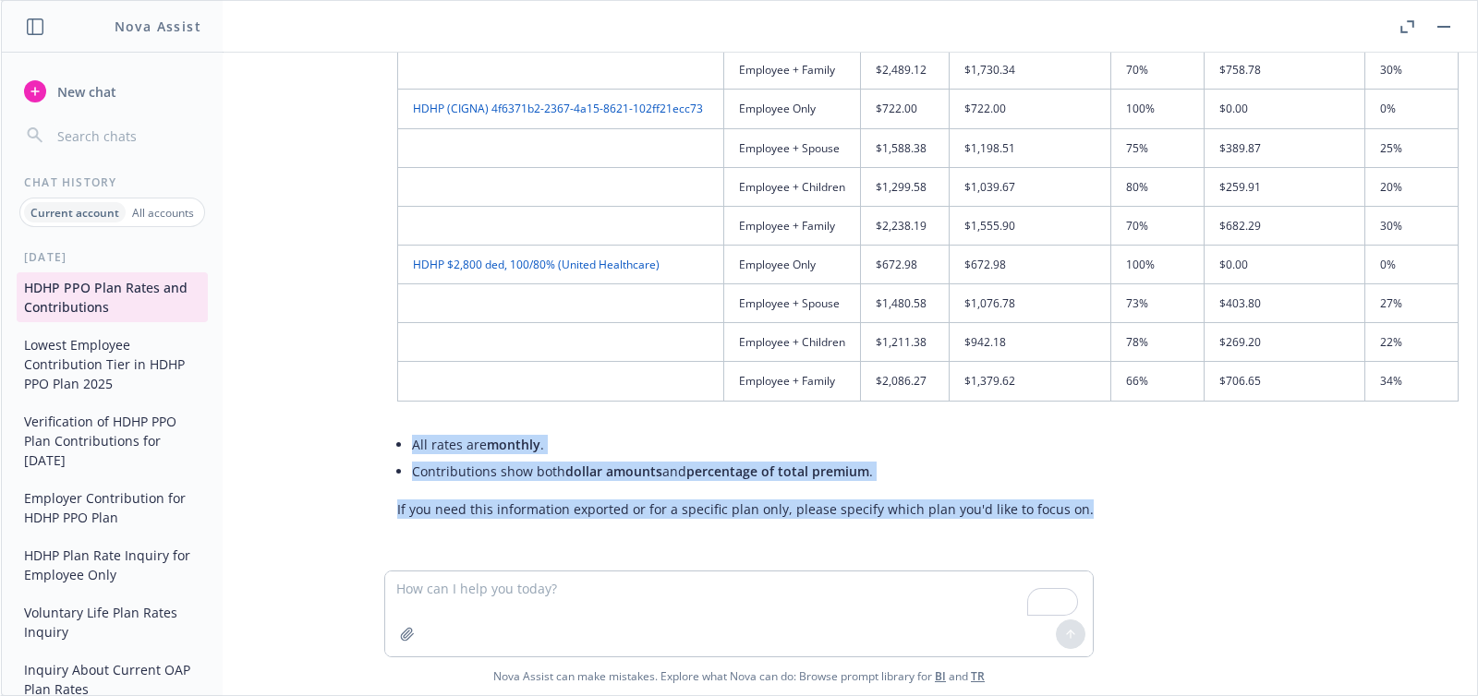
copy div "All rates are monthly . Contributions show both dollar amounts and percentage o…"
click at [565, 257] on link "HDHP $2,800 ded, 100/80% (United Healthcare)" at bounding box center [536, 265] width 247 height 16
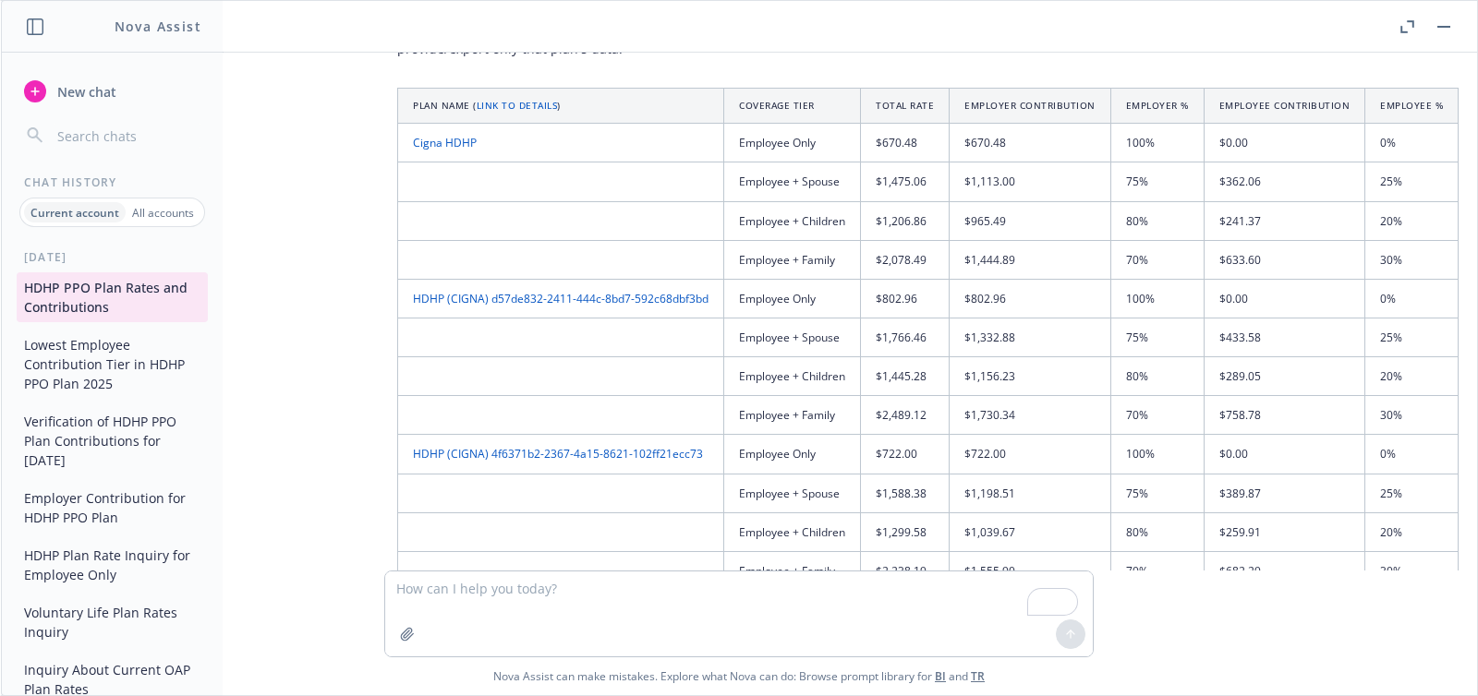
scroll to position [65, 12]
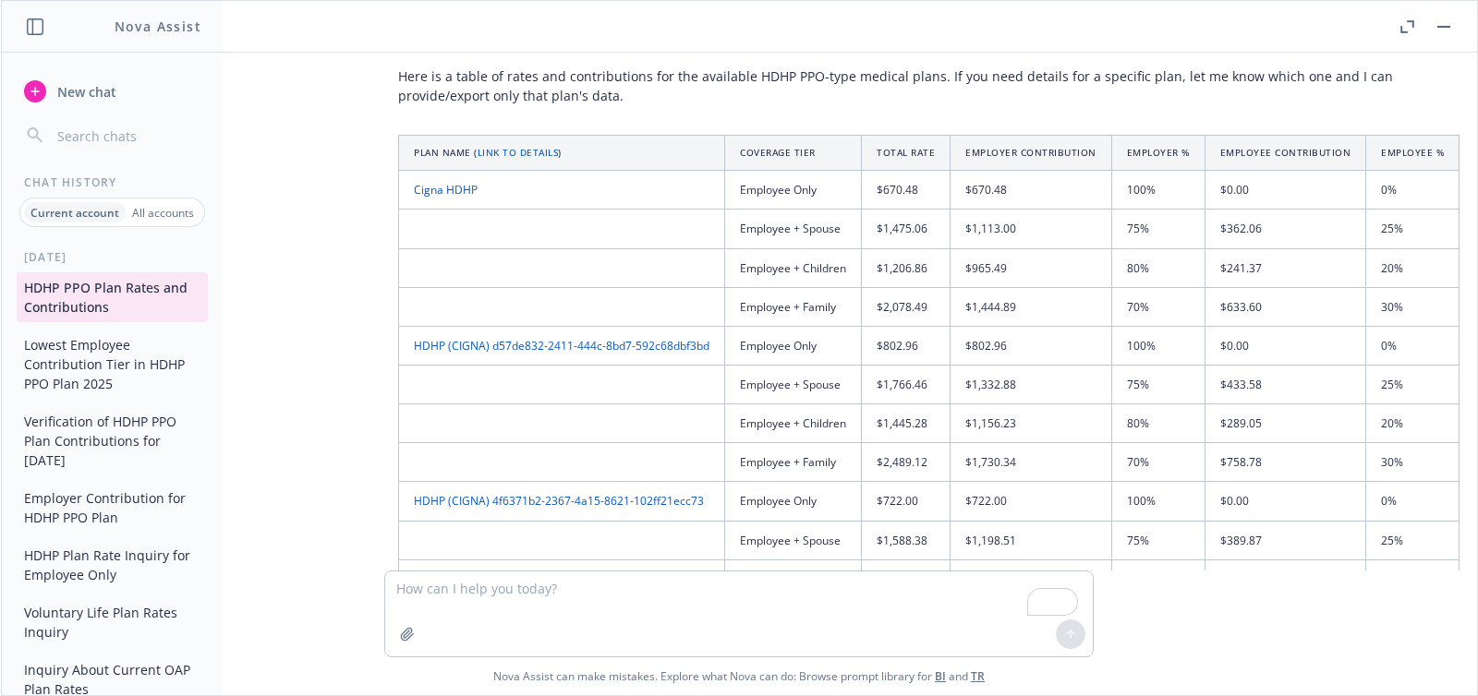
click at [438, 184] on link "Cigna HDHP" at bounding box center [446, 190] width 64 height 16
drag, startPoint x: 703, startPoint y: 344, endPoint x: 531, endPoint y: 369, distance: 173.6
click at [488, 351] on td "HDHP (CIGNA) d57de832-2411-444c-8bd7-592c68dbf3bd" at bounding box center [562, 345] width 326 height 39
drag, startPoint x: 702, startPoint y: 347, endPoint x: 487, endPoint y: 354, distance: 215.3
click at [487, 354] on td "HDHP (CIGNA) d57de832-2411-444c-8bd7-592c68dbf3bd" at bounding box center [562, 345] width 326 height 39
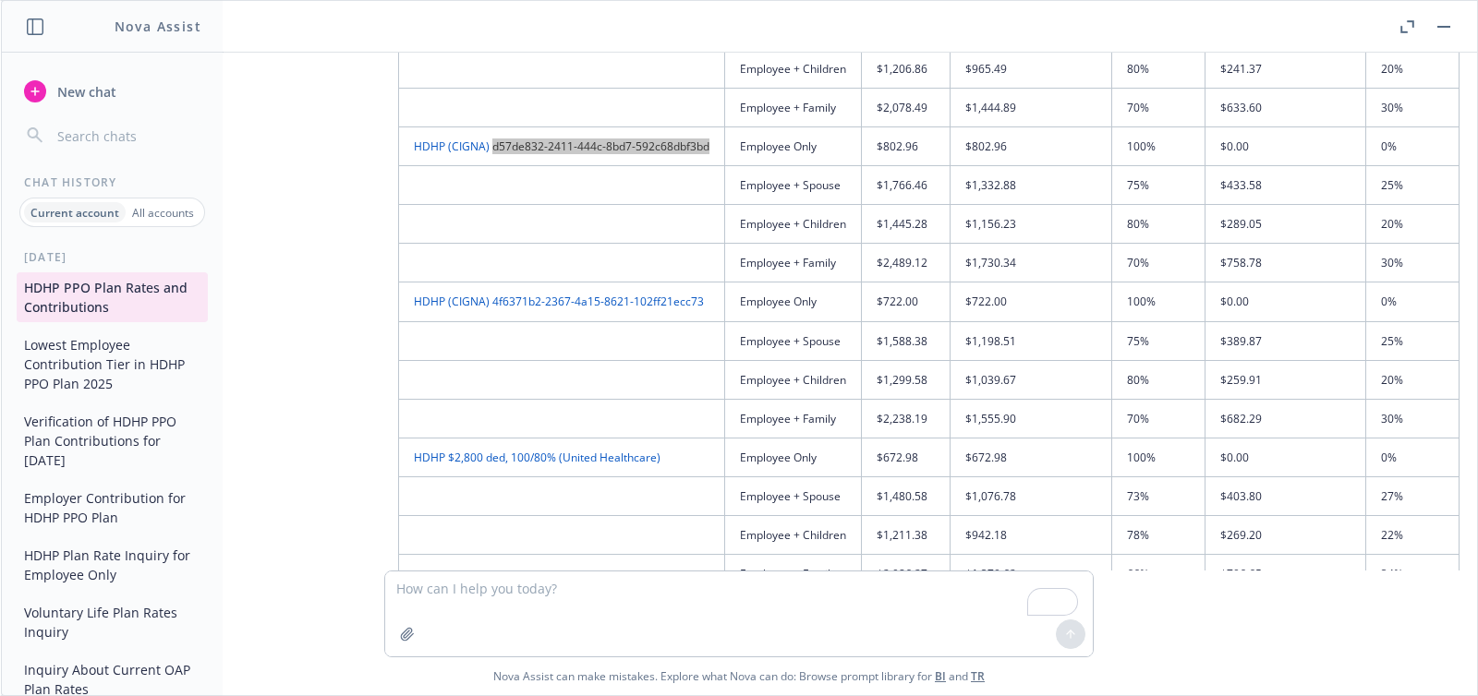
scroll to position [269, 12]
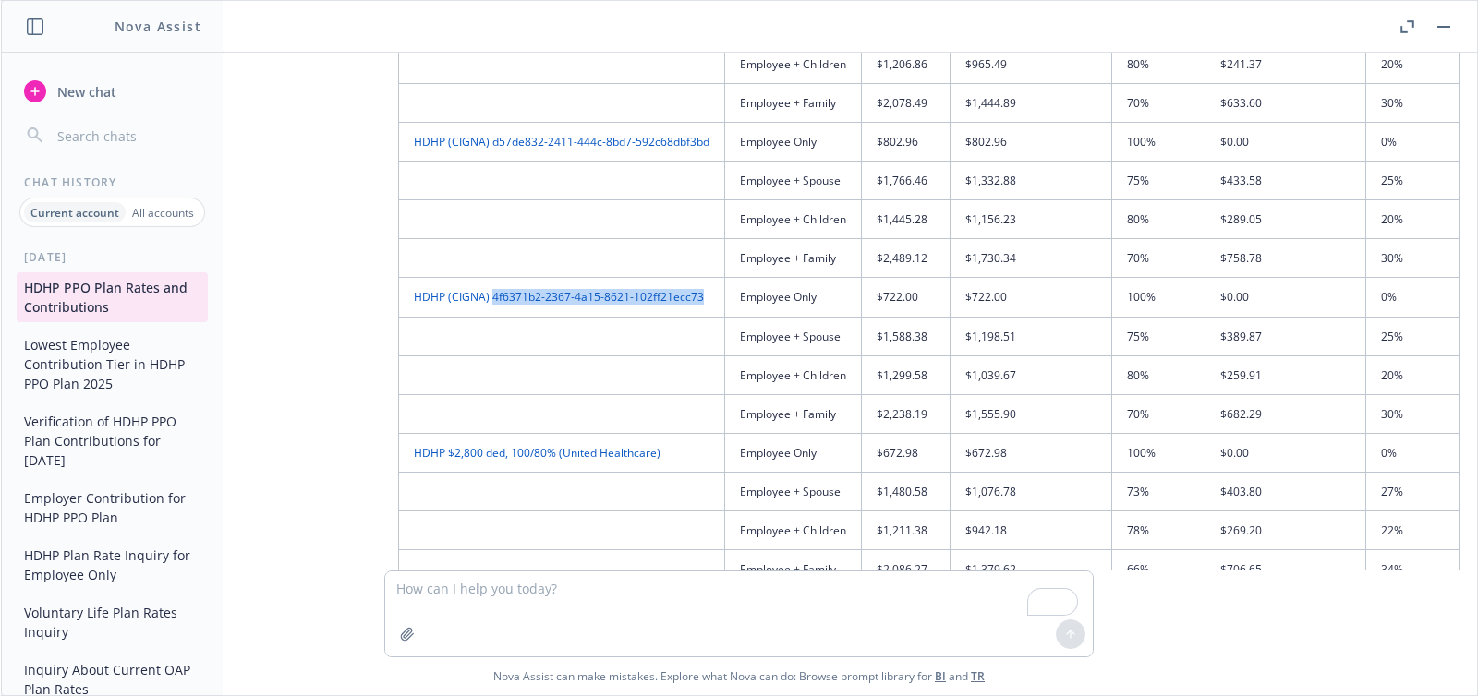
drag, startPoint x: 699, startPoint y: 302, endPoint x: 488, endPoint y: 302, distance: 211.5
click at [486, 302] on td "HDHP (CIGNA) 4f6371b2-2367-4a15-8621-102ff21ecc73" at bounding box center [562, 297] width 326 height 39
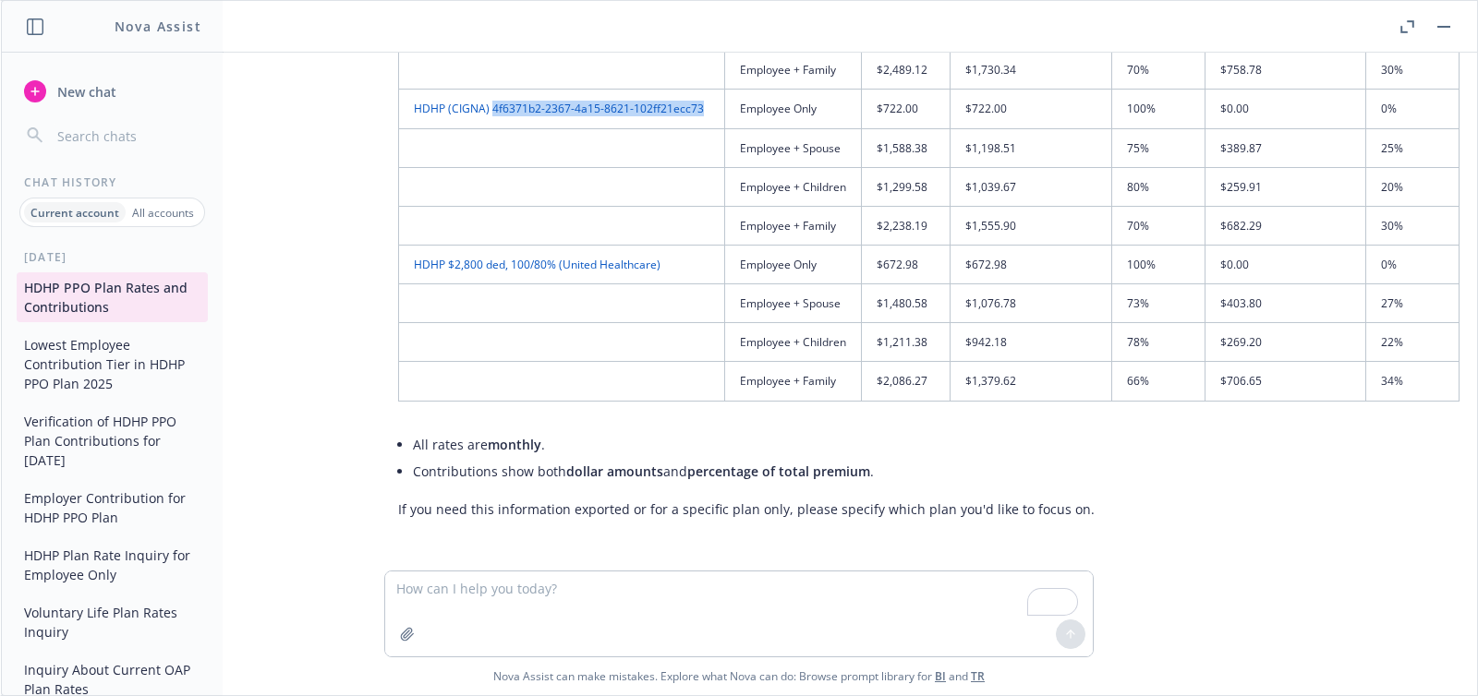
click at [66, 86] on span "New chat" at bounding box center [85, 91] width 63 height 19
